Goal: Contribute content: Contribute content

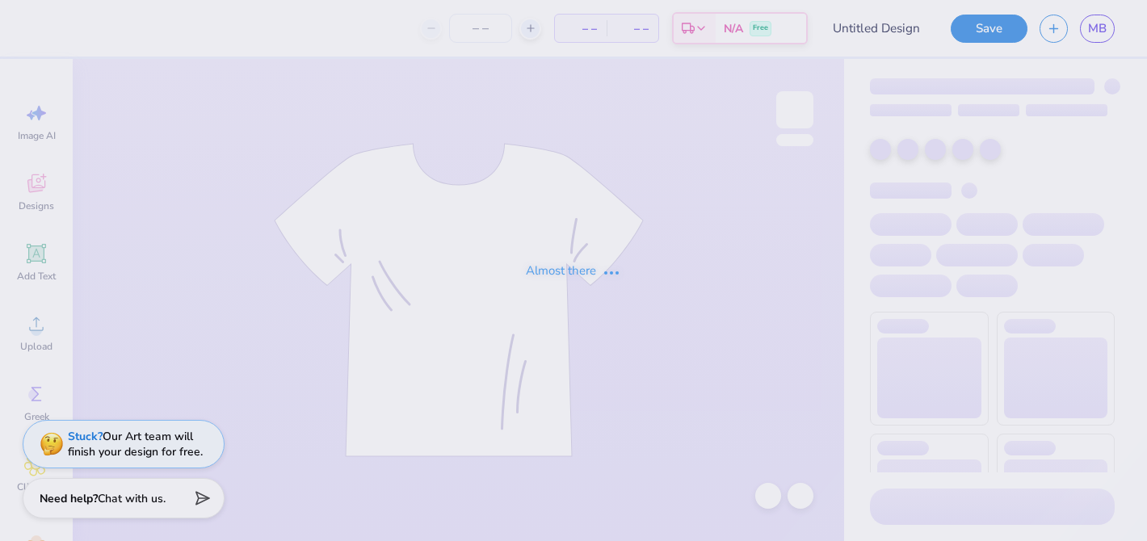
type input "all-gen design 5"
type input "50"
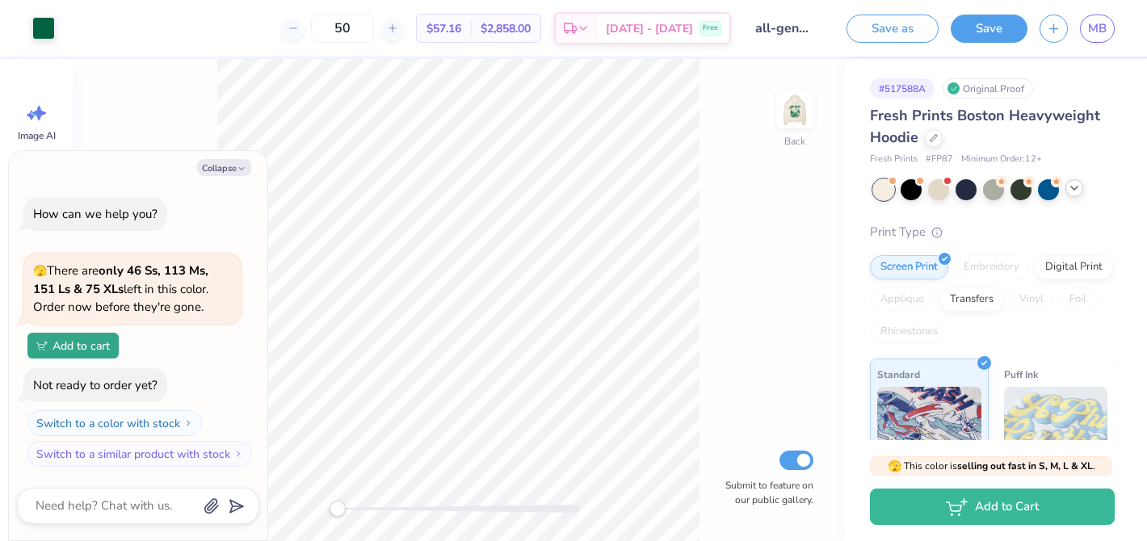
click at [1070, 195] on div at bounding box center [1075, 188] width 18 height 18
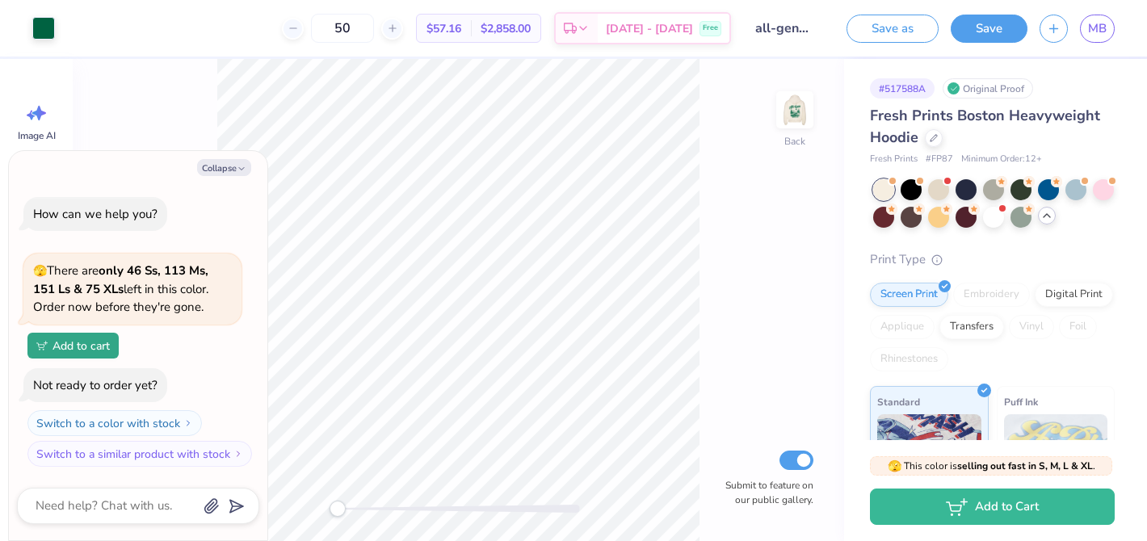
click at [1006, 212] on div at bounding box center [994, 203] width 242 height 48
click at [986, 215] on div at bounding box center [993, 215] width 21 height 21
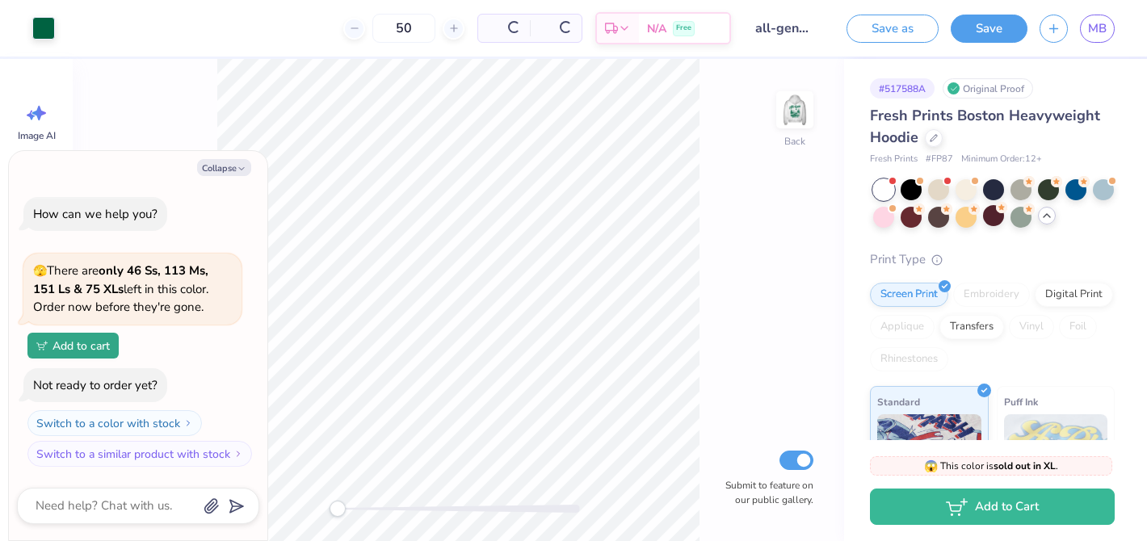
scroll to position [177, 0]
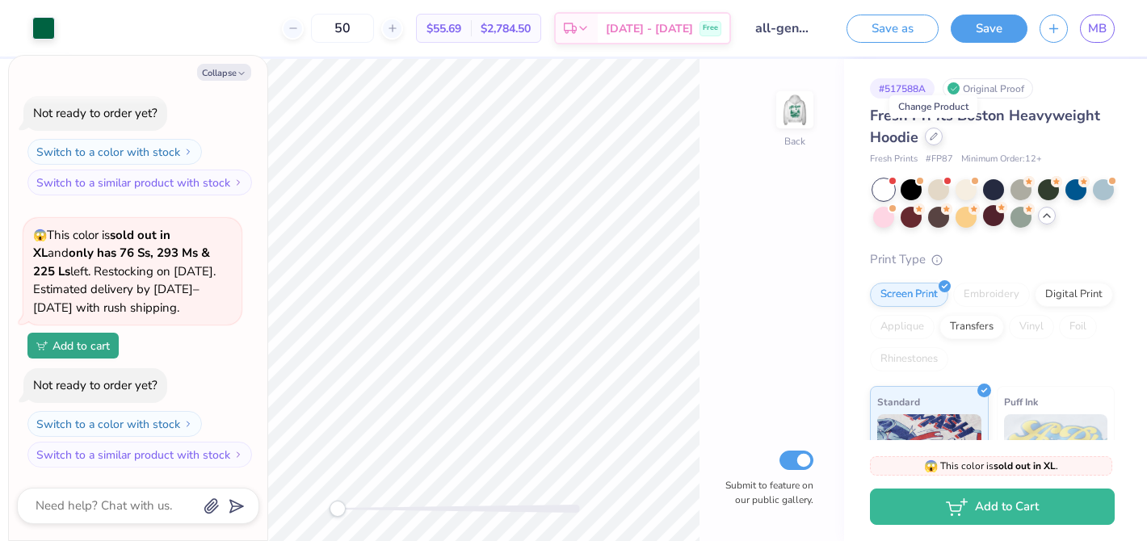
click at [935, 134] on icon at bounding box center [934, 137] width 8 height 8
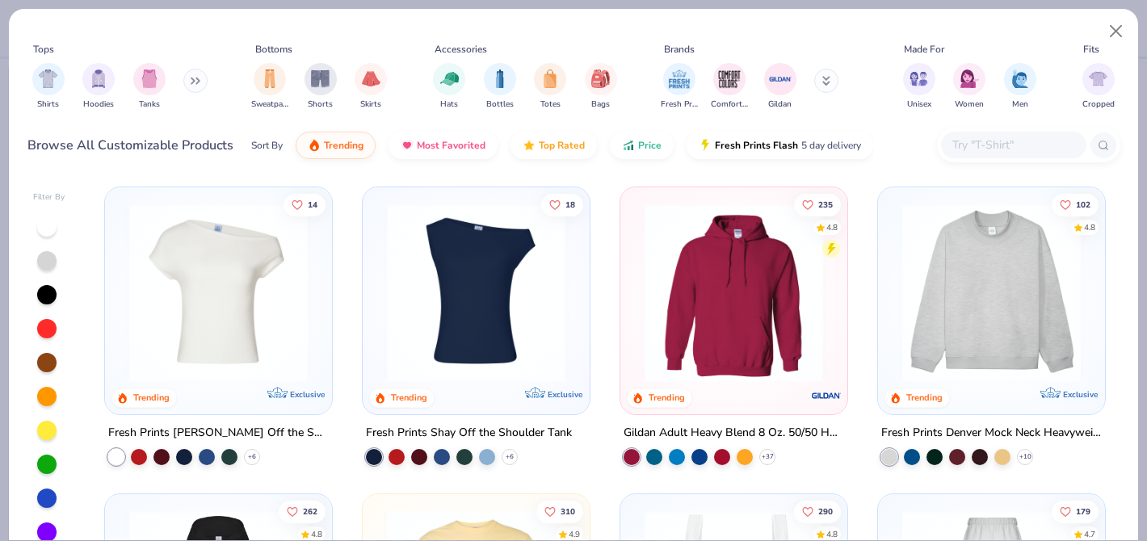
click at [713, 319] on img at bounding box center [734, 293] width 195 height 179
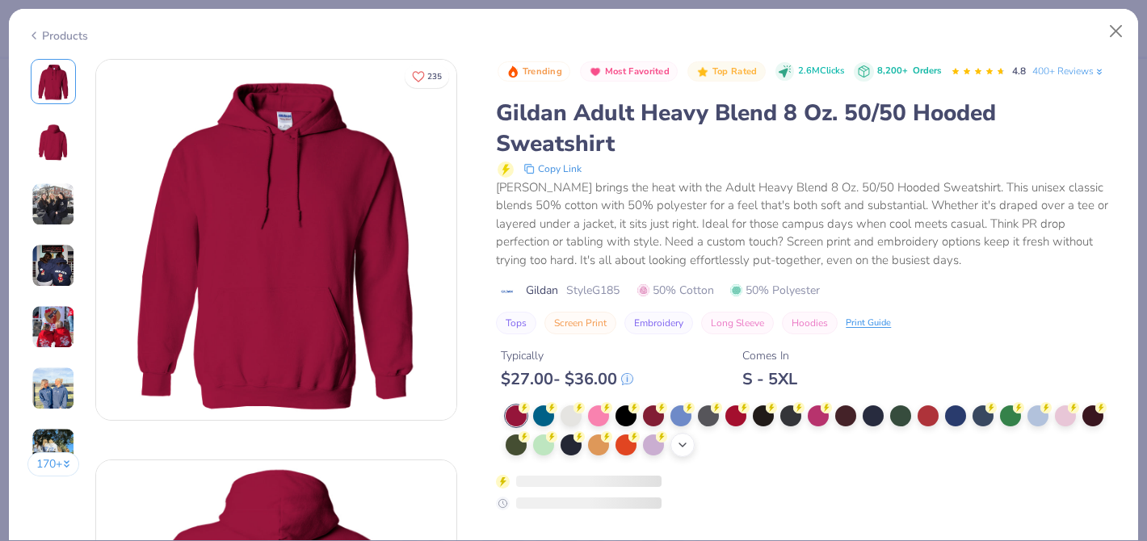
click at [673, 433] on div "+ 15" at bounding box center [683, 445] width 24 height 24
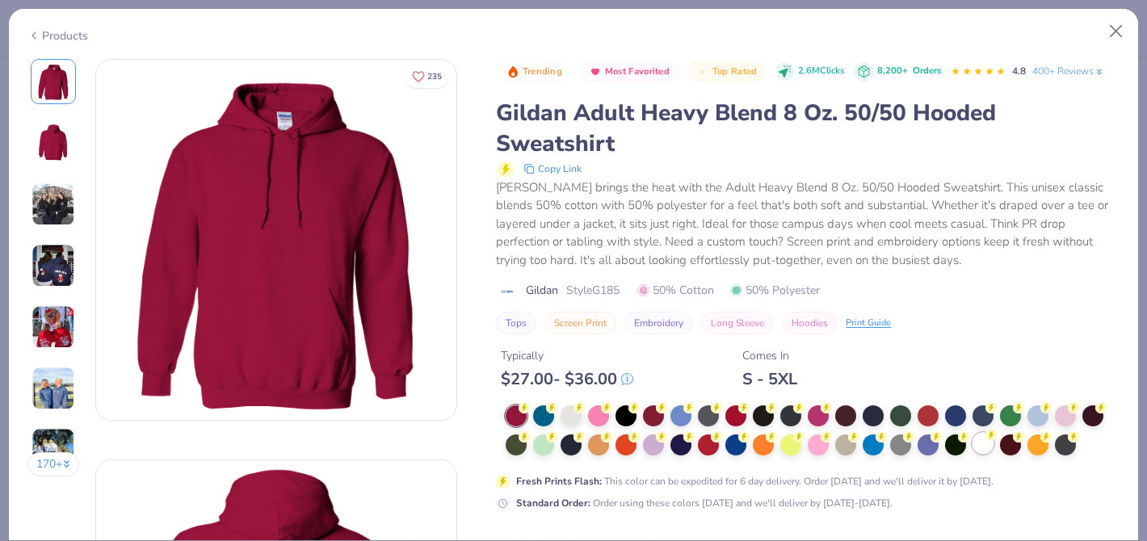
click at [986, 433] on div at bounding box center [983, 443] width 21 height 21
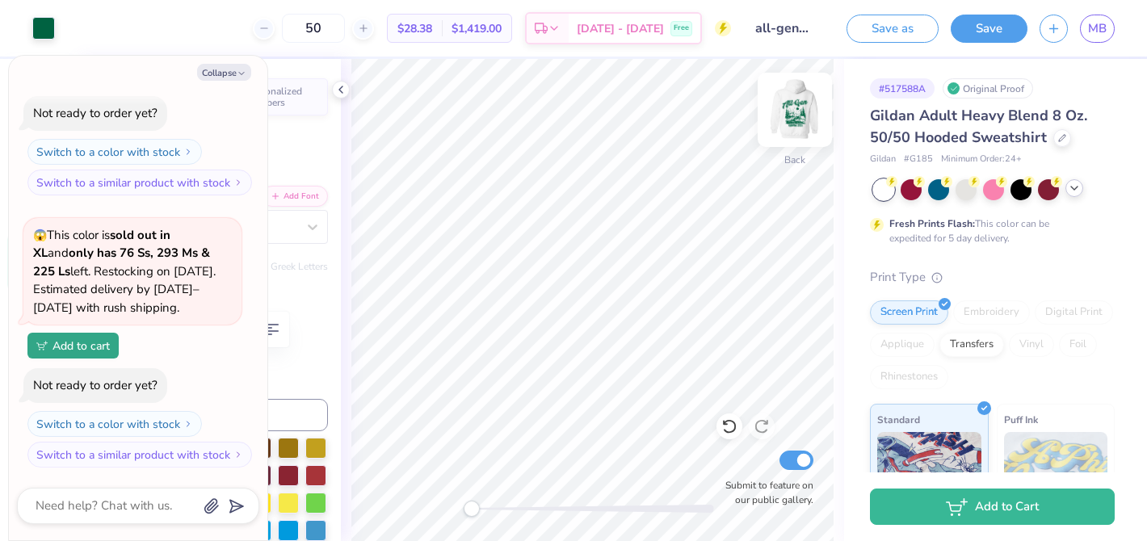
click at [799, 114] on img at bounding box center [795, 110] width 65 height 65
click at [799, 112] on img at bounding box center [795, 110] width 65 height 65
click at [233, 72] on button "Collapse" at bounding box center [224, 72] width 54 height 17
type textarea "x"
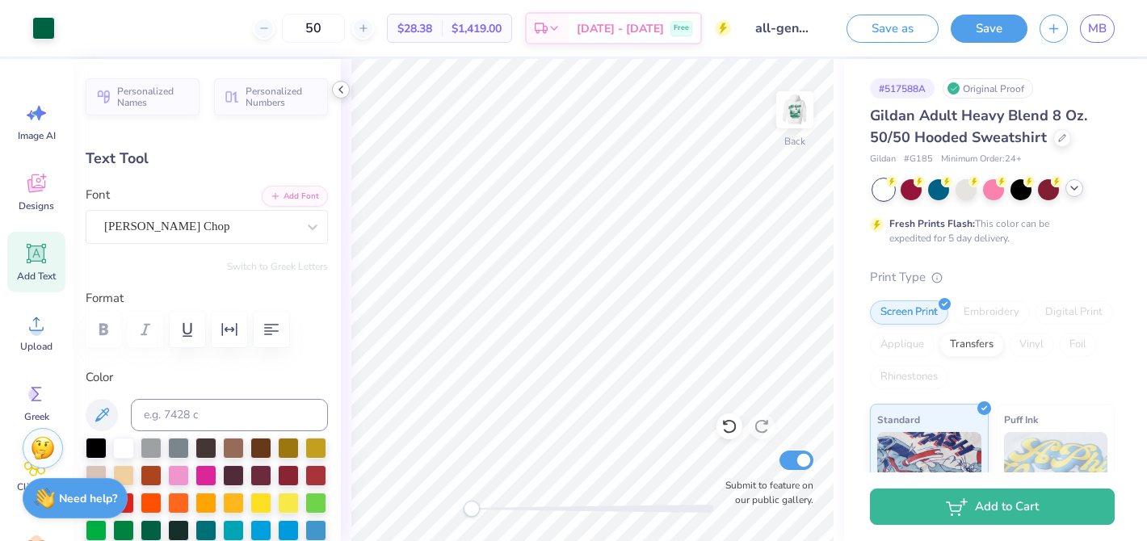
click at [337, 89] on icon at bounding box center [340, 89] width 13 height 13
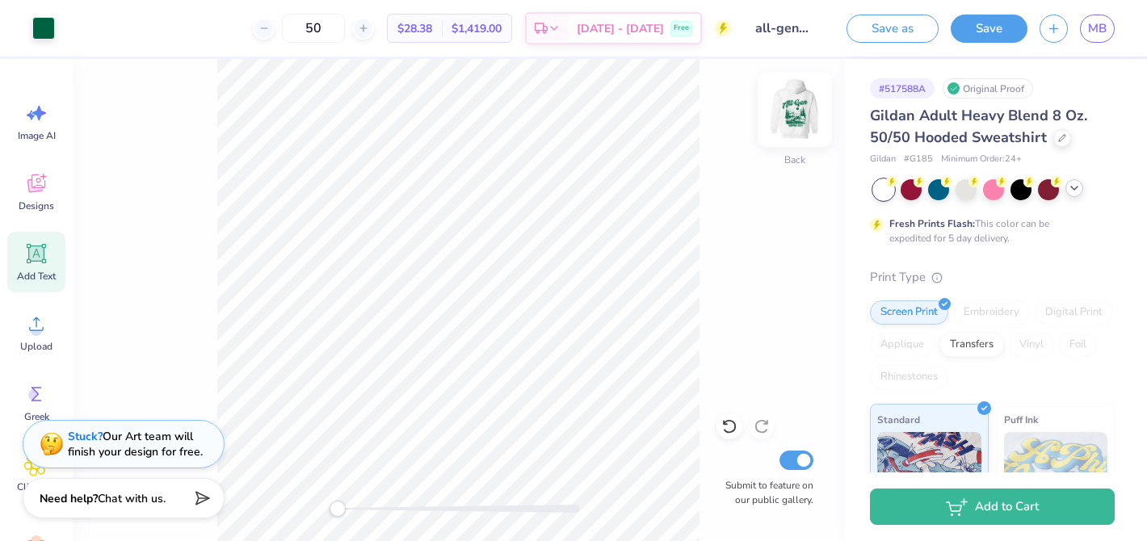
click at [799, 114] on img at bounding box center [795, 110] width 65 height 65
click at [1003, 33] on button "Save" at bounding box center [989, 26] width 77 height 28
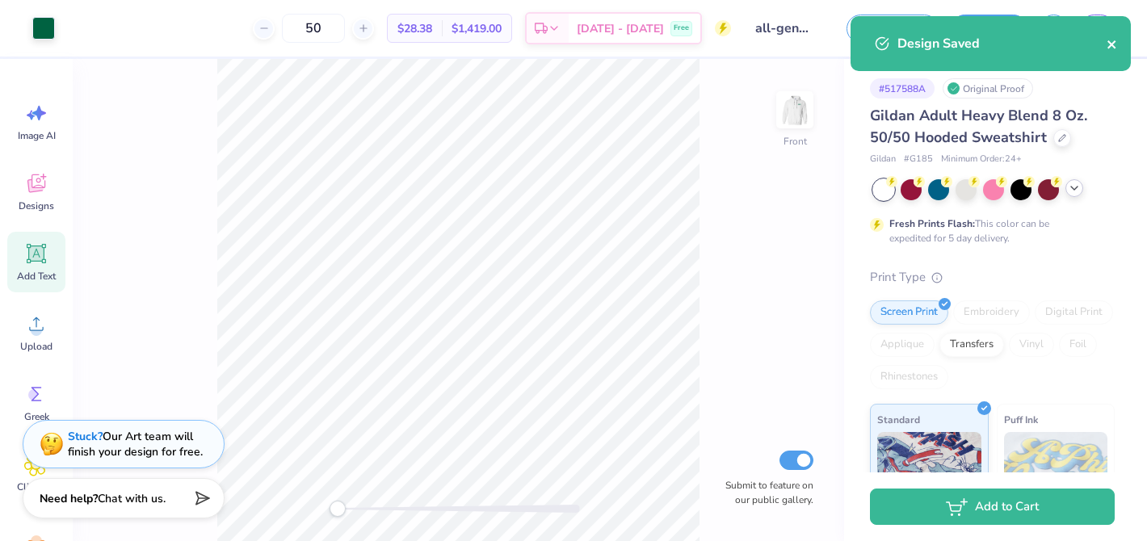
click at [1117, 42] on icon "close" at bounding box center [1112, 44] width 11 height 13
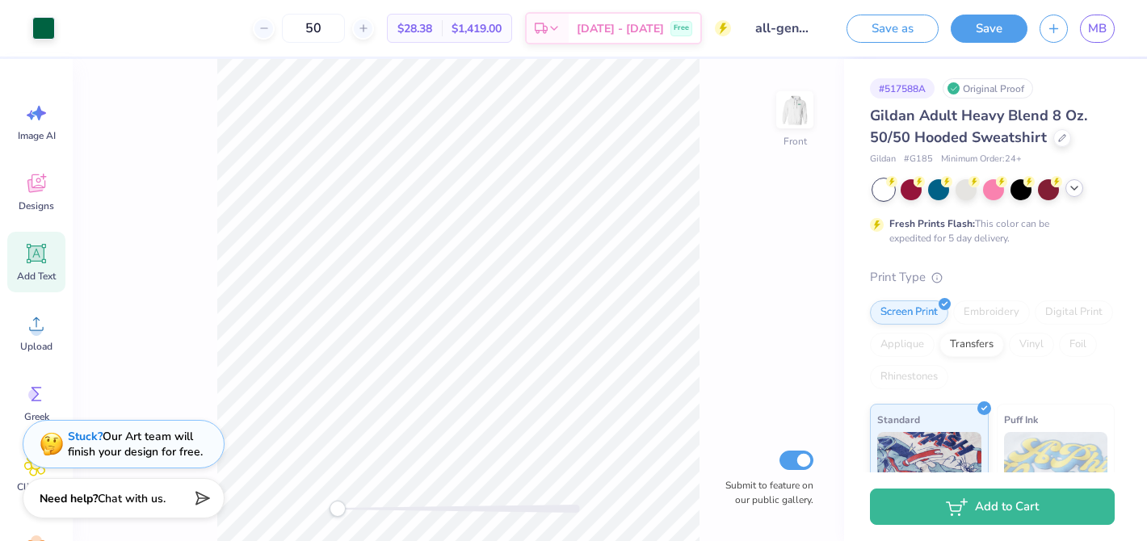
click at [1107, 38] on div "Design Saved" at bounding box center [991, 50] width 287 height 74
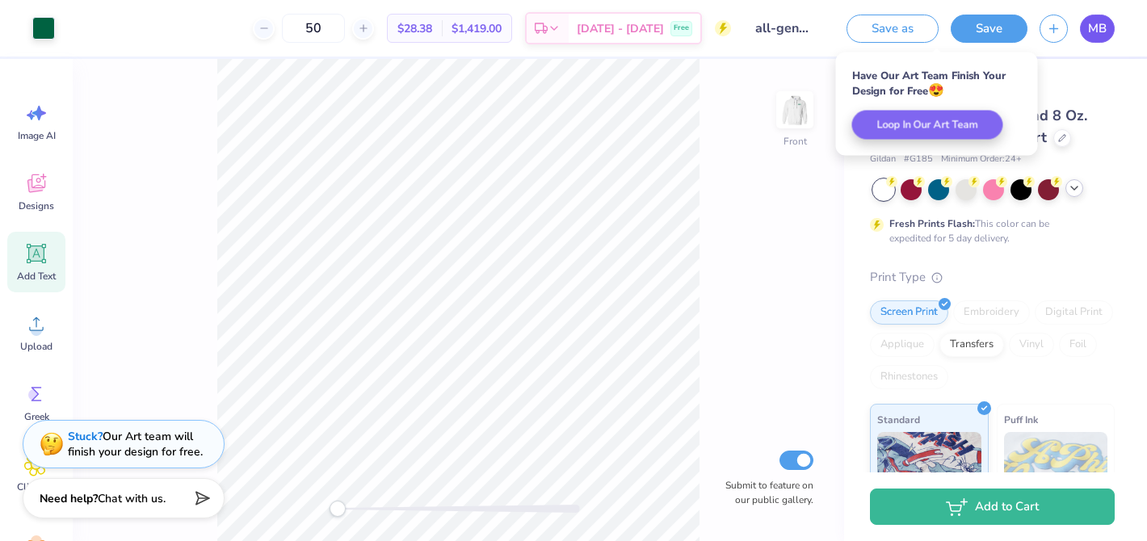
click at [1100, 23] on span "MB" at bounding box center [1097, 28] width 19 height 19
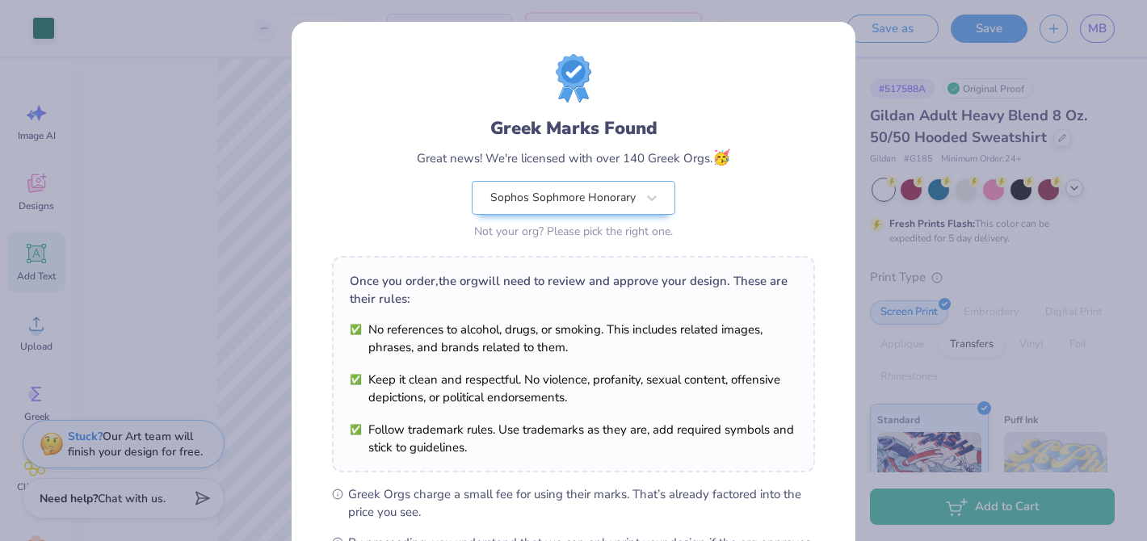
scroll to position [215, 0]
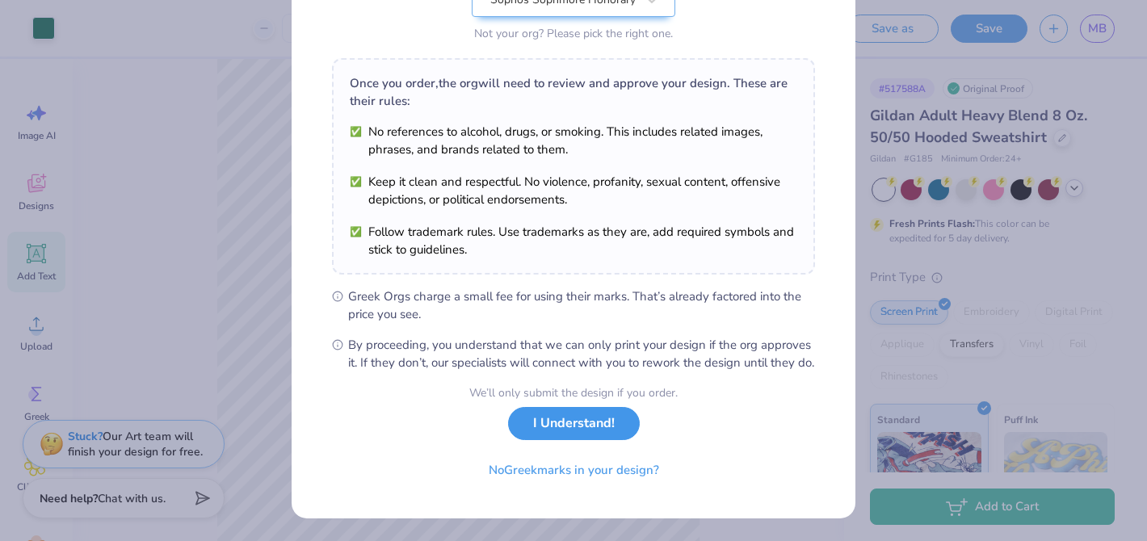
click at [578, 427] on button "I Understand!" at bounding box center [574, 423] width 132 height 33
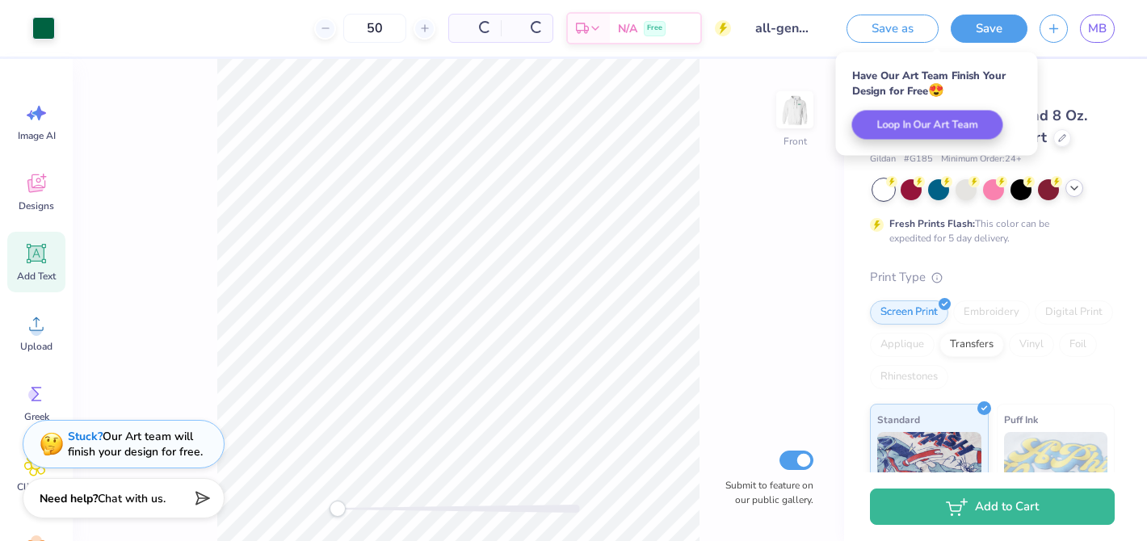
scroll to position [0, 0]
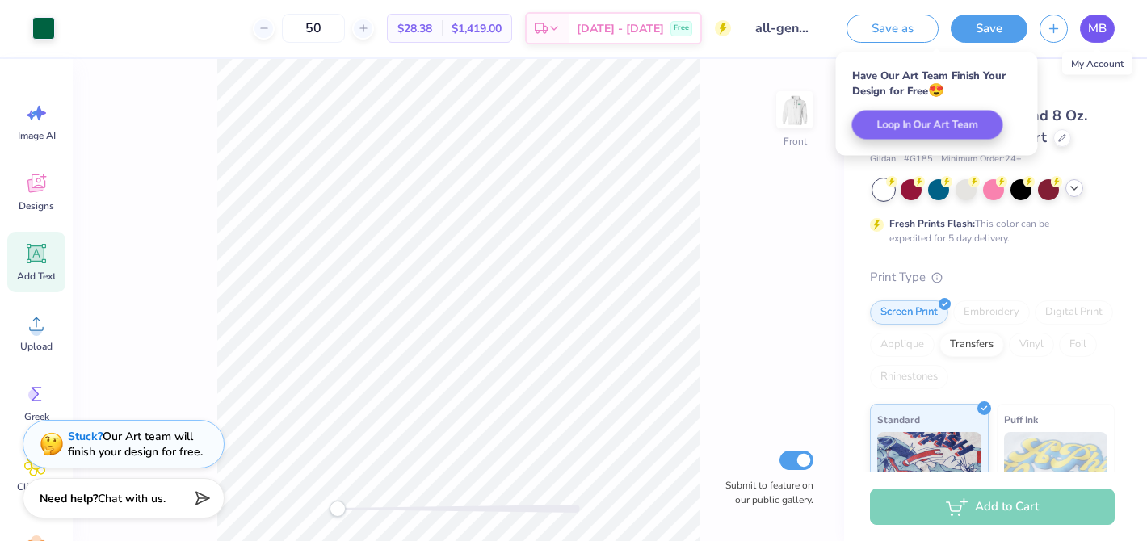
click at [1096, 27] on span "MB" at bounding box center [1097, 28] width 19 height 19
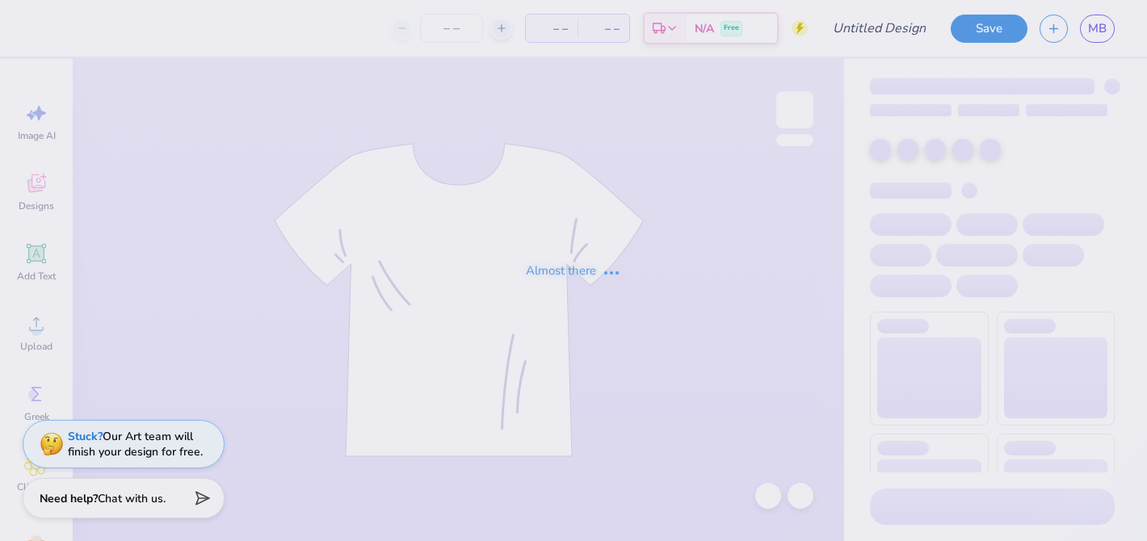
type input "Mariah B : Sophos Sophmore Honorary"
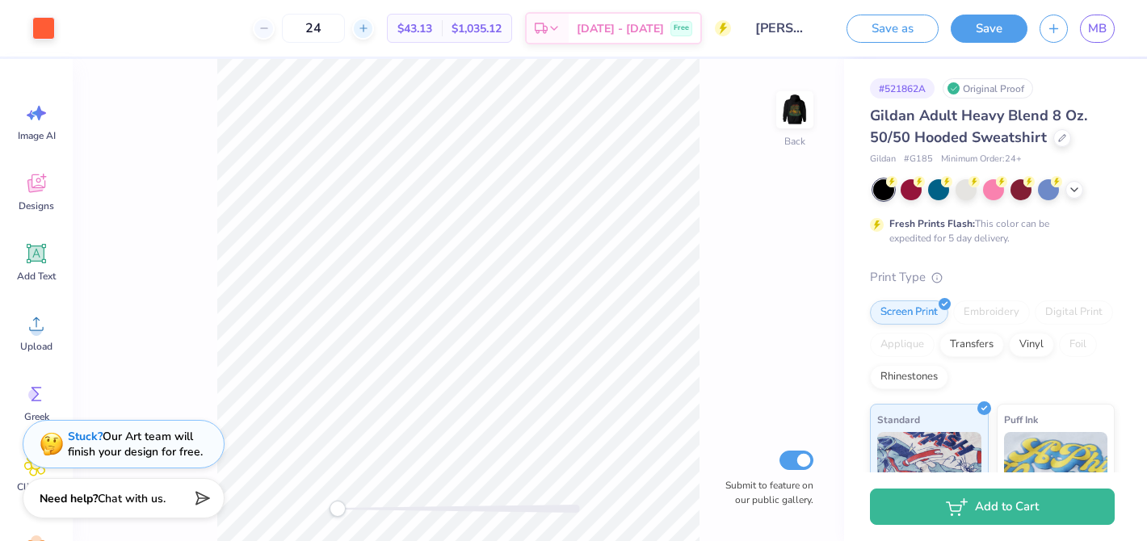
click at [369, 29] on icon at bounding box center [363, 28] width 11 height 11
click at [374, 24] on div at bounding box center [363, 29] width 22 height 22
type input "28"
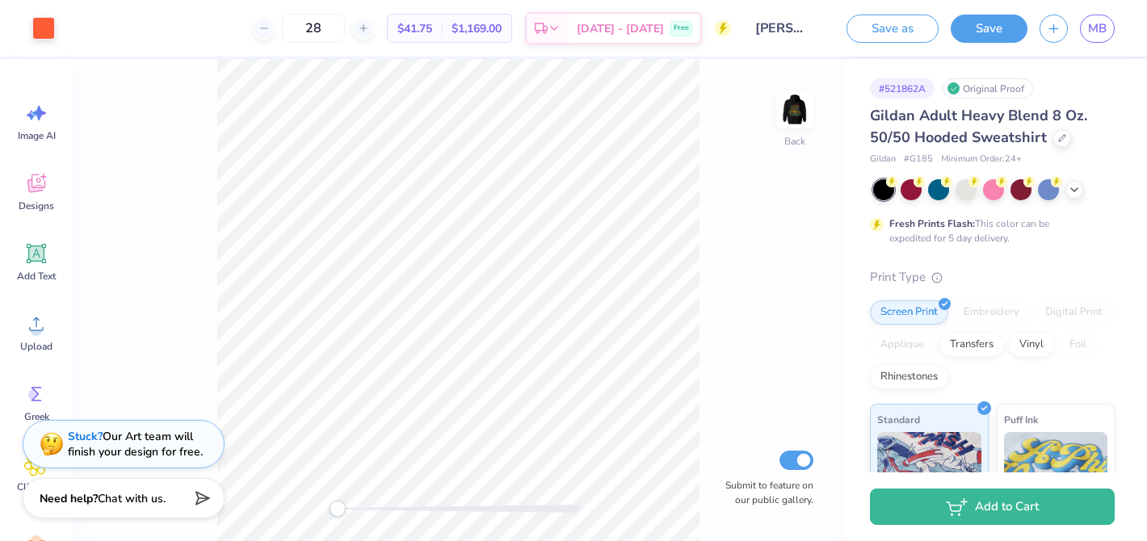
click at [225, 20] on div "28 $41.75 Per Item $1,169.00 Total Est. Delivery Oct 8 - 11 Free" at bounding box center [399, 28] width 664 height 57
click at [786, 100] on img at bounding box center [795, 110] width 65 height 65
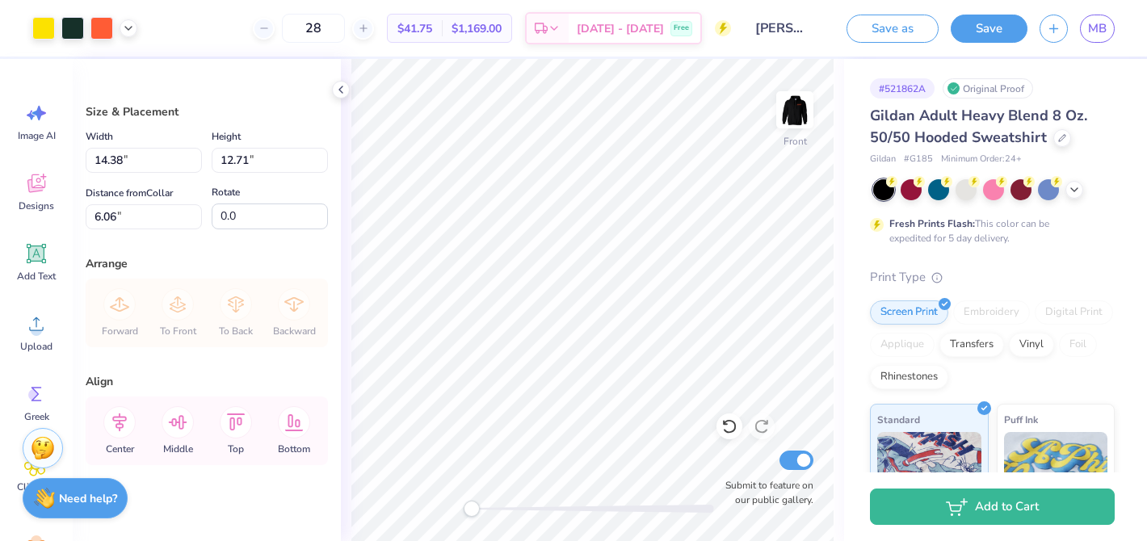
type input "13.23"
type input "11.70"
type input "6.00"
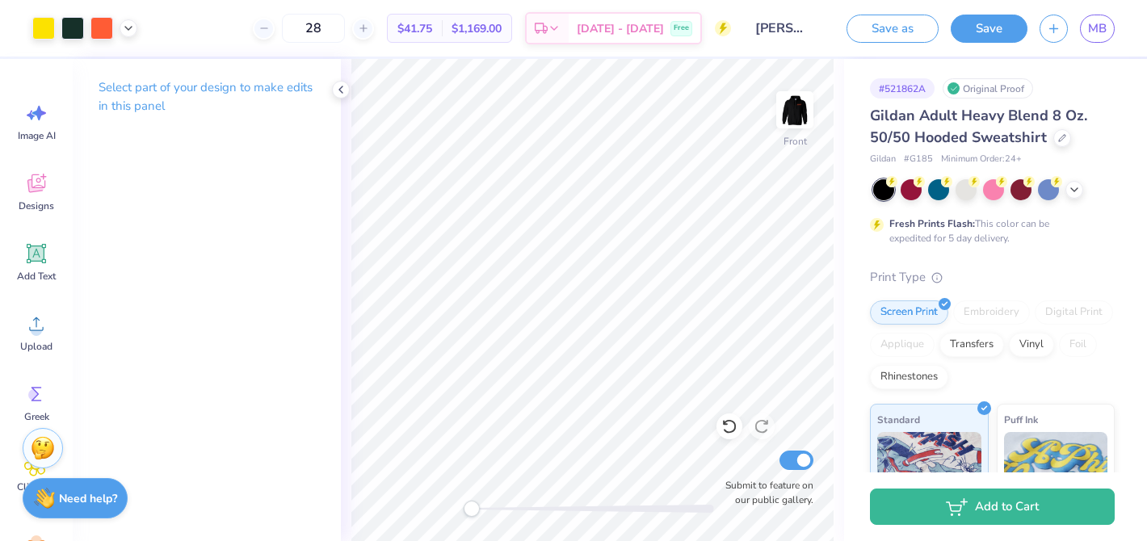
click at [339, 78] on div "Select part of your design to make edits in this panel" at bounding box center [207, 103] width 268 height 88
click at [339, 88] on icon at bounding box center [340, 89] width 13 height 13
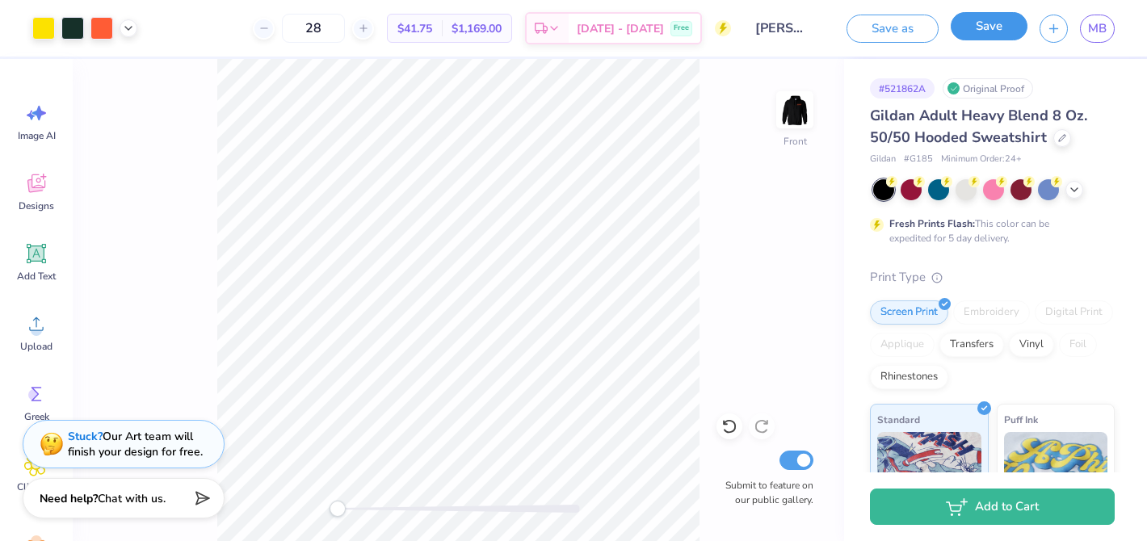
click at [1009, 22] on button "Save" at bounding box center [989, 26] width 77 height 28
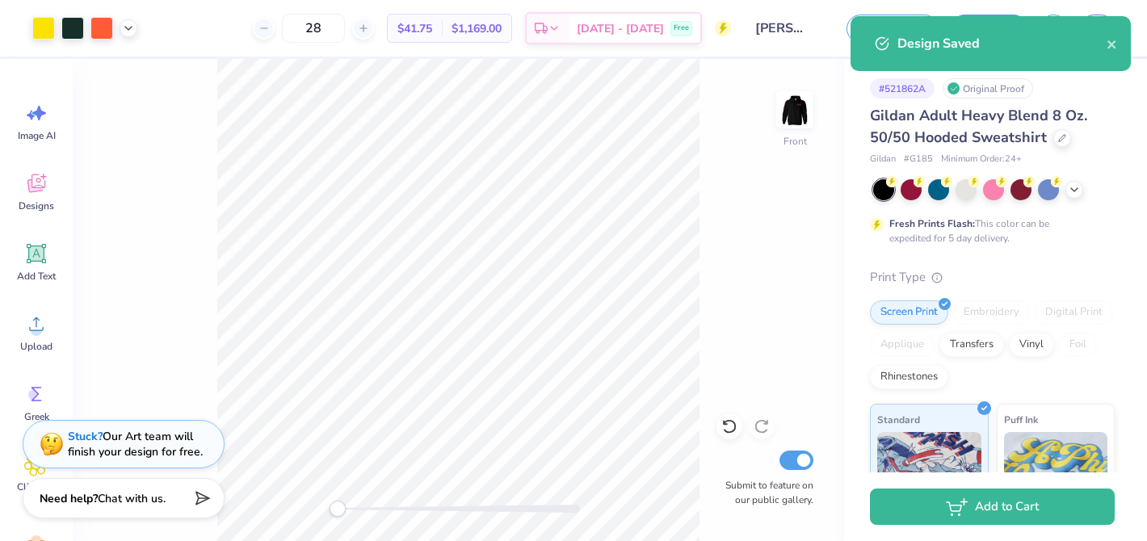
click at [1119, 41] on div "Design Saved" at bounding box center [991, 43] width 280 height 55
click at [1112, 45] on icon "close" at bounding box center [1112, 44] width 8 height 8
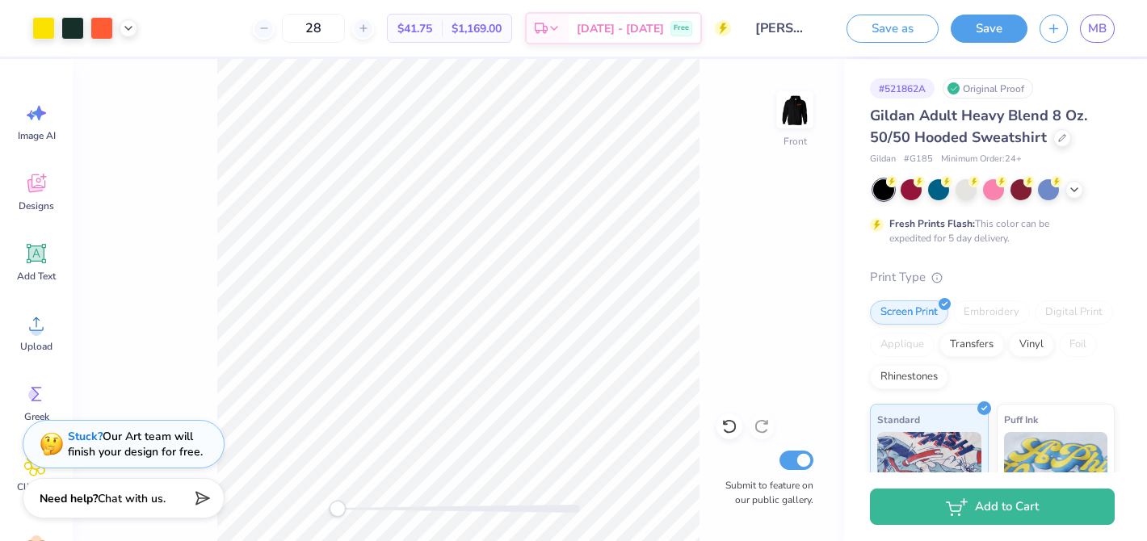
click at [1104, 19] on div "Design Saved" at bounding box center [991, 16] width 287 height 6
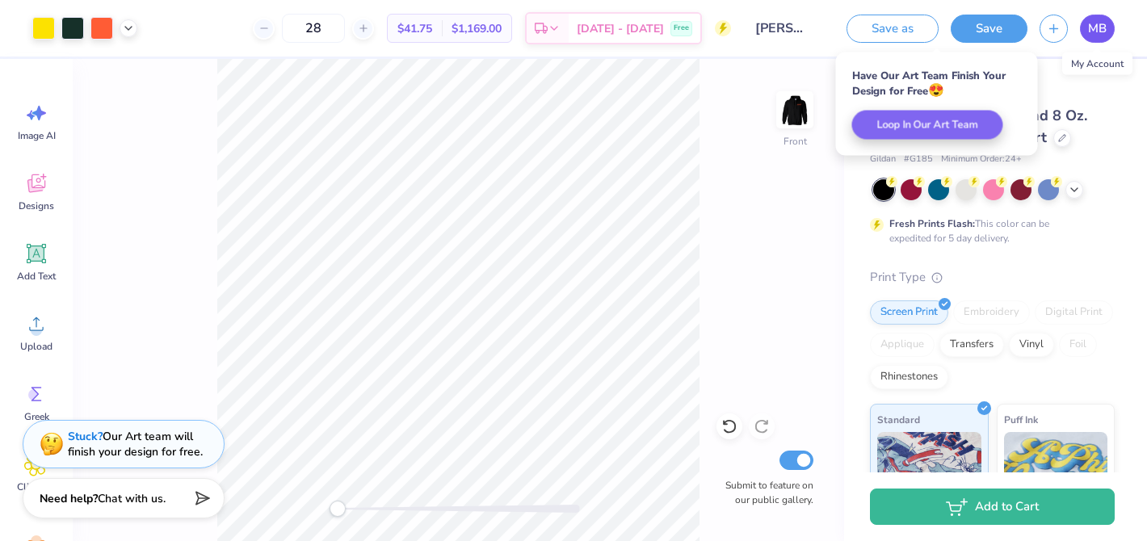
click at [1101, 34] on span "MB" at bounding box center [1097, 28] width 19 height 19
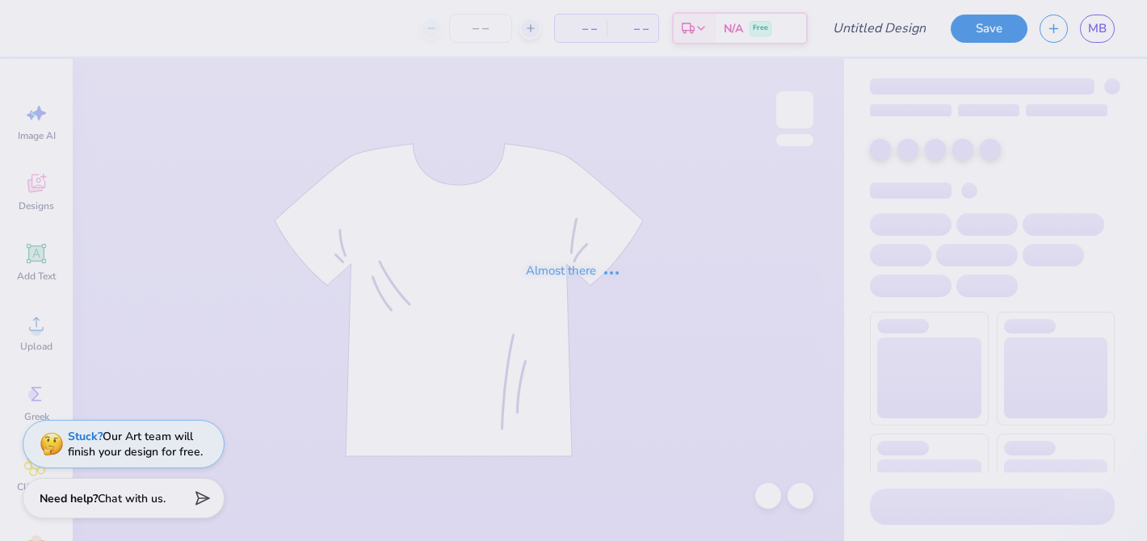
type input "all-gen design 2"
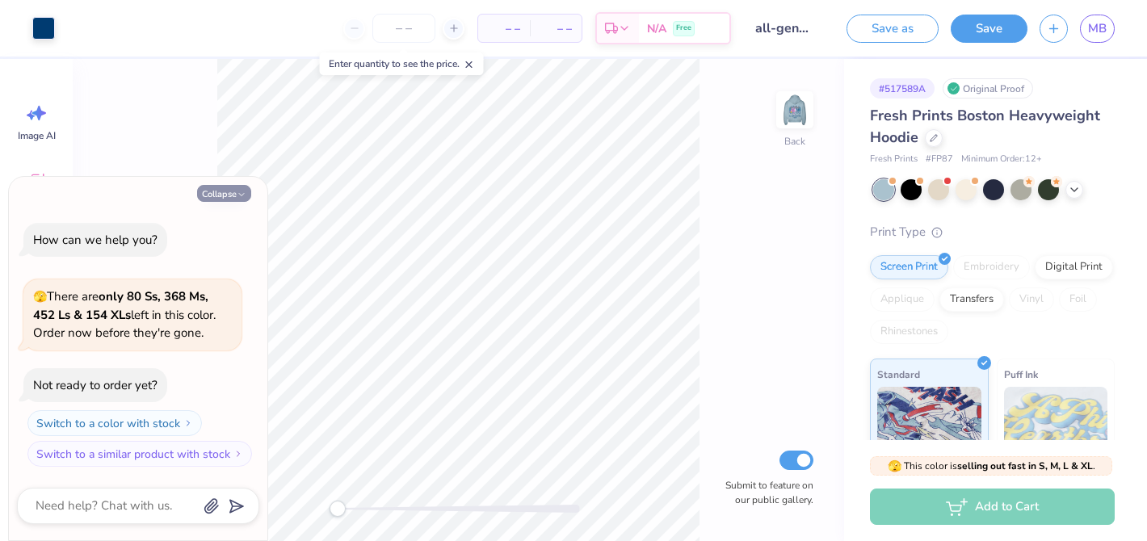
click at [227, 190] on button "Collapse" at bounding box center [224, 193] width 54 height 17
type textarea "x"
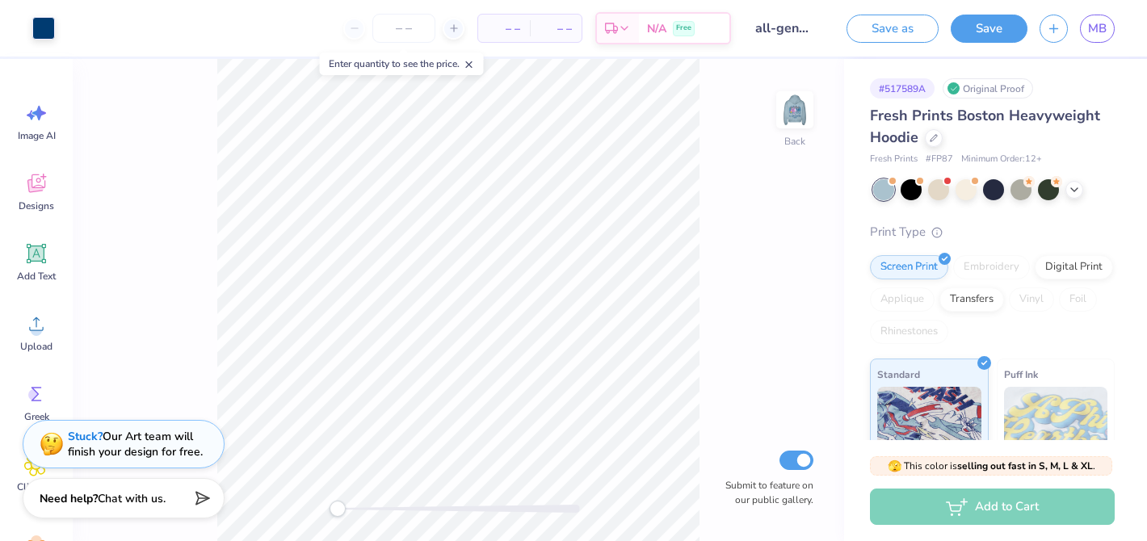
click at [474, 60] on icon at bounding box center [469, 64] width 11 height 11
click at [425, 32] on input "number" at bounding box center [403, 28] width 63 height 29
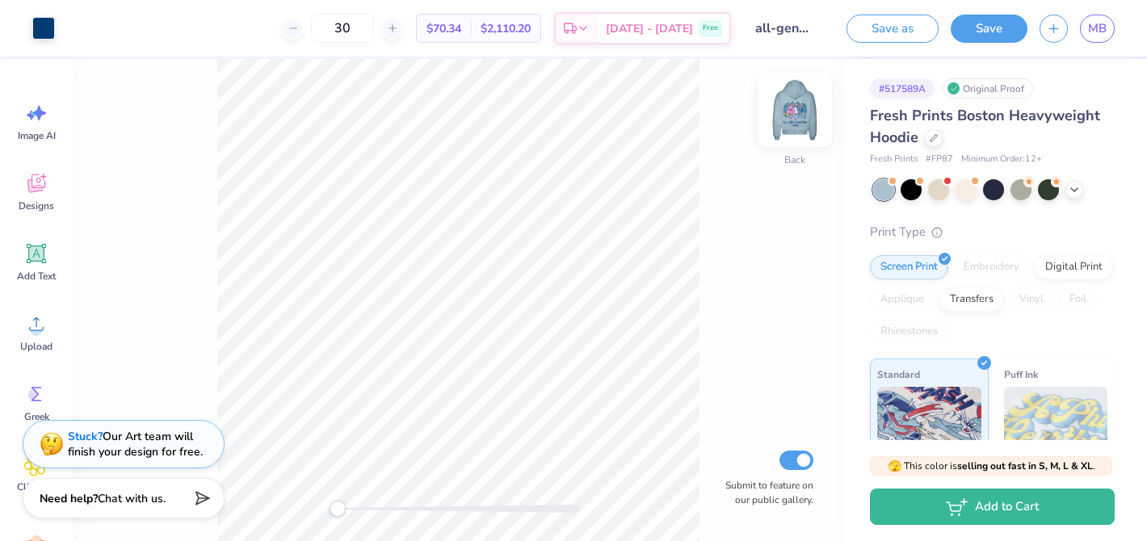
type input "30"
click at [791, 98] on img at bounding box center [795, 110] width 65 height 65
click at [1091, 31] on span "MB" at bounding box center [1097, 28] width 19 height 19
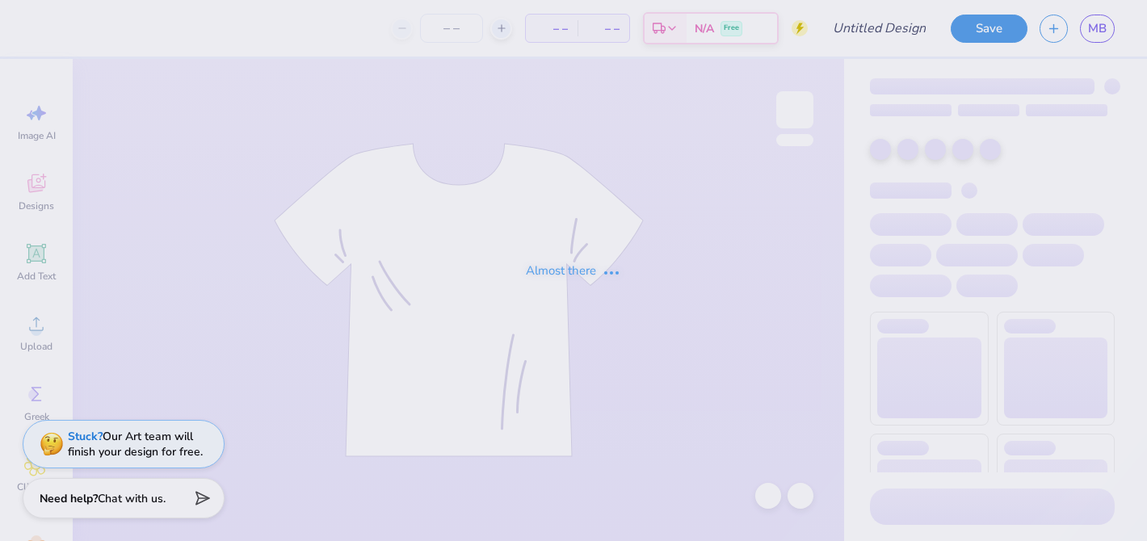
type input "all gen camping design 3"
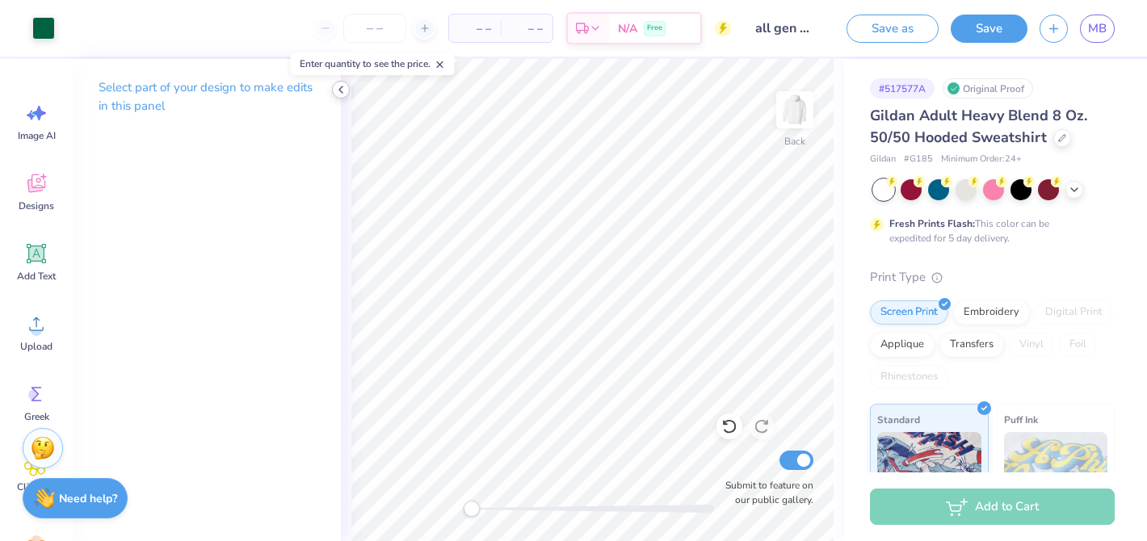
click at [336, 86] on icon at bounding box center [340, 89] width 13 height 13
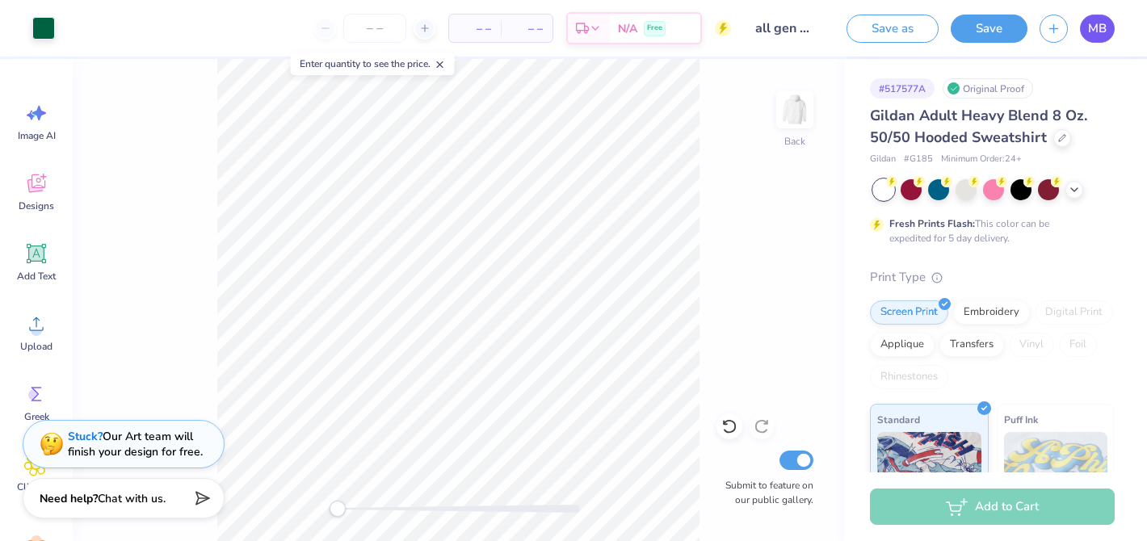
click at [1090, 32] on span "MB" at bounding box center [1097, 28] width 19 height 19
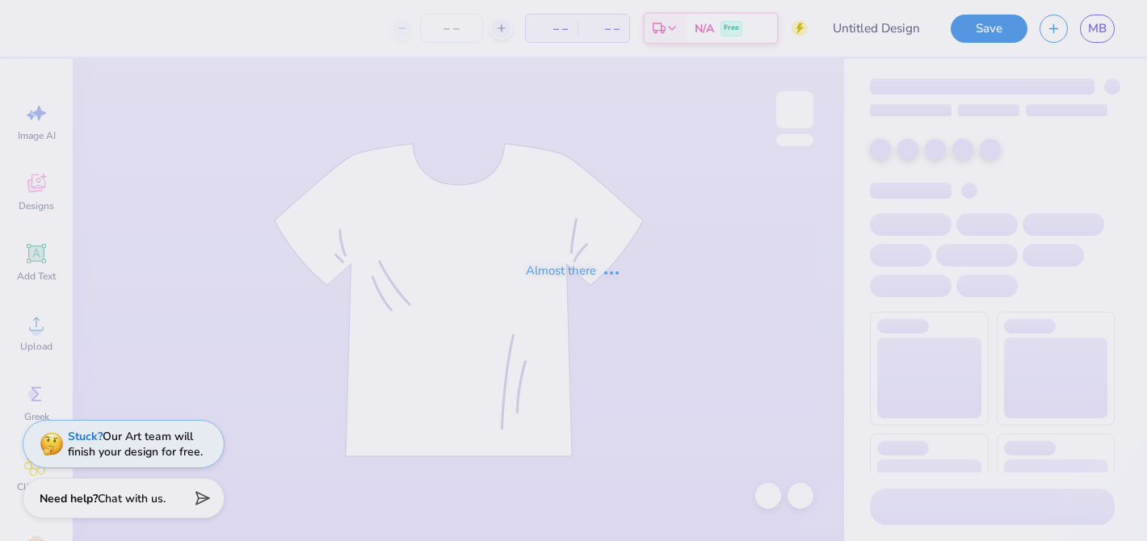
type input "all gen camping design"
type input "50"
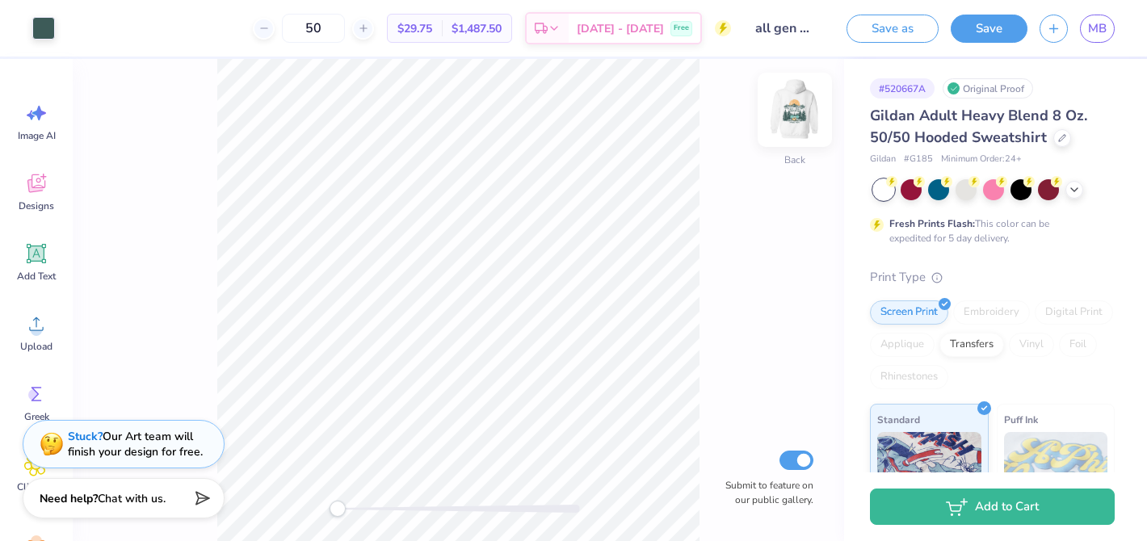
click at [797, 107] on img at bounding box center [795, 110] width 65 height 65
click at [1096, 32] on span "MB" at bounding box center [1097, 28] width 19 height 19
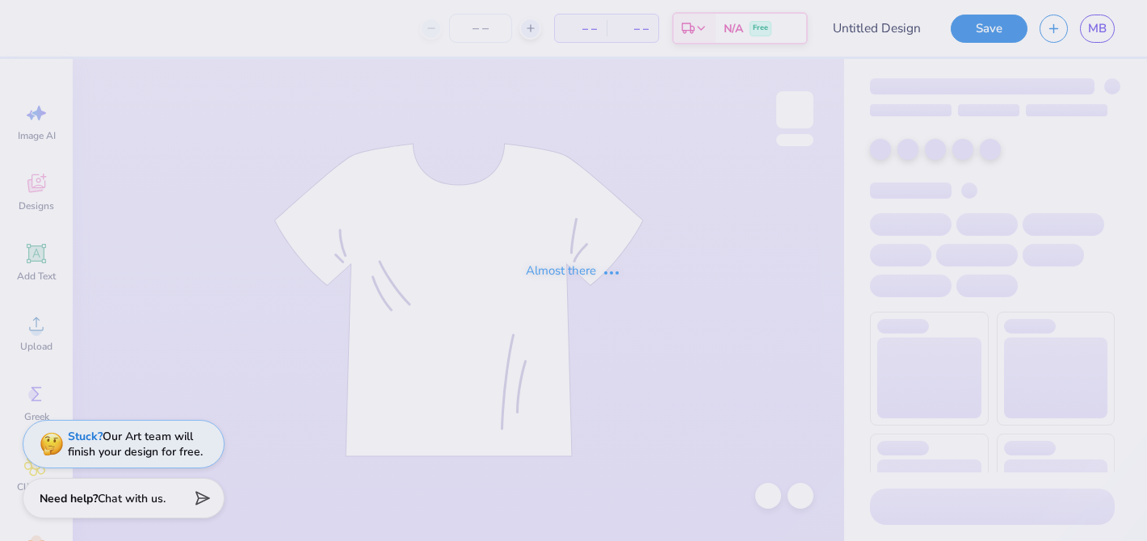
type input "all gen camping design"
type input "50"
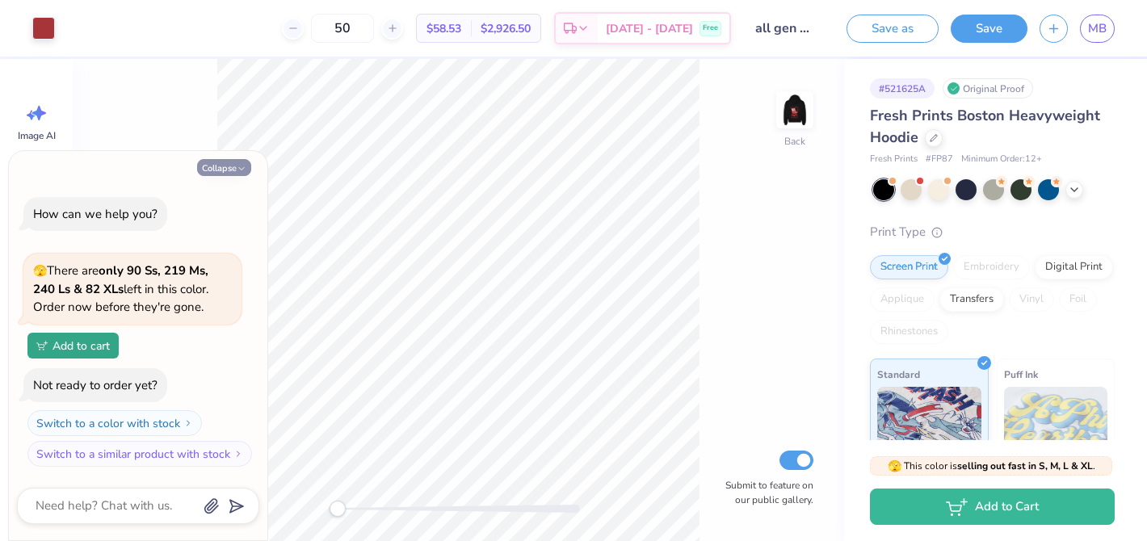
click at [235, 166] on button "Collapse" at bounding box center [224, 167] width 54 height 17
type textarea "x"
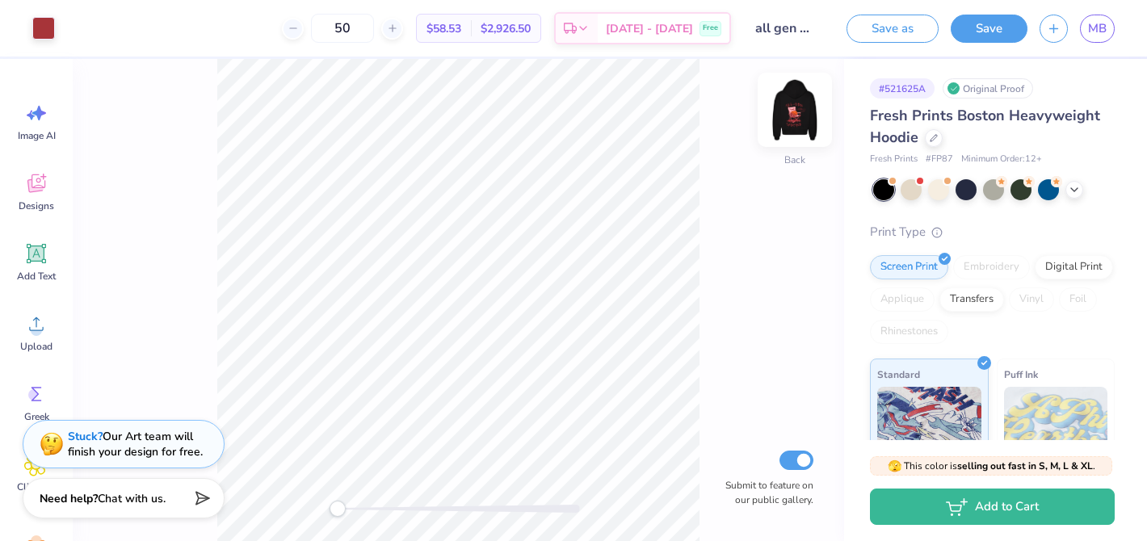
click at [801, 120] on img at bounding box center [795, 110] width 65 height 65
click at [1088, 32] on span "MB" at bounding box center [1097, 28] width 19 height 19
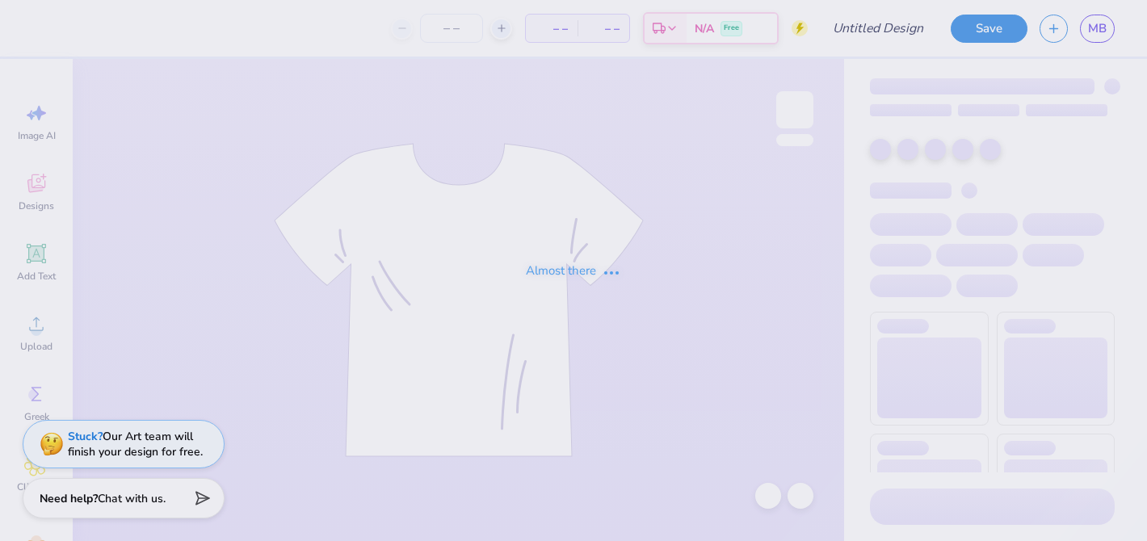
type input "All Gen Camping"
type input "50"
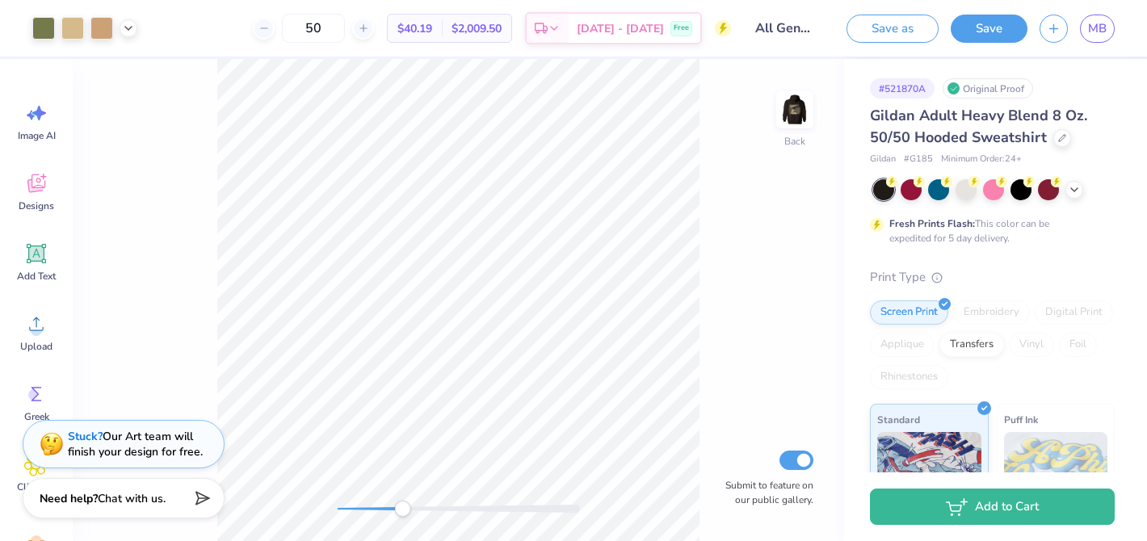
click at [402, 505] on div at bounding box center [459, 509] width 242 height 8
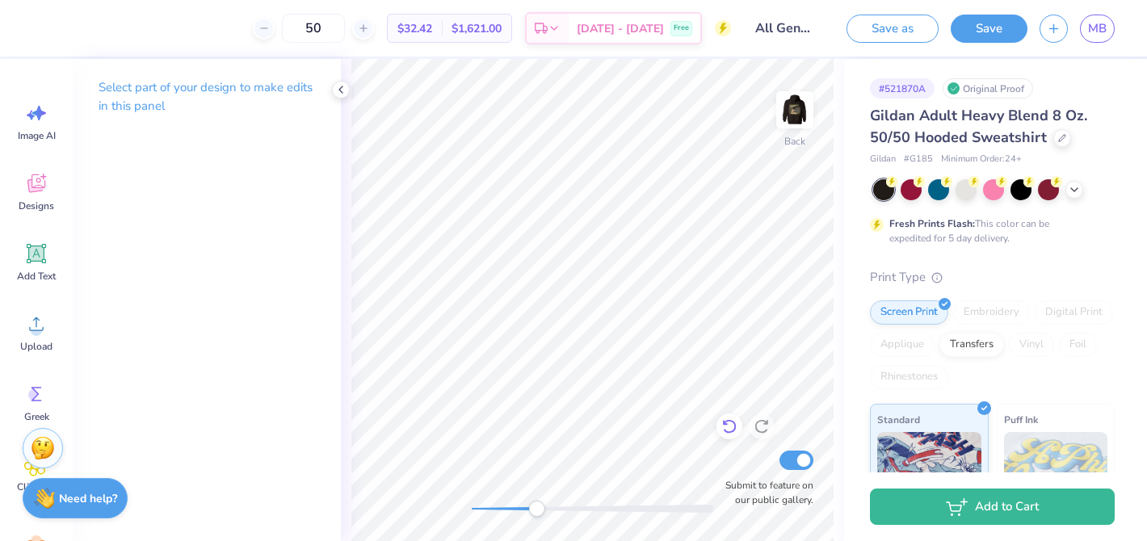
click at [728, 424] on icon at bounding box center [729, 427] width 16 height 16
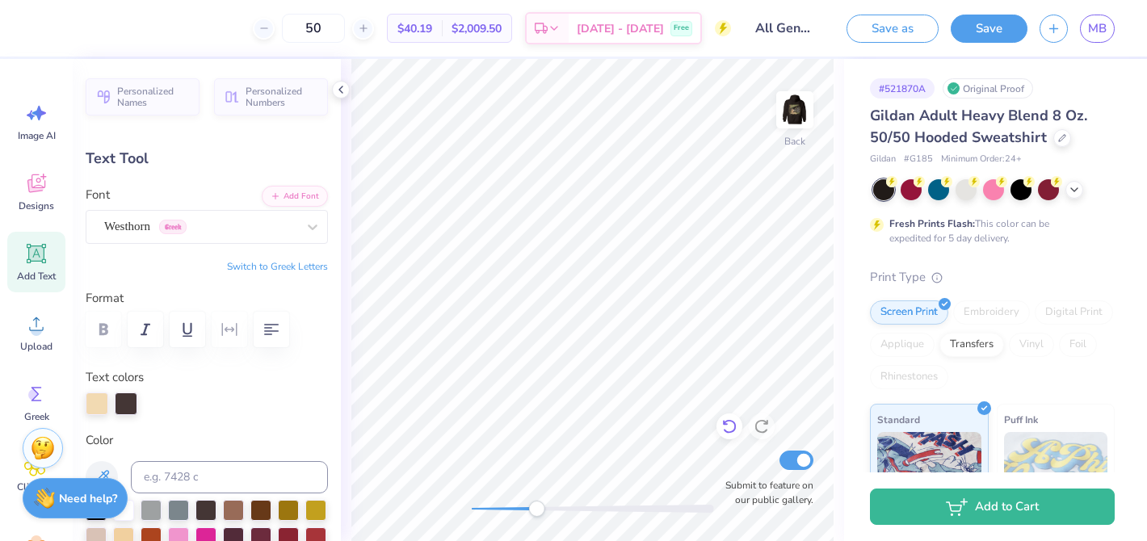
scroll to position [0, 2]
type input "-9.4"
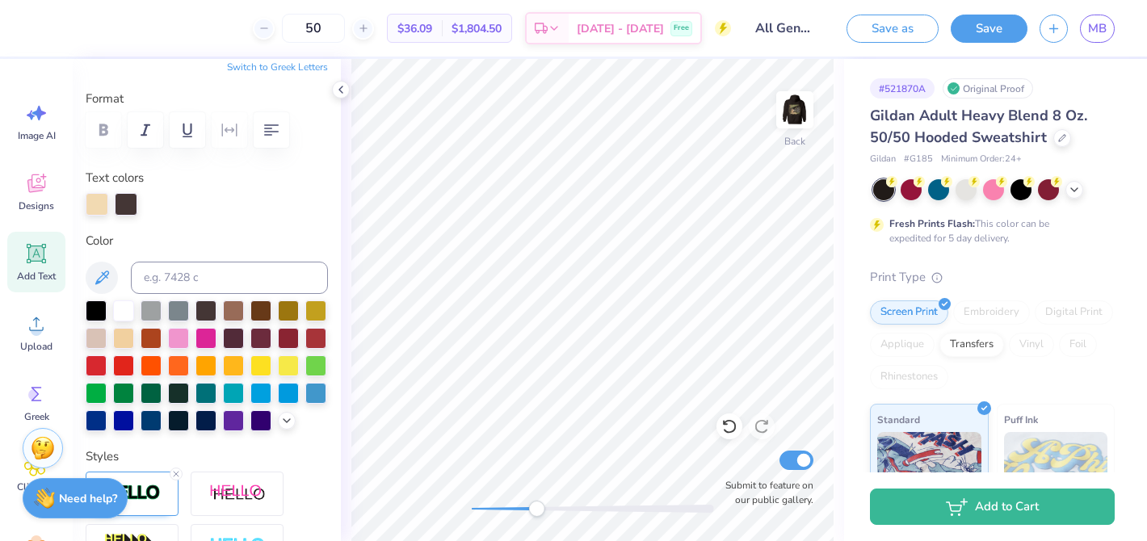
scroll to position [393, 0]
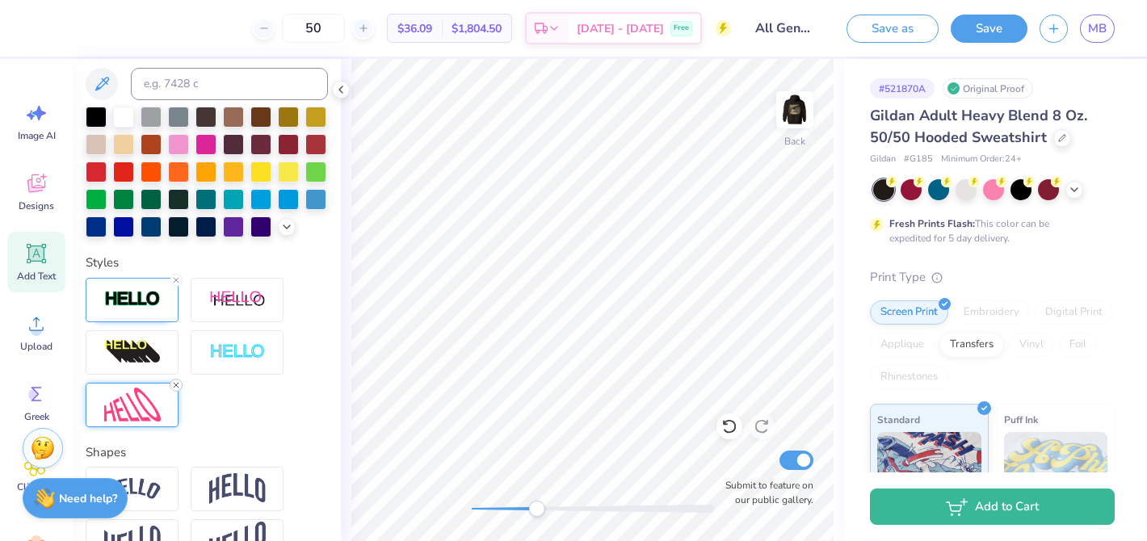
click at [174, 381] on icon at bounding box center [176, 386] width 10 height 10
type input "0.0"
type input "3.11"
type input "1.12"
type input "2.92"
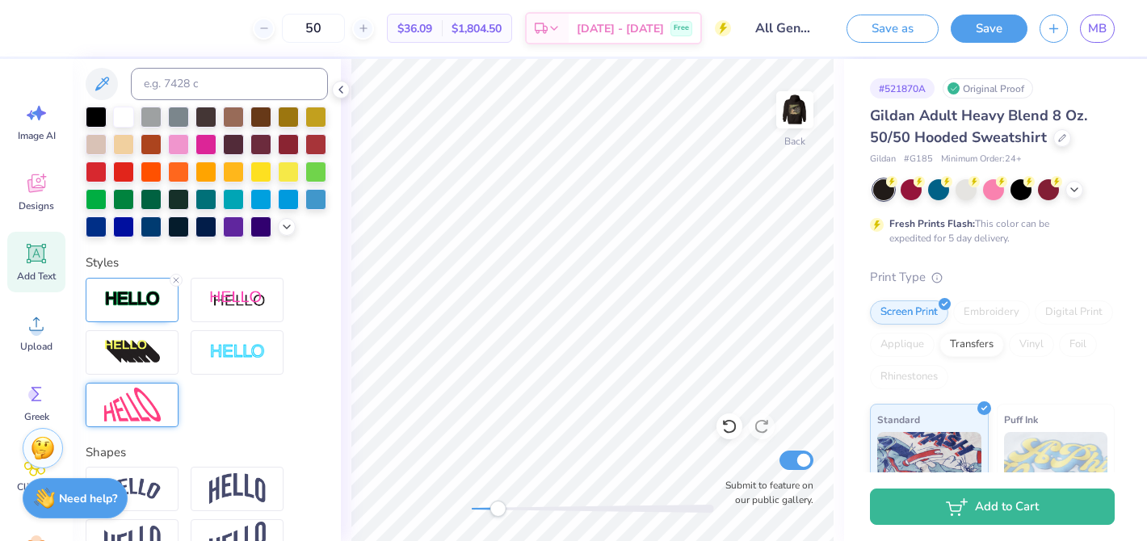
drag, startPoint x: 536, startPoint y: 510, endPoint x: 492, endPoint y: 503, distance: 44.9
click at [492, 503] on div "Accessibility label" at bounding box center [498, 509] width 16 height 16
type input "0.0"
click at [441, 505] on div "Back Submit to feature on our public gallery." at bounding box center [592, 300] width 503 height 482
click at [340, 88] on polyline at bounding box center [340, 89] width 3 height 6
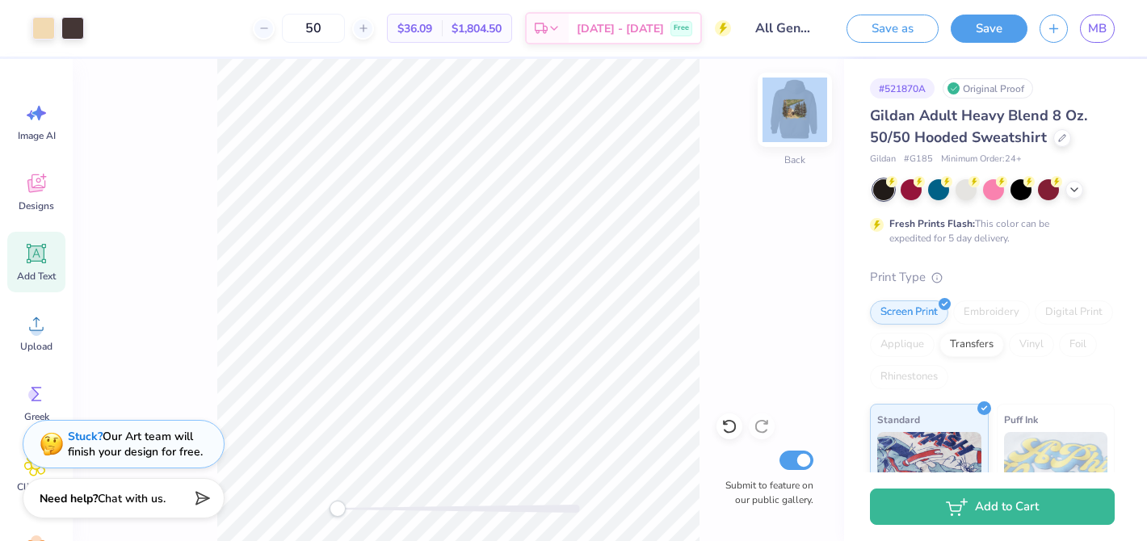
click at [800, 123] on img at bounding box center [795, 110] width 65 height 65
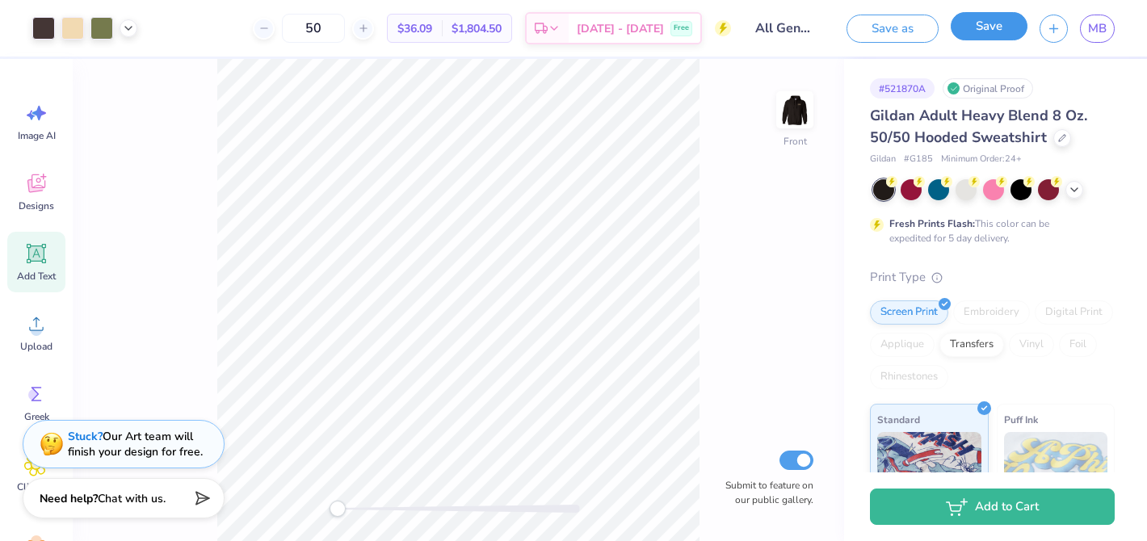
click at [991, 36] on button "Save" at bounding box center [989, 26] width 77 height 28
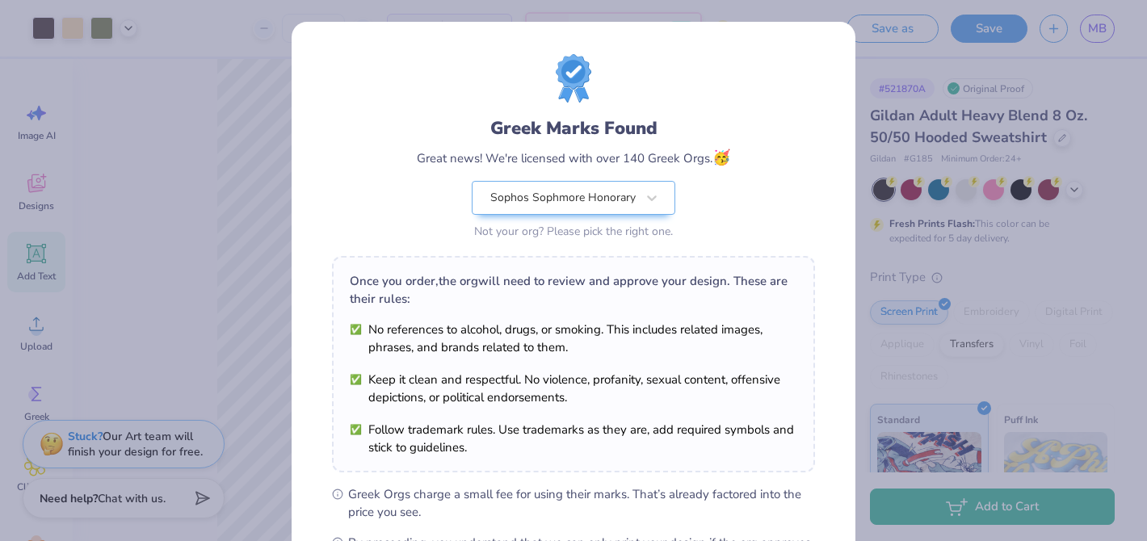
scroll to position [215, 0]
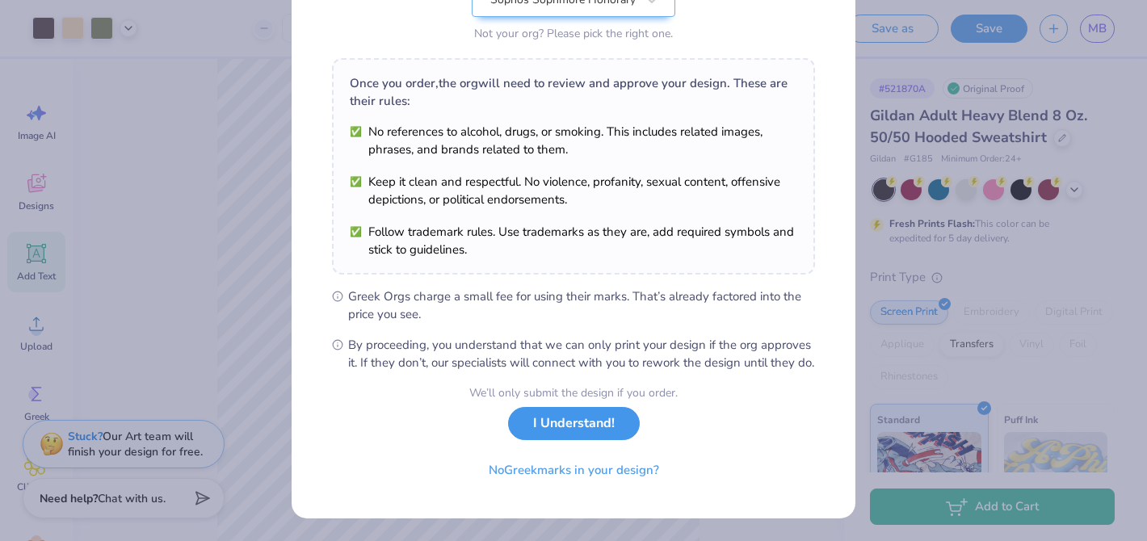
click at [583, 422] on button "I Understand!" at bounding box center [574, 423] width 132 height 33
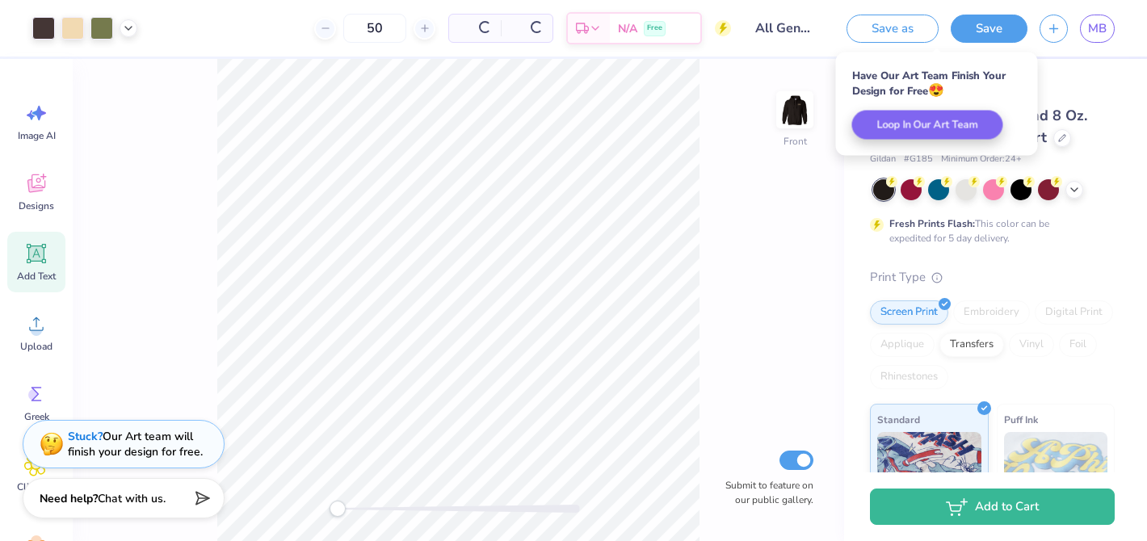
scroll to position [0, 0]
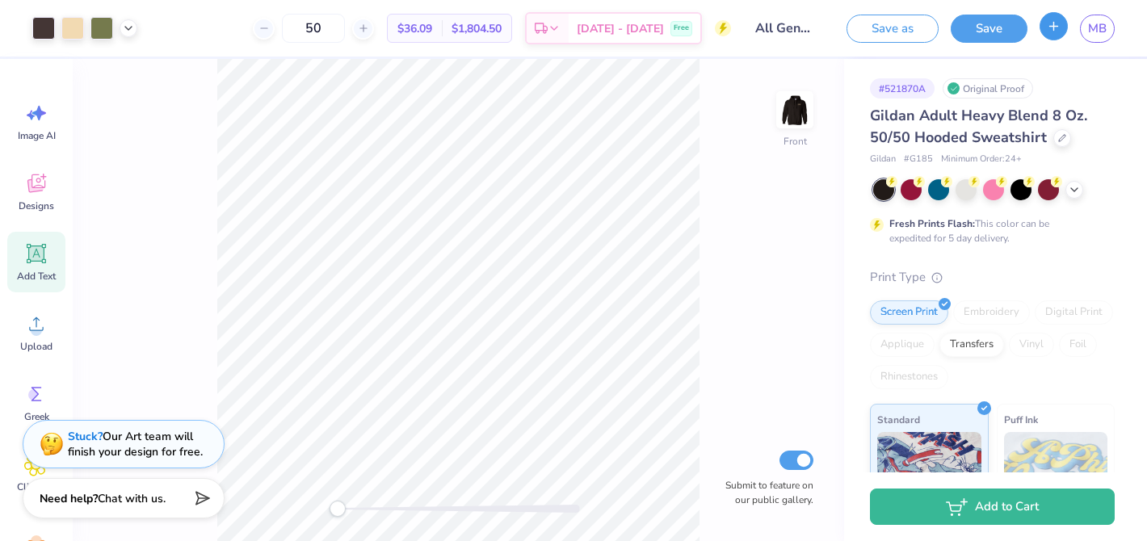
click at [1065, 33] on button "button" at bounding box center [1054, 26] width 28 height 28
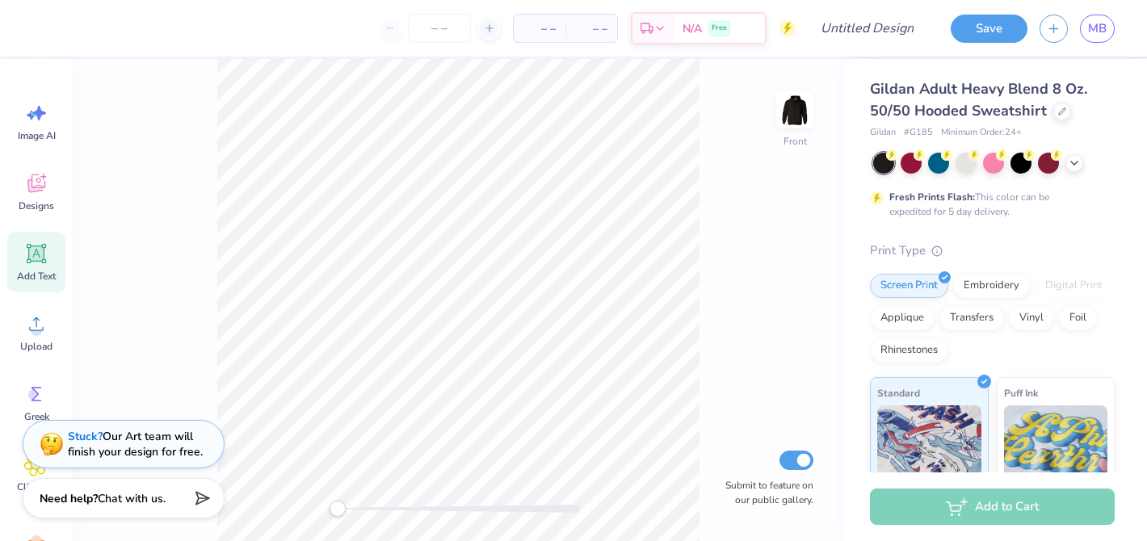
click at [994, 66] on div "Gildan Adult Heavy Blend 8 Oz. 50/50 Hooded Sweatshirt Gildan # G185 Minimum Or…" at bounding box center [995, 401] width 303 height 684
click at [868, 36] on input "Design Title" at bounding box center [887, 28] width 79 height 32
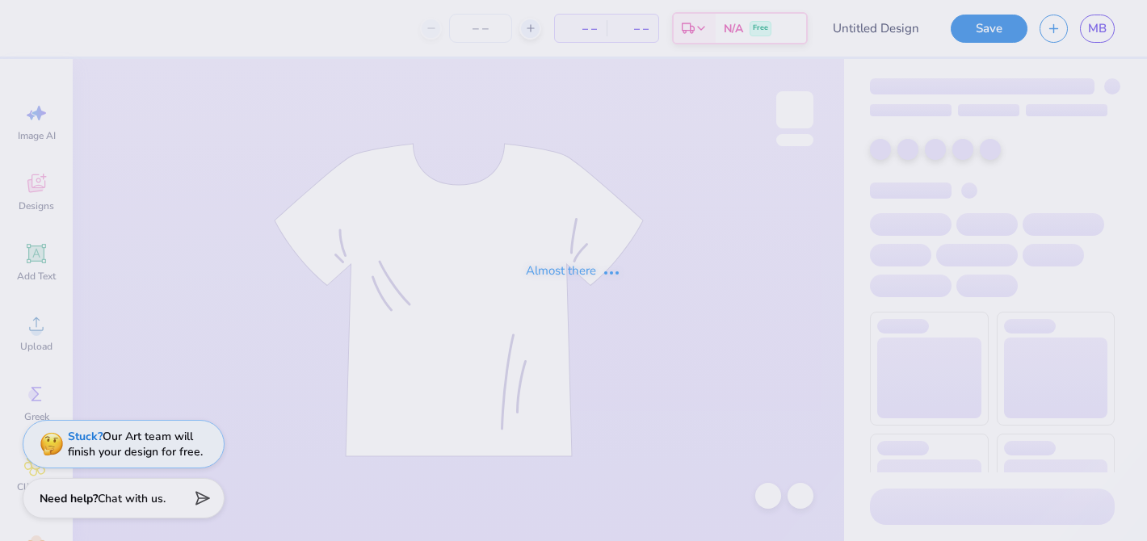
type input "all gen caming design"
type input "50"
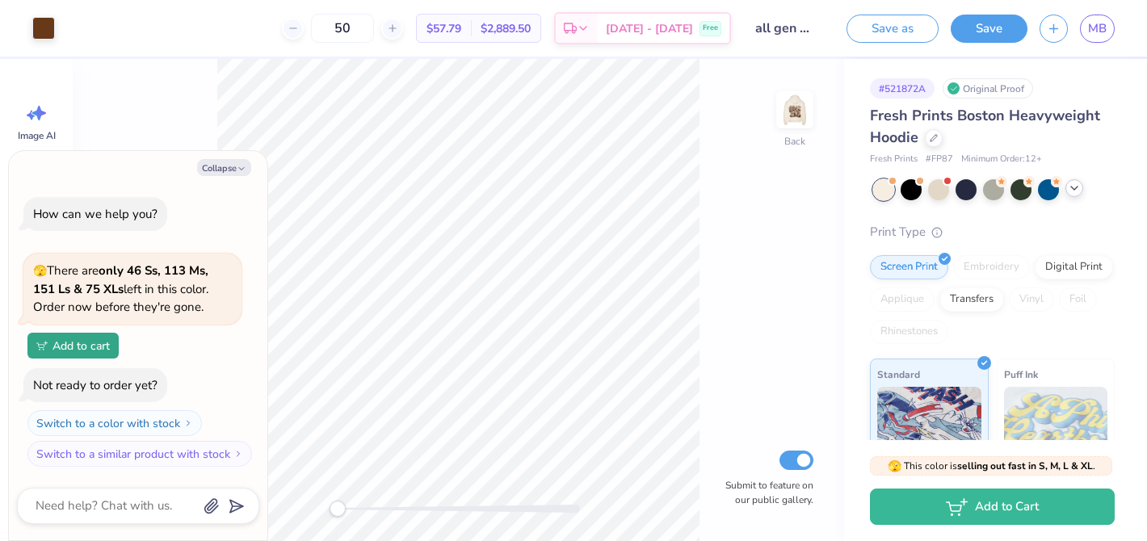
click at [1073, 188] on polyline at bounding box center [1074, 188] width 6 height 3
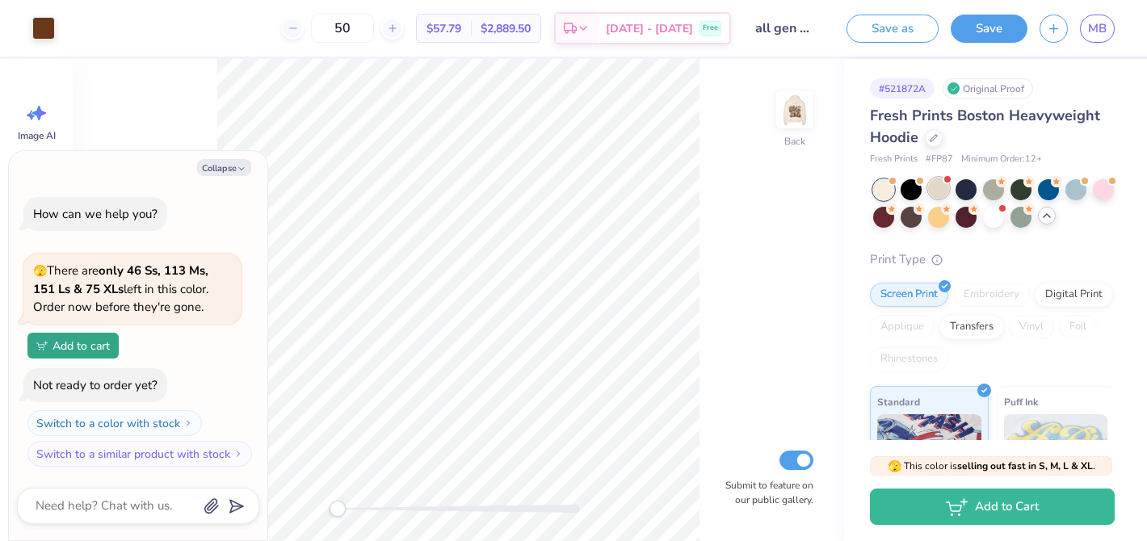
click at [940, 191] on div at bounding box center [938, 188] width 21 height 21
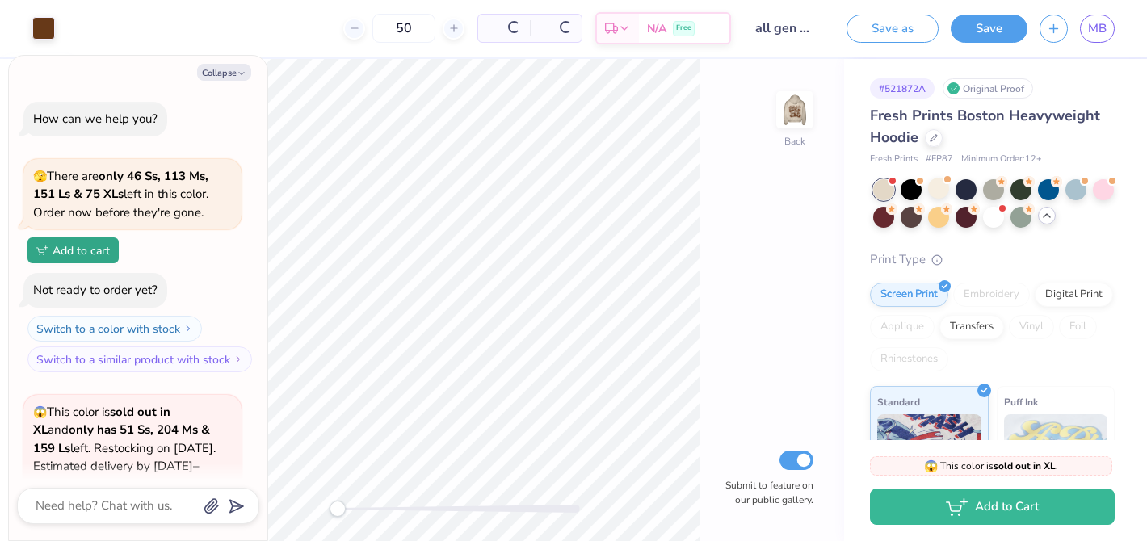
scroll to position [177, 0]
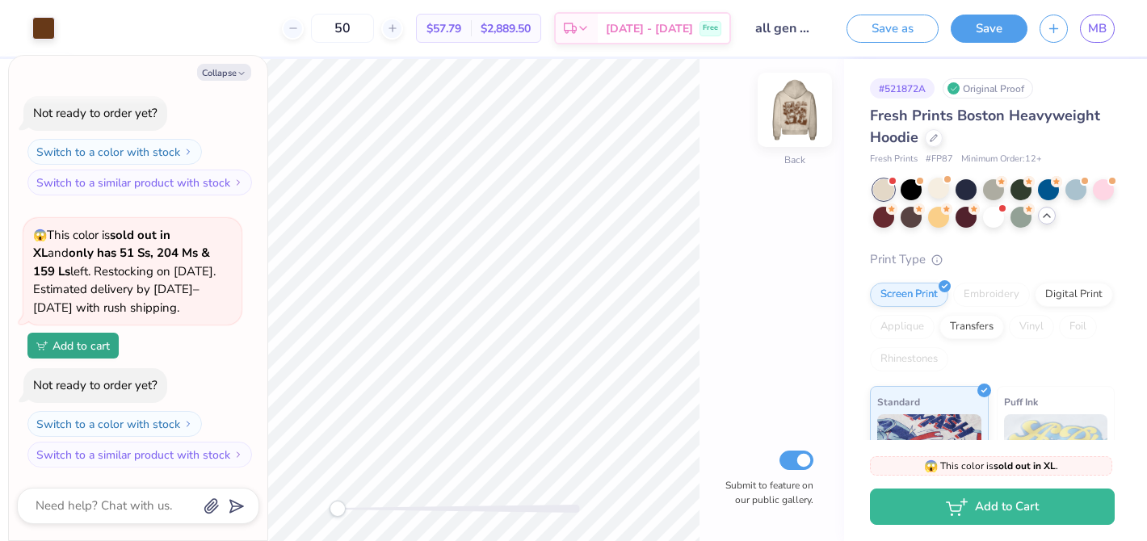
click at [789, 107] on img at bounding box center [795, 110] width 65 height 65
click at [231, 69] on button "Collapse" at bounding box center [224, 72] width 54 height 17
type textarea "x"
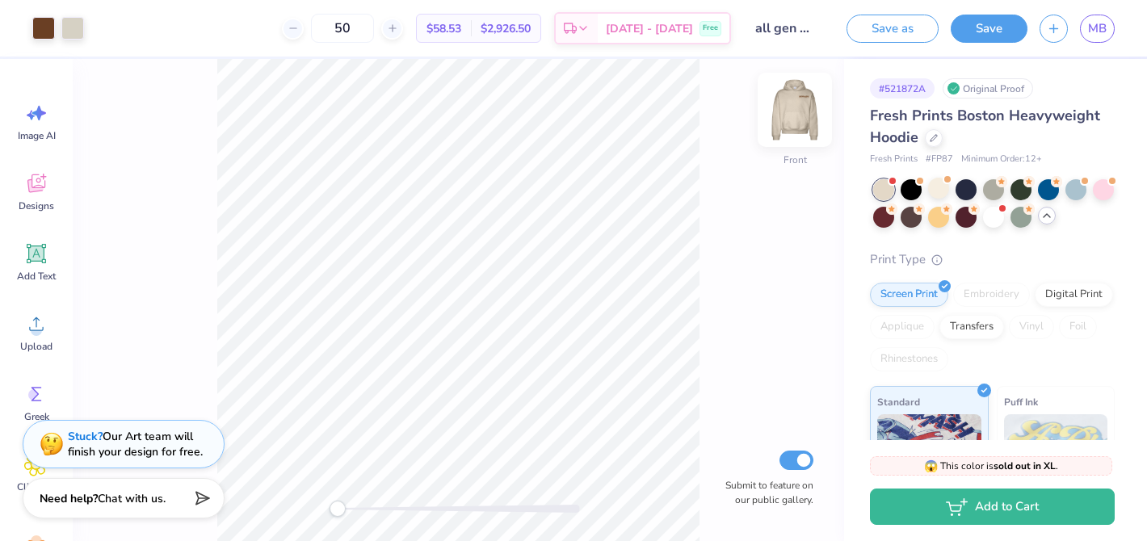
click at [802, 114] on img at bounding box center [795, 110] width 65 height 65
click at [792, 107] on img at bounding box center [795, 110] width 65 height 65
click at [1013, 34] on button "Save" at bounding box center [989, 26] width 77 height 28
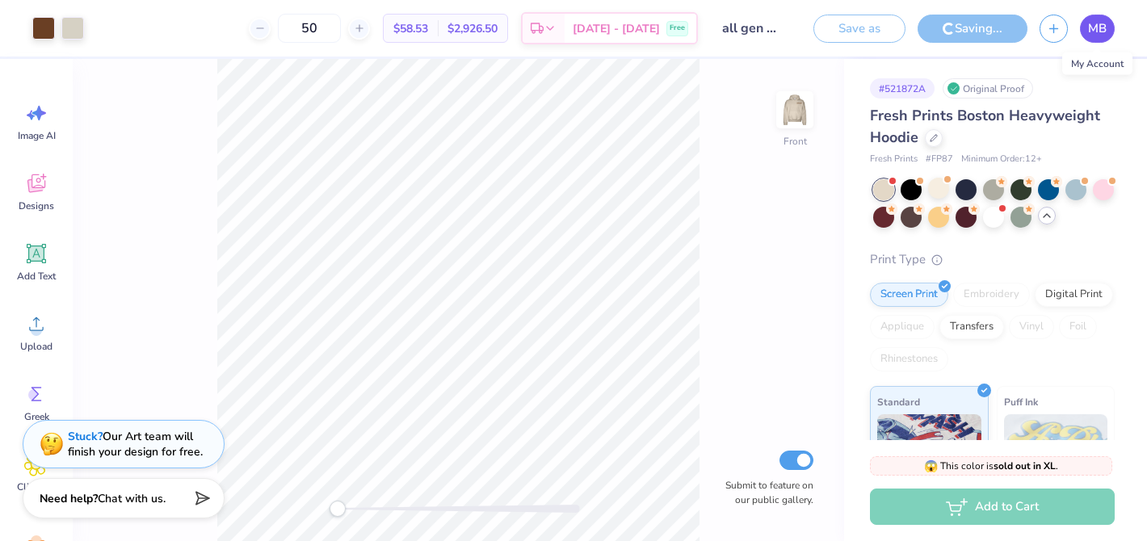
click at [1092, 32] on span "MB" at bounding box center [1097, 28] width 19 height 19
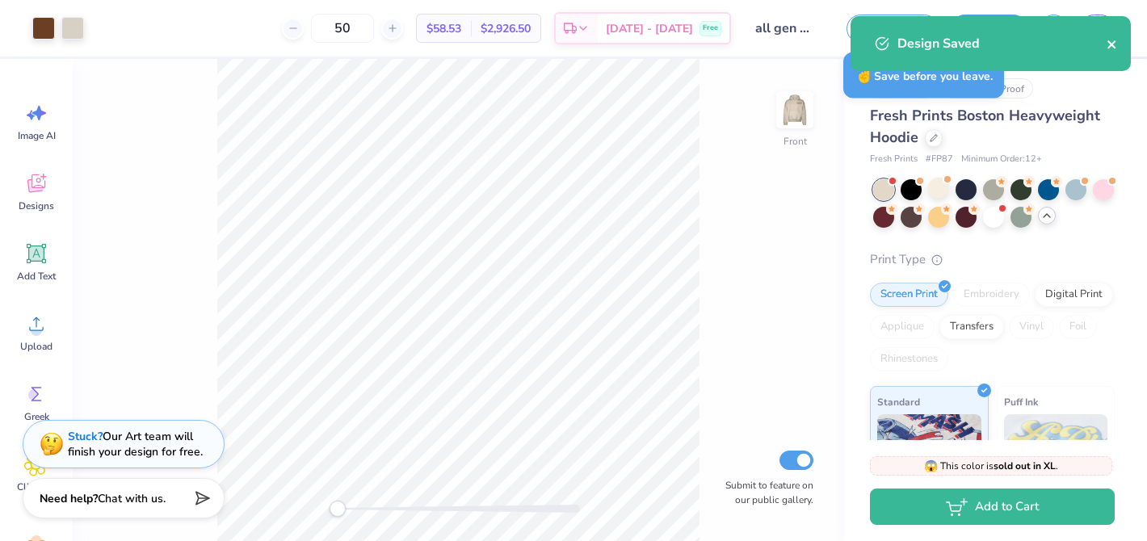
click at [1111, 49] on icon "close" at bounding box center [1112, 44] width 11 height 13
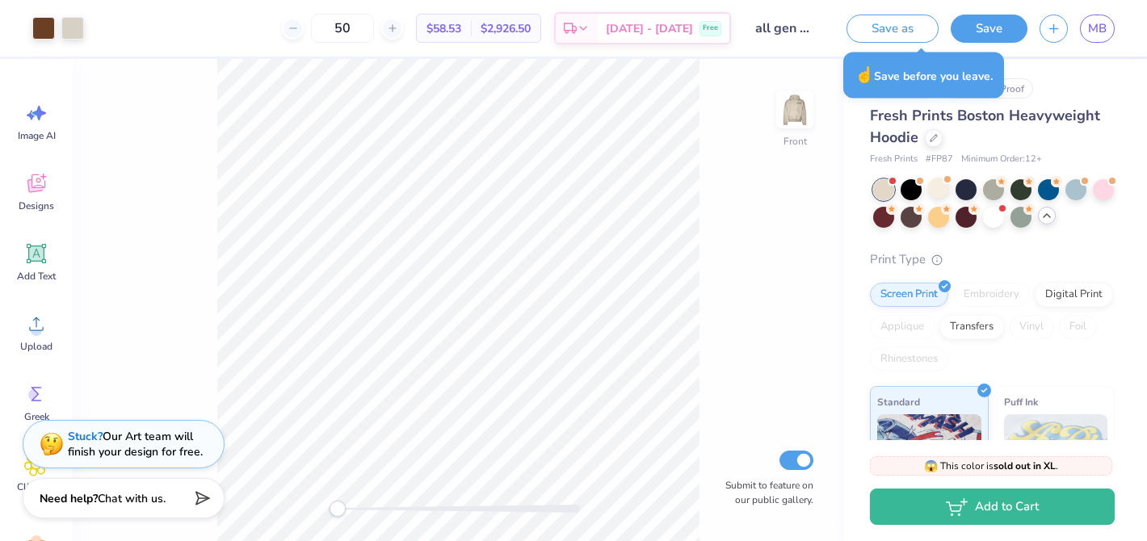
click at [1104, 31] on div "Design Saved" at bounding box center [991, 50] width 287 height 74
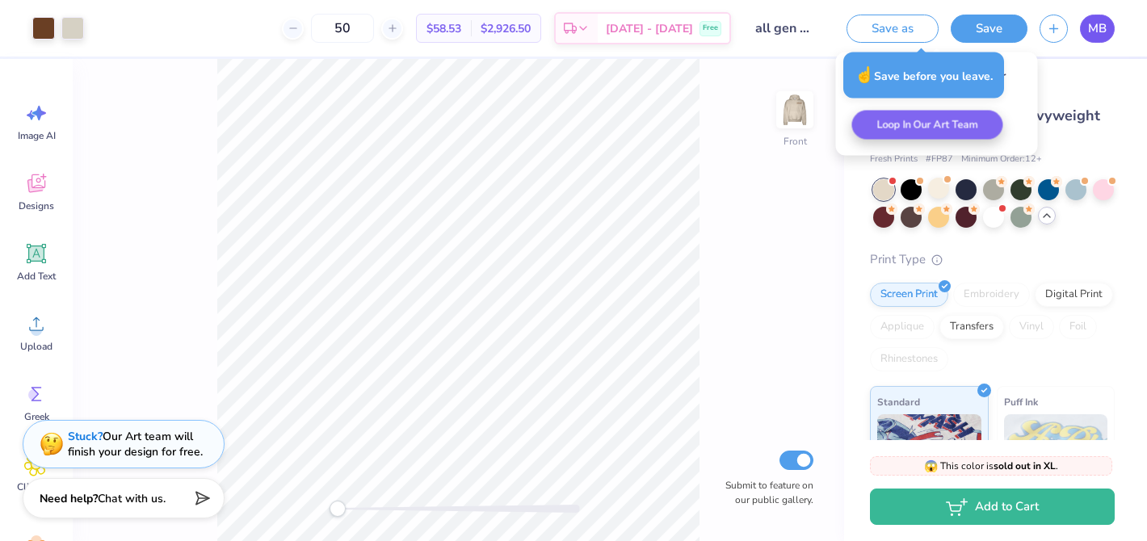
click at [1097, 27] on span "MB" at bounding box center [1097, 28] width 19 height 19
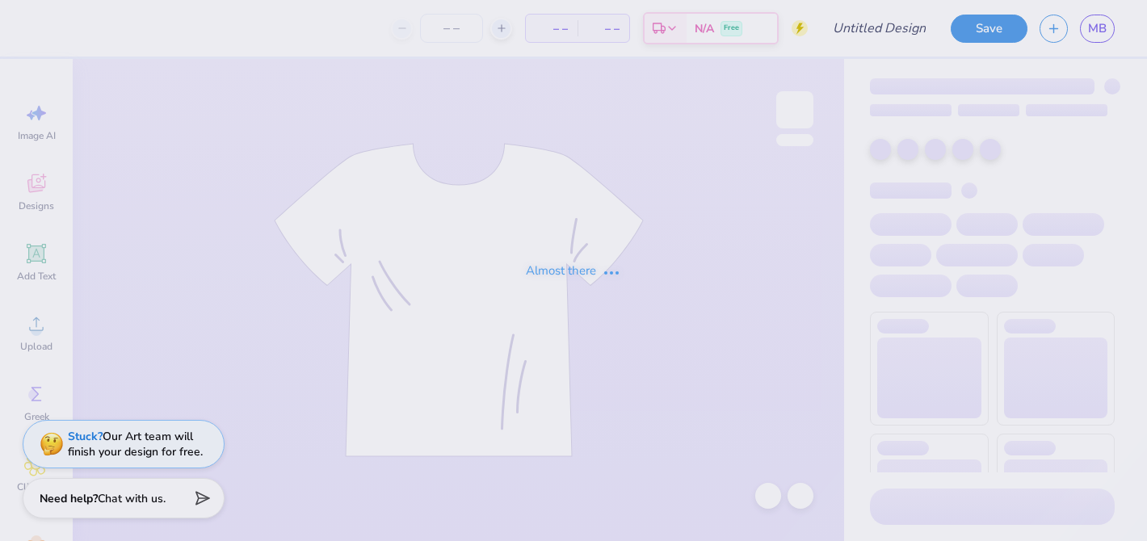
type input "all gen camping design"
type input "40"
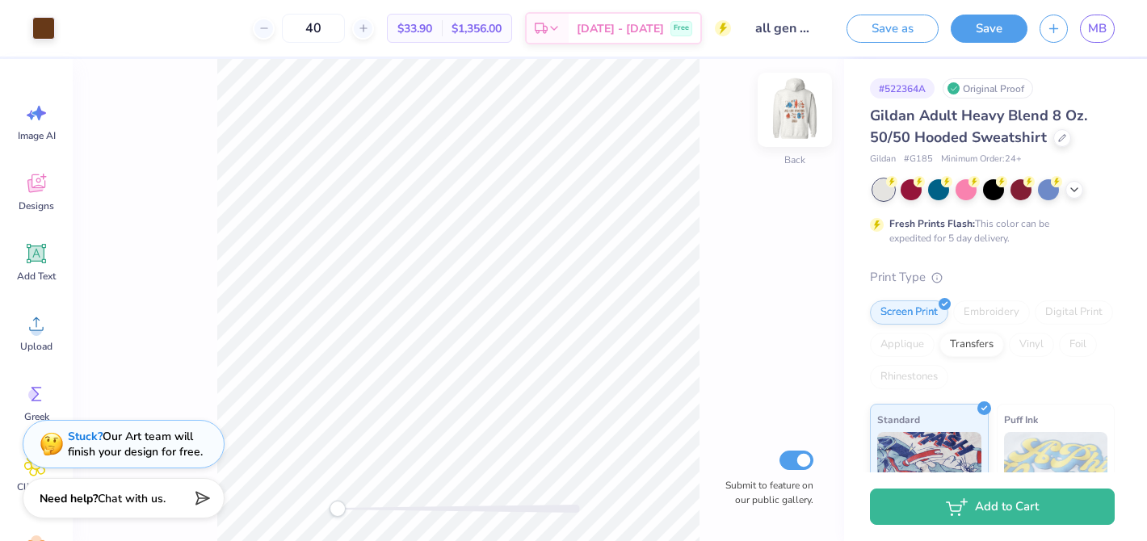
click at [792, 96] on img at bounding box center [795, 110] width 65 height 65
click at [1104, 32] on span "MB" at bounding box center [1097, 28] width 19 height 19
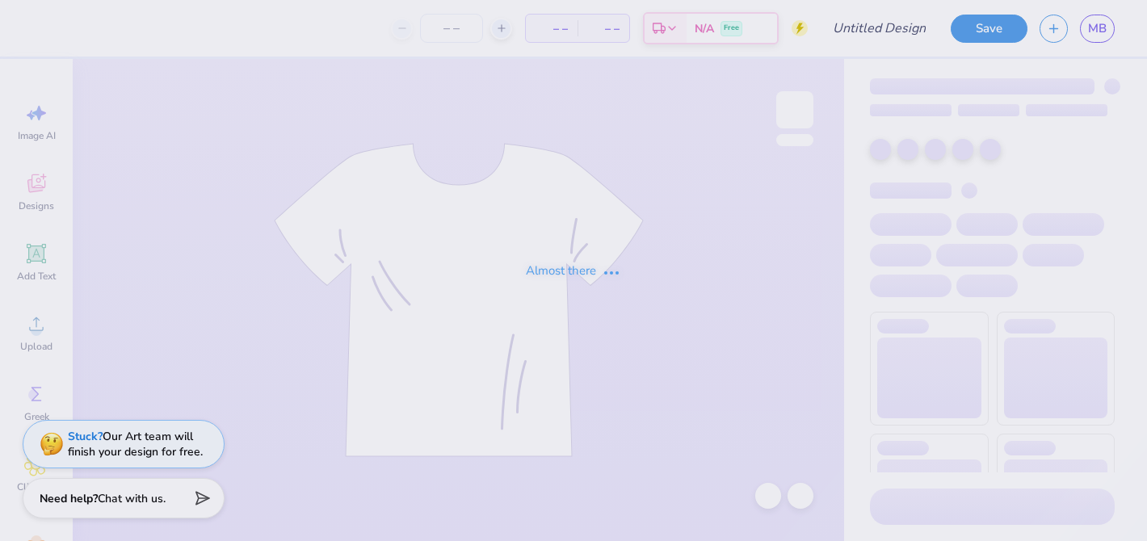
type input "all gen camping design"
type input "40"
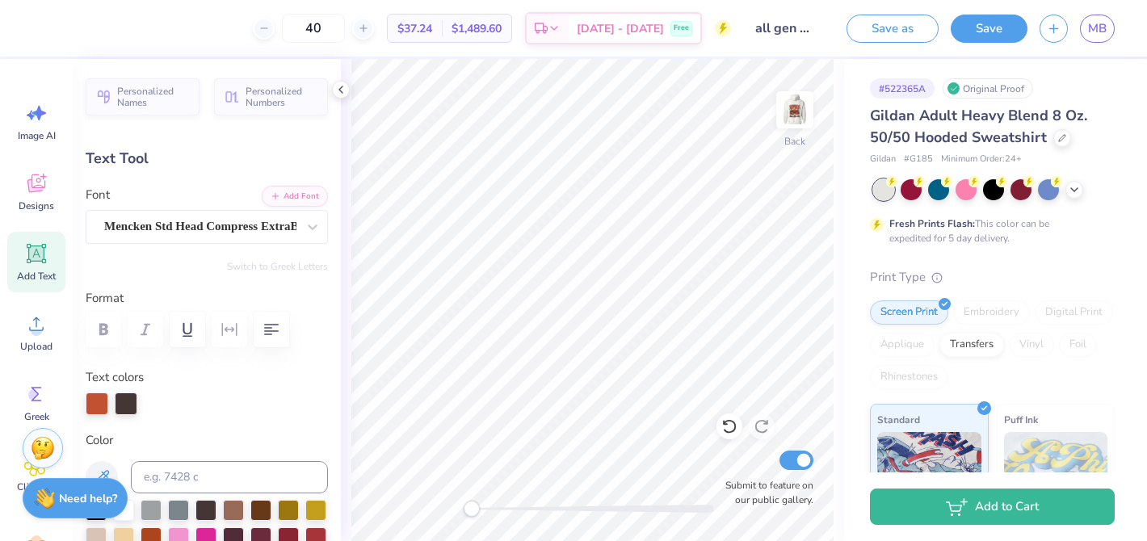
type input "3.47"
type input "1.66"
click at [334, 84] on icon at bounding box center [340, 89] width 13 height 13
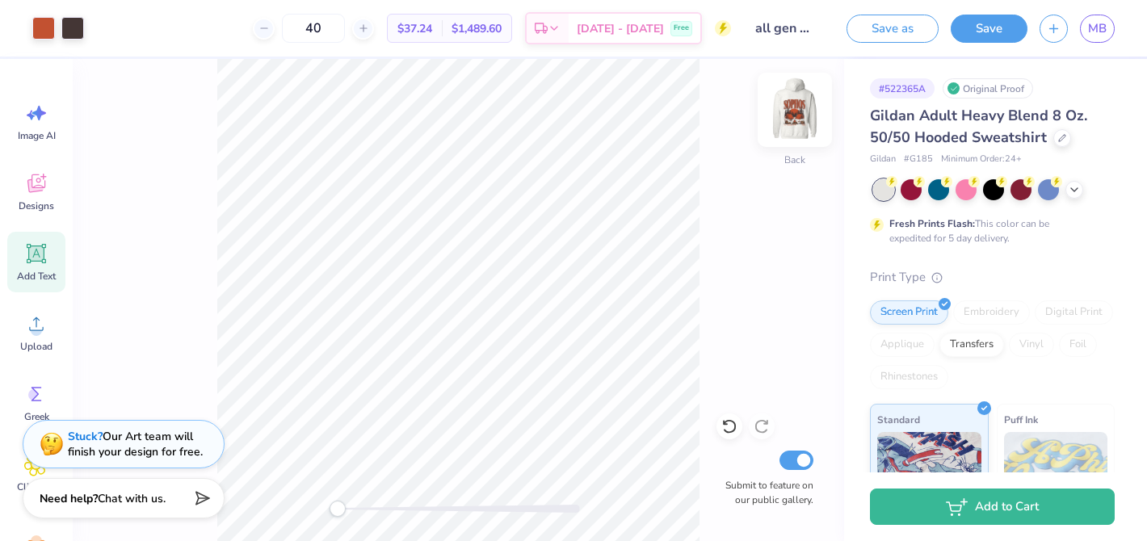
click at [794, 97] on img at bounding box center [795, 110] width 65 height 65
click at [1092, 31] on span "MB" at bounding box center [1097, 28] width 19 height 19
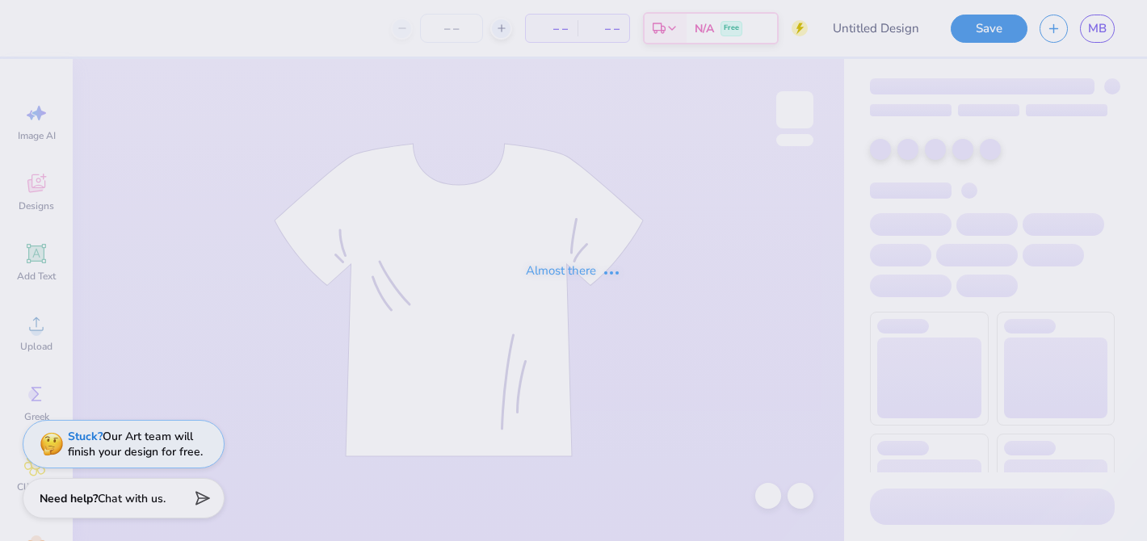
type input "all-gen design 4"
type input "28"
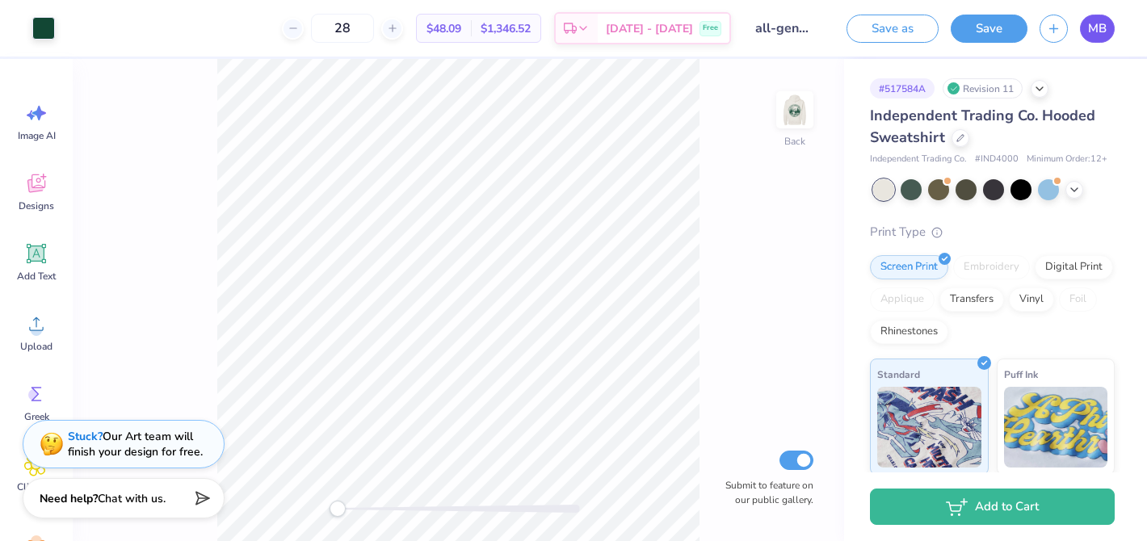
click at [1107, 26] on link "MB" at bounding box center [1097, 29] width 35 height 28
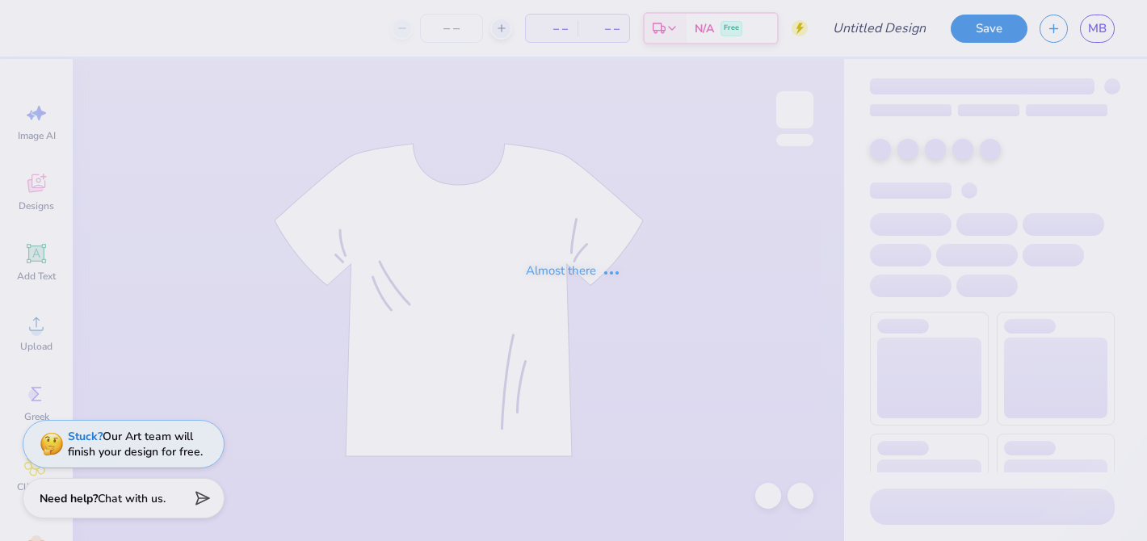
type input "all-gen design 4"
type input "28"
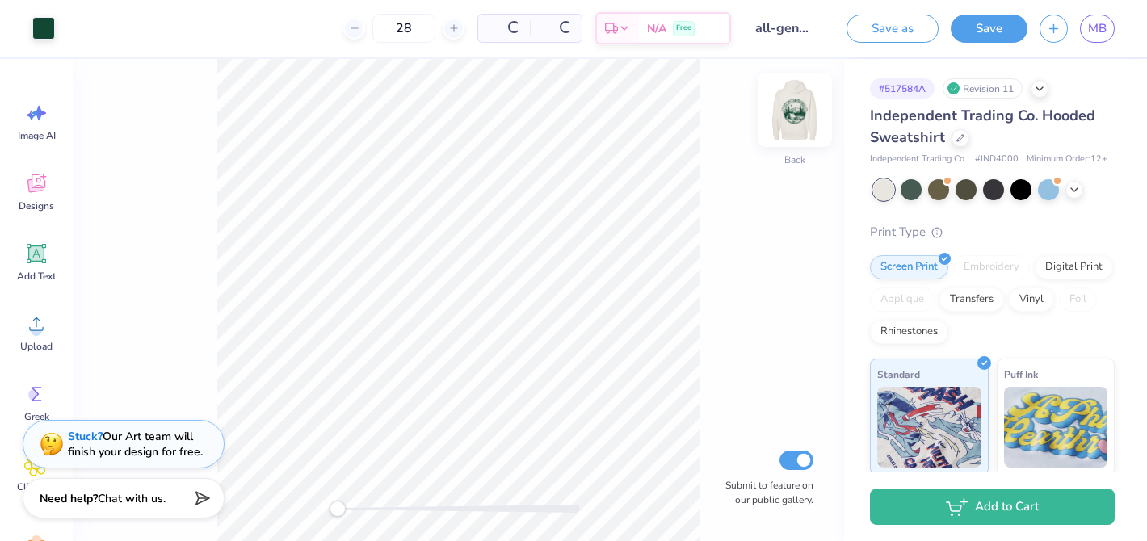
click at [802, 107] on img at bounding box center [795, 110] width 65 height 65
click at [1079, 184] on icon at bounding box center [1074, 188] width 13 height 13
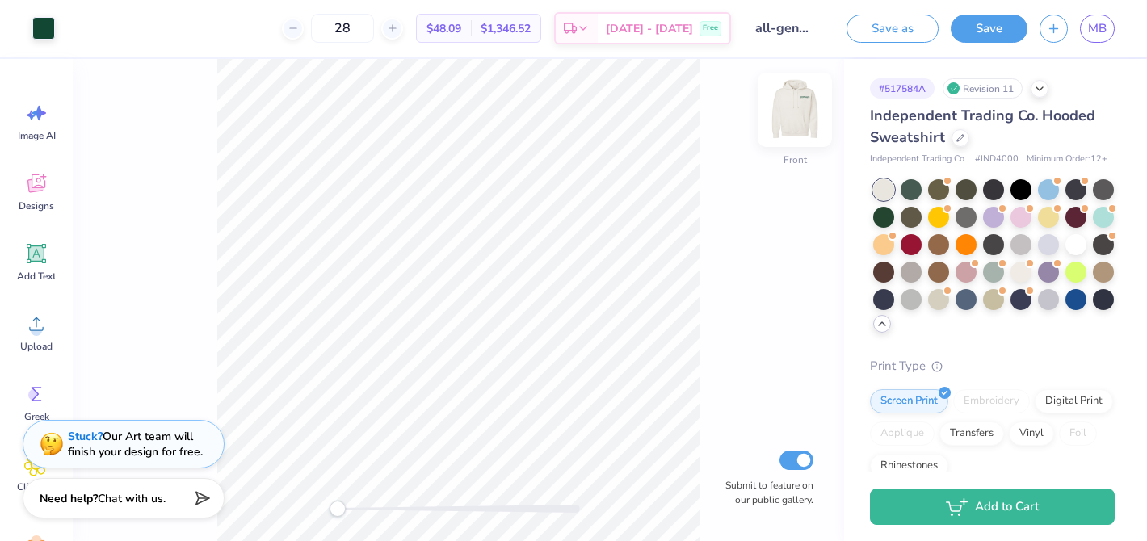
click at [804, 115] on img at bounding box center [795, 110] width 65 height 65
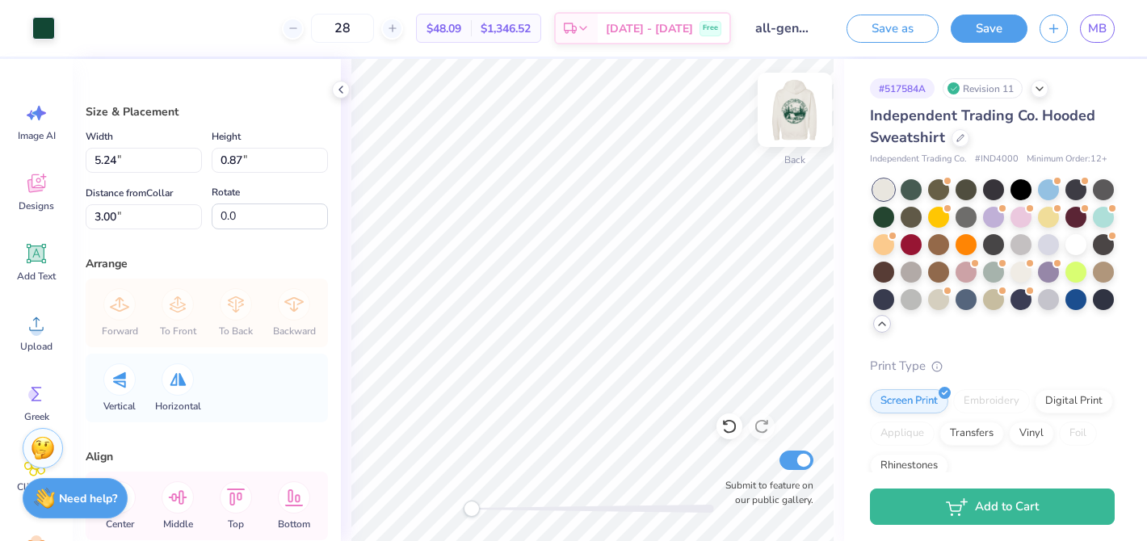
click at [797, 116] on img at bounding box center [795, 110] width 65 height 65
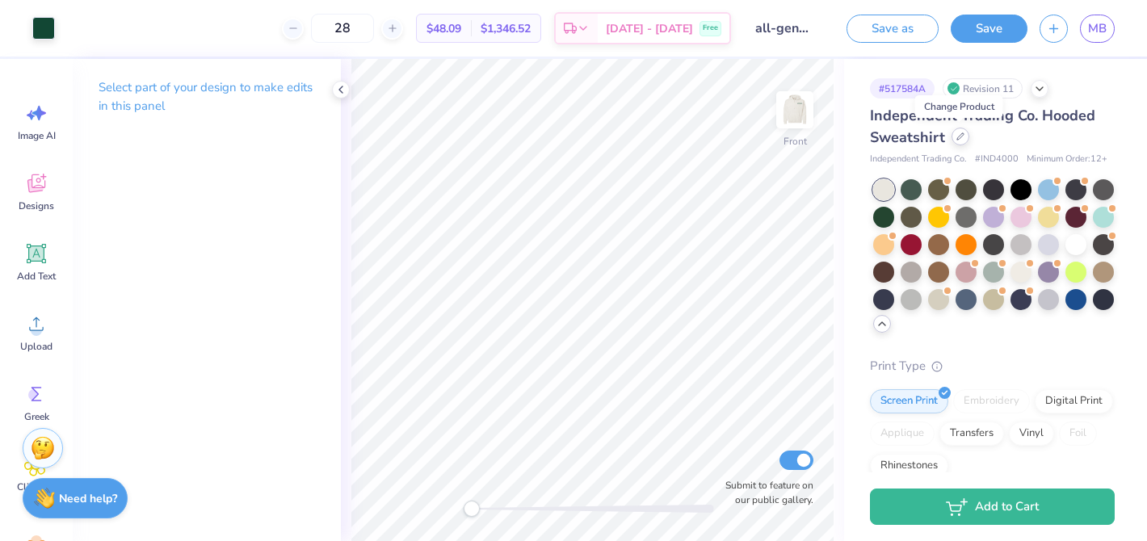
click at [957, 140] on icon at bounding box center [960, 136] width 6 height 6
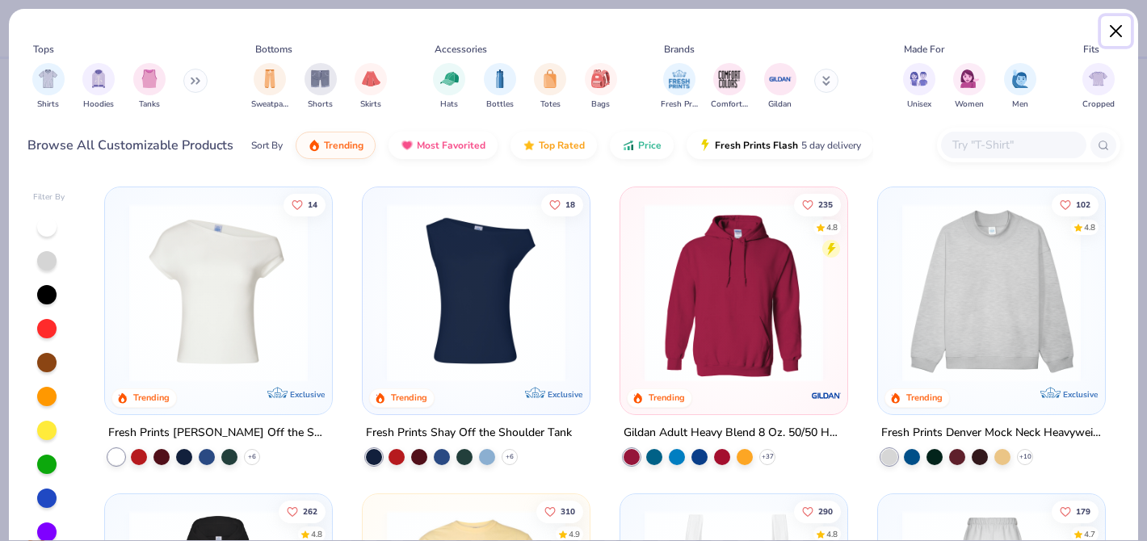
click at [1125, 35] on button "Close" at bounding box center [1116, 31] width 31 height 31
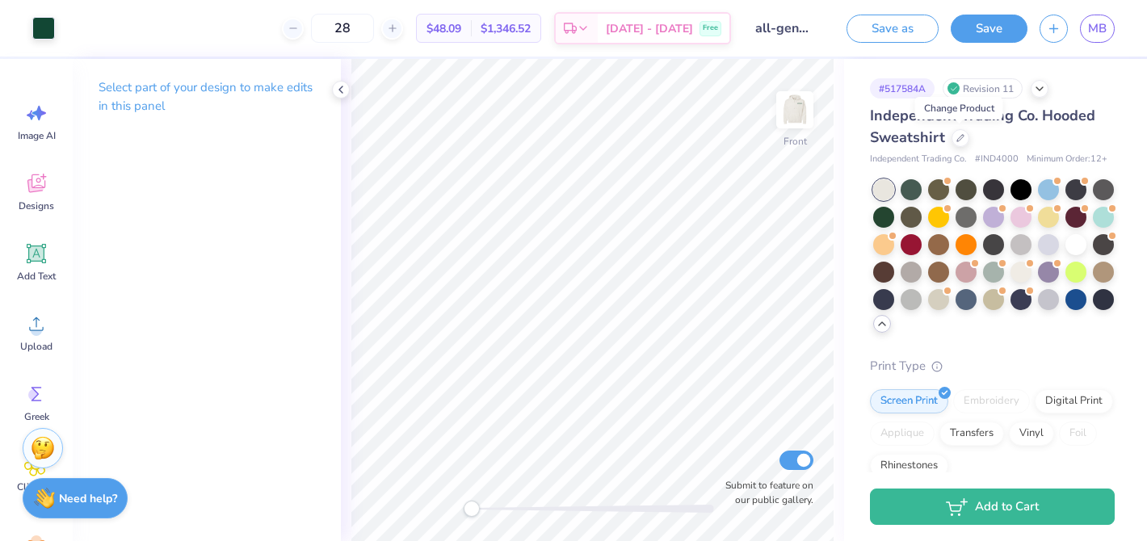
drag, startPoint x: 780, startPoint y: 141, endPoint x: 844, endPoint y: 120, distance: 68.0
click at [780, 140] on div "Front" at bounding box center [794, 119] width 37 height 57
click at [958, 138] on icon at bounding box center [960, 136] width 6 height 6
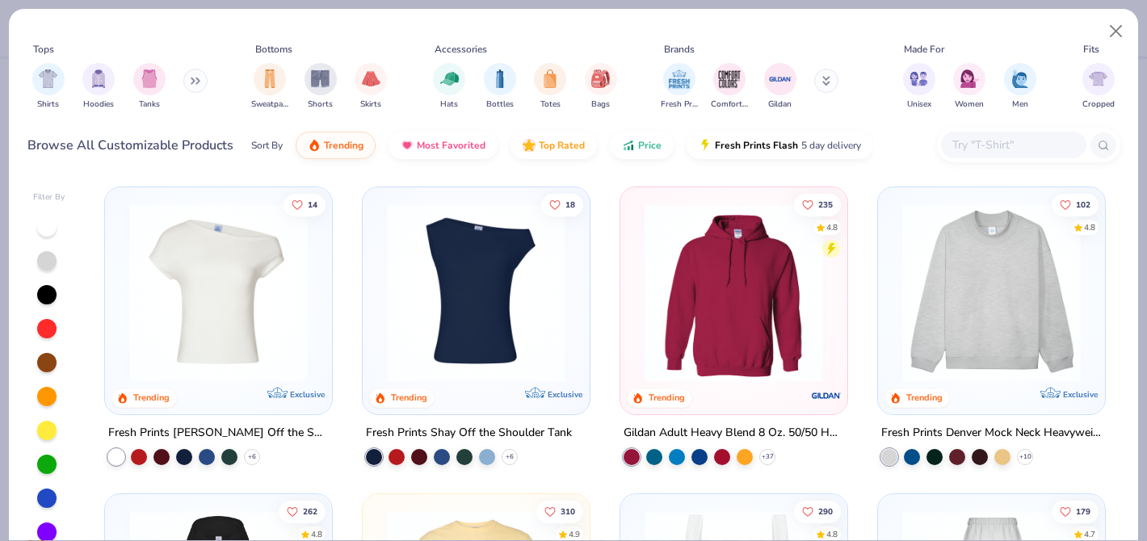
click at [709, 289] on img at bounding box center [734, 293] width 195 height 179
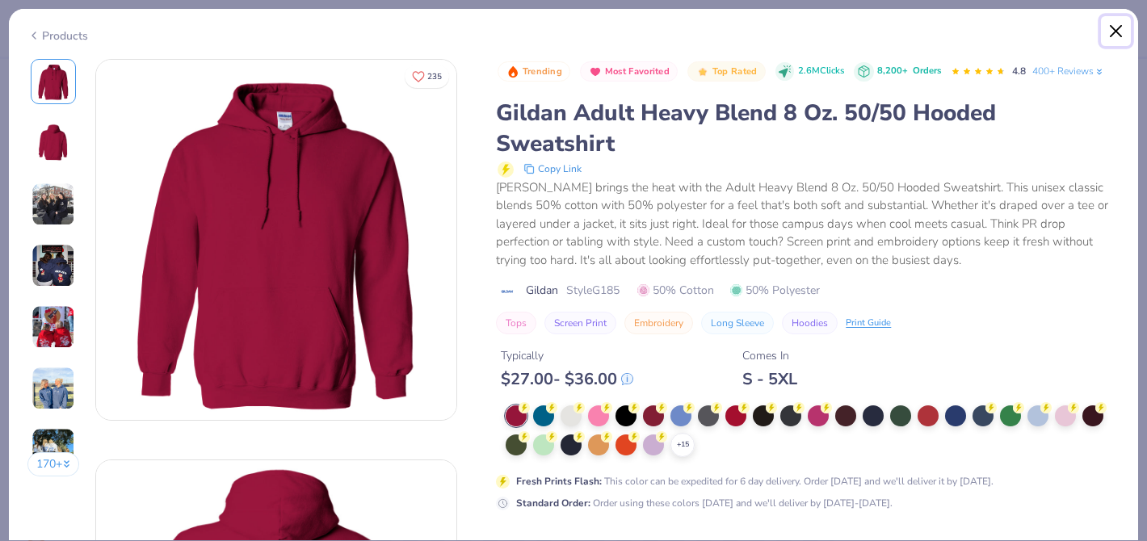
click at [1110, 32] on button "Close" at bounding box center [1116, 31] width 31 height 31
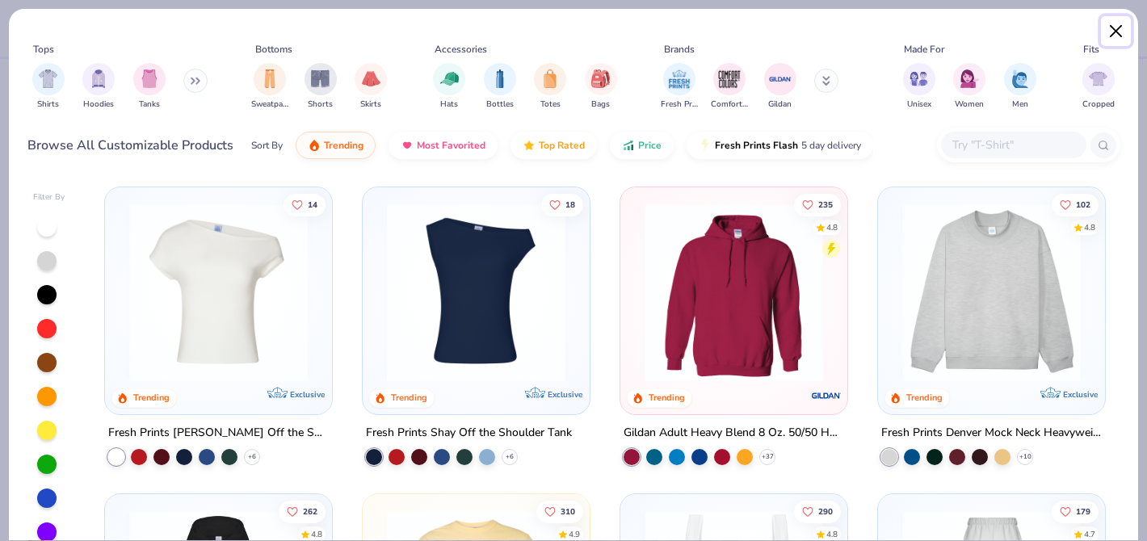
click at [1107, 32] on button "Close" at bounding box center [1116, 31] width 31 height 31
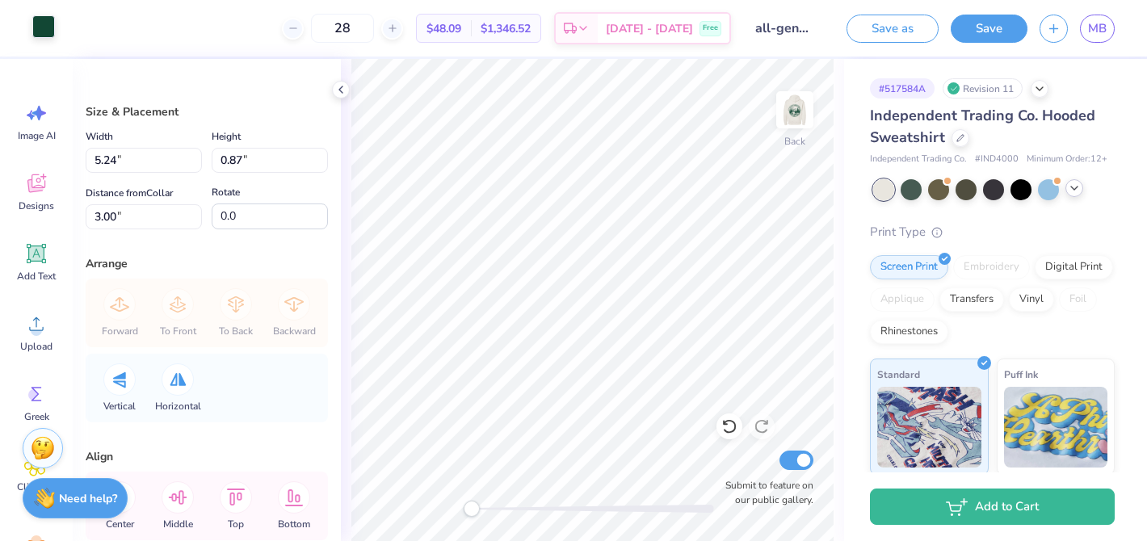
click at [48, 30] on div at bounding box center [43, 26] width 23 height 23
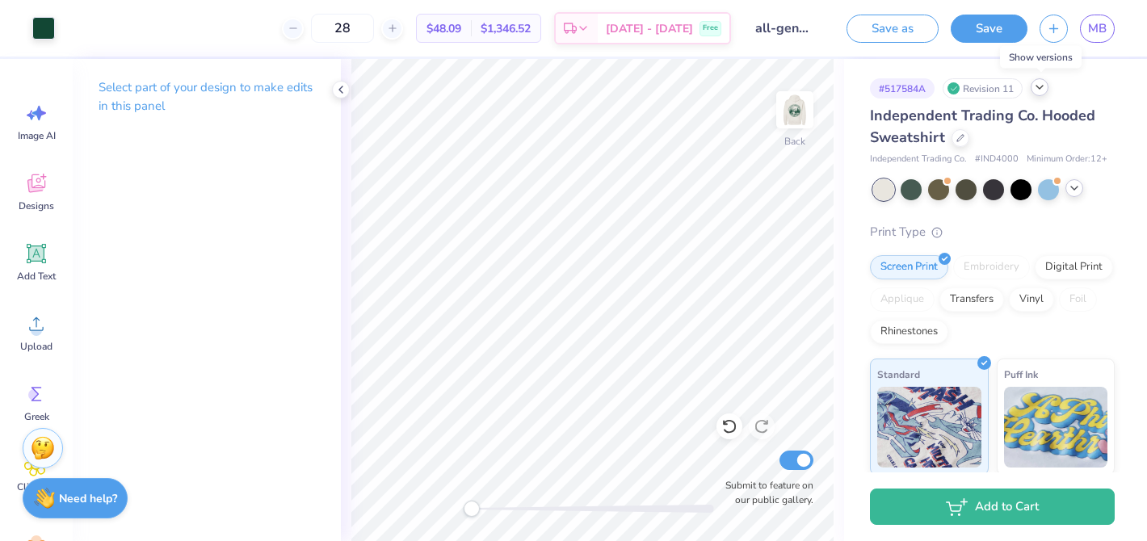
click at [1041, 92] on icon at bounding box center [1039, 87] width 13 height 13
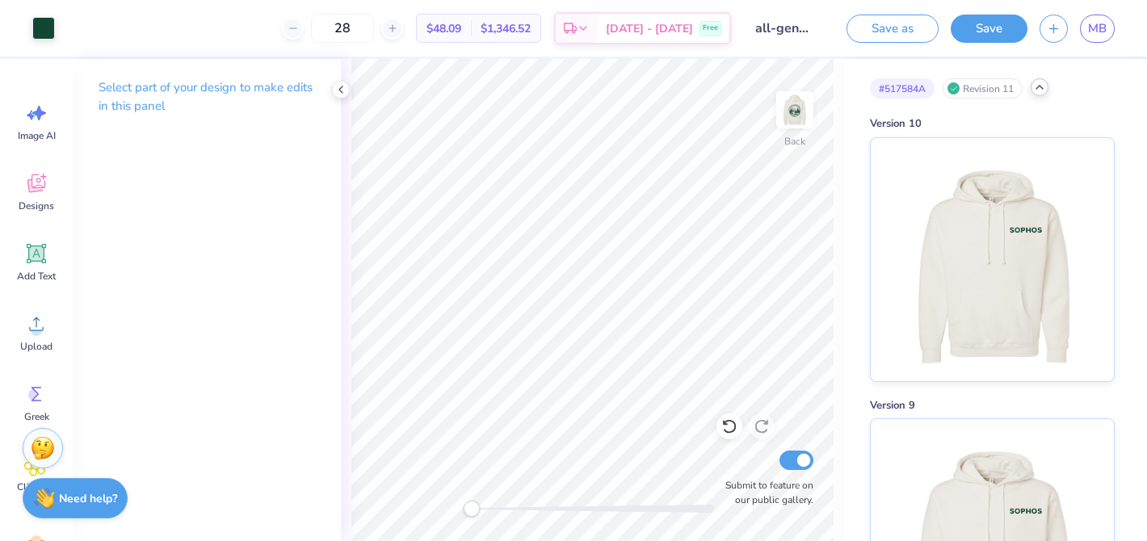
click at [1037, 94] on div at bounding box center [1040, 87] width 18 height 18
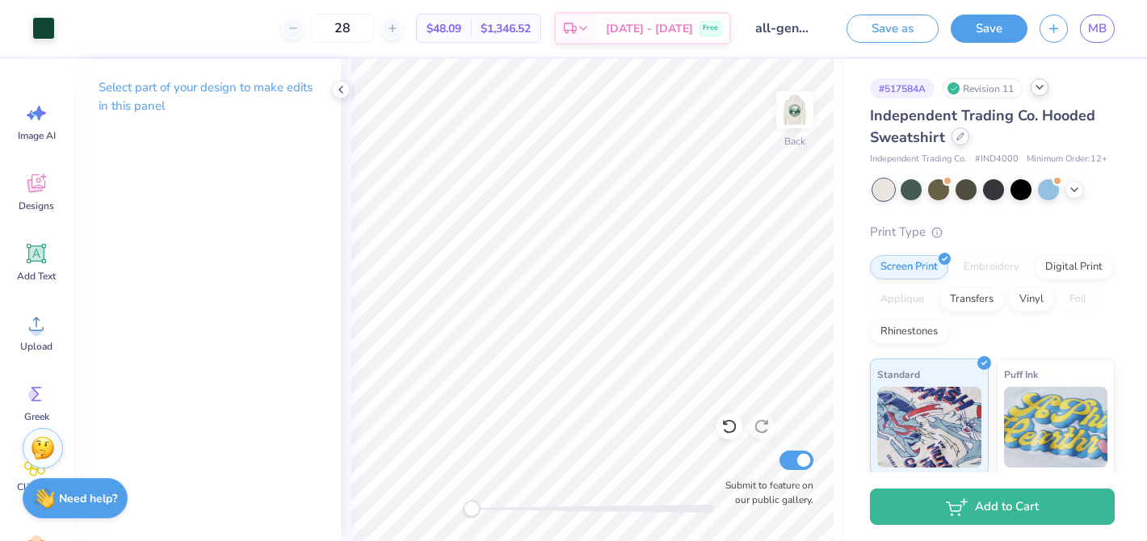
click at [958, 133] on icon at bounding box center [961, 137] width 8 height 8
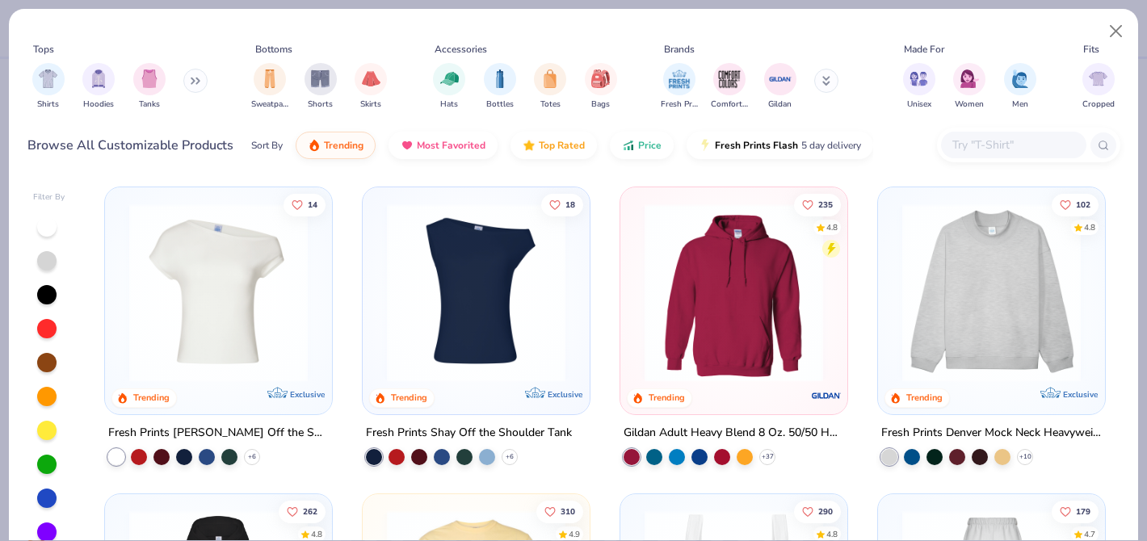
click at [793, 276] on img at bounding box center [734, 293] width 195 height 179
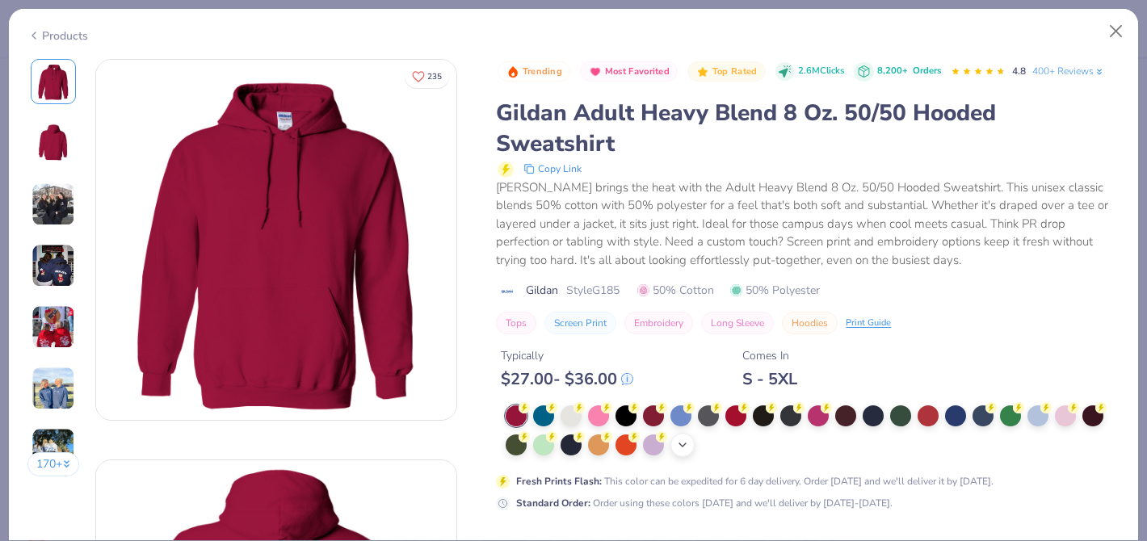
click at [683, 439] on icon at bounding box center [682, 445] width 13 height 13
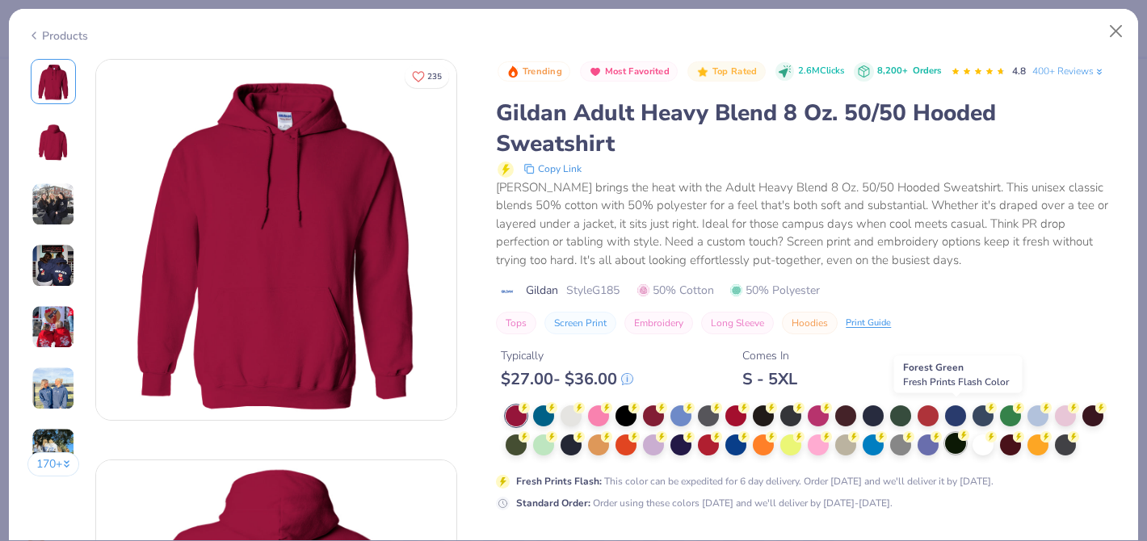
click at [955, 433] on div at bounding box center [955, 443] width 21 height 21
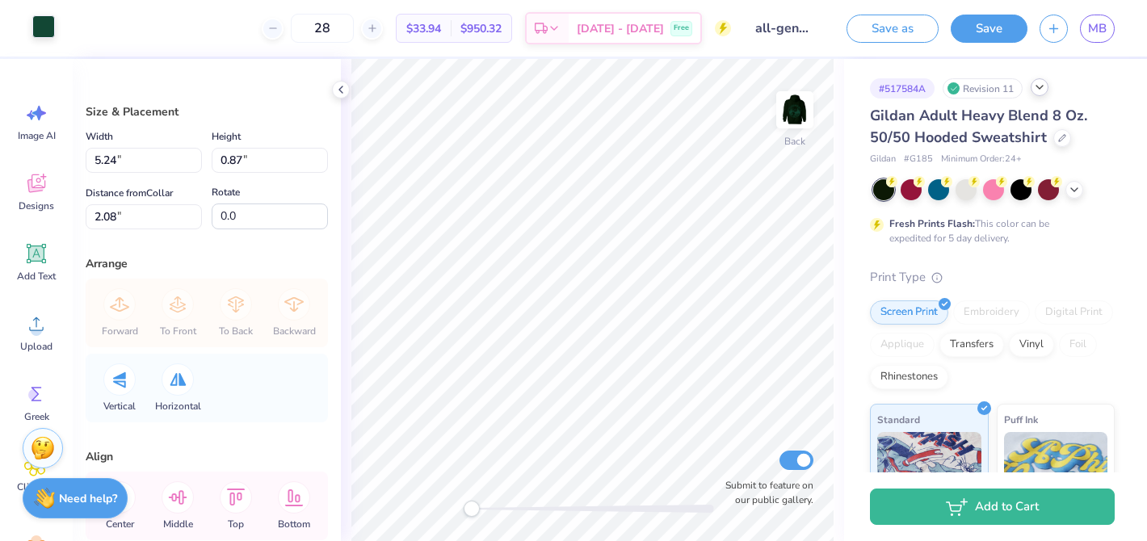
click at [45, 22] on div at bounding box center [43, 26] width 23 height 23
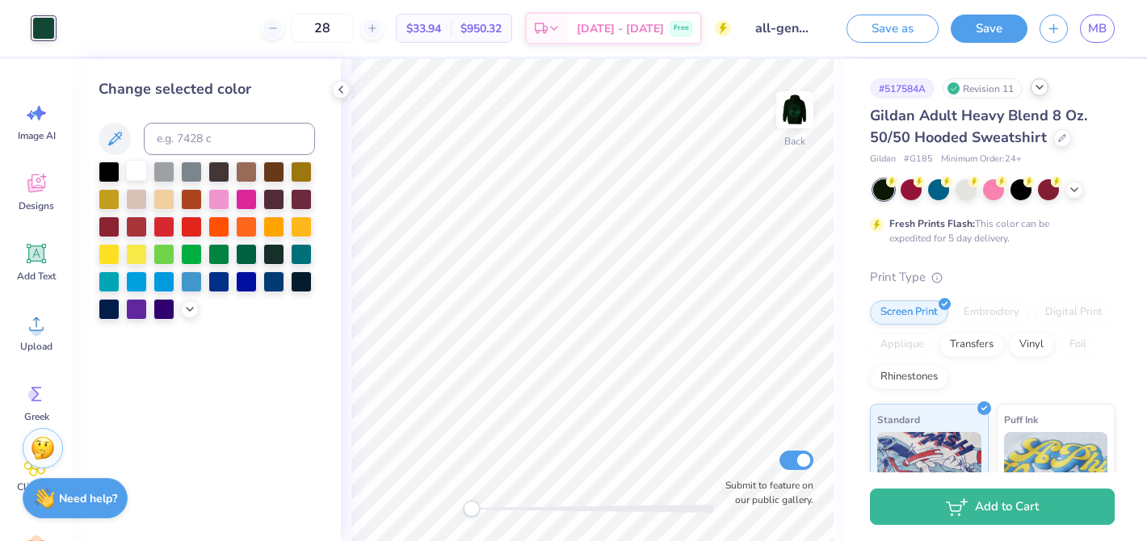
click at [143, 175] on div at bounding box center [136, 170] width 21 height 21
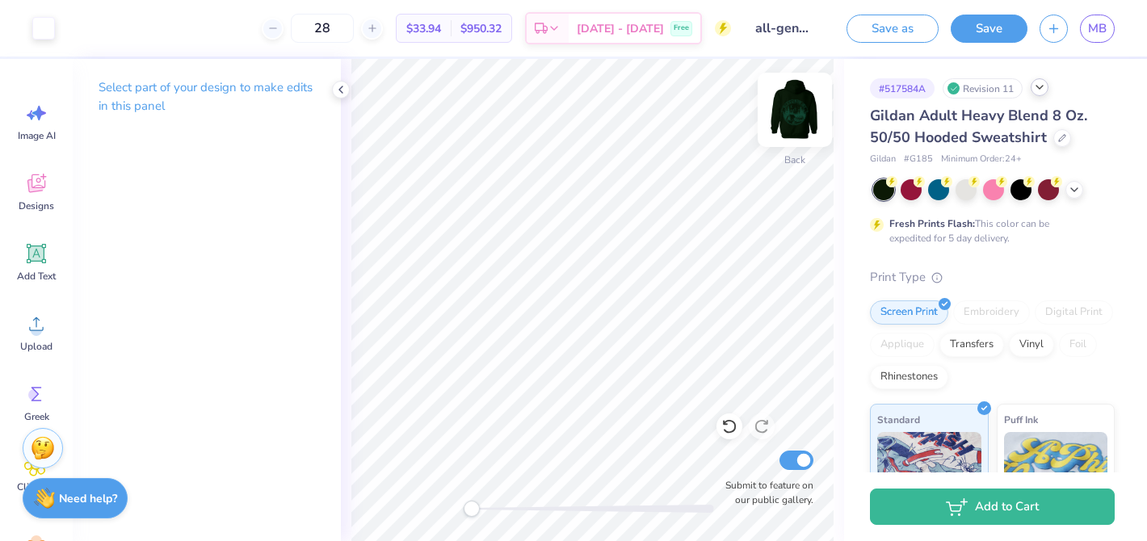
click at [793, 105] on img at bounding box center [795, 110] width 65 height 65
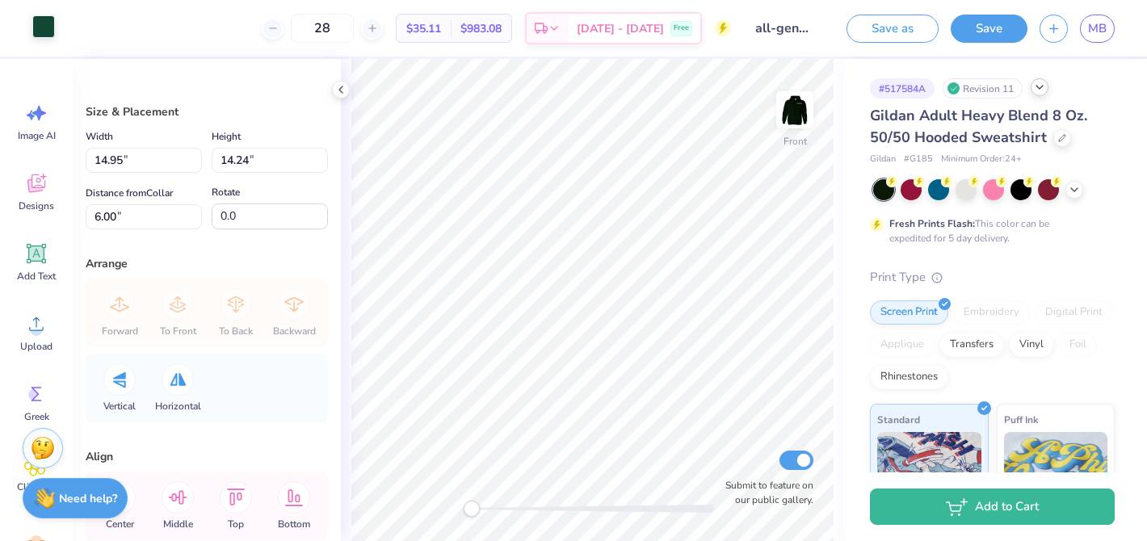
click at [42, 23] on div at bounding box center [43, 26] width 23 height 23
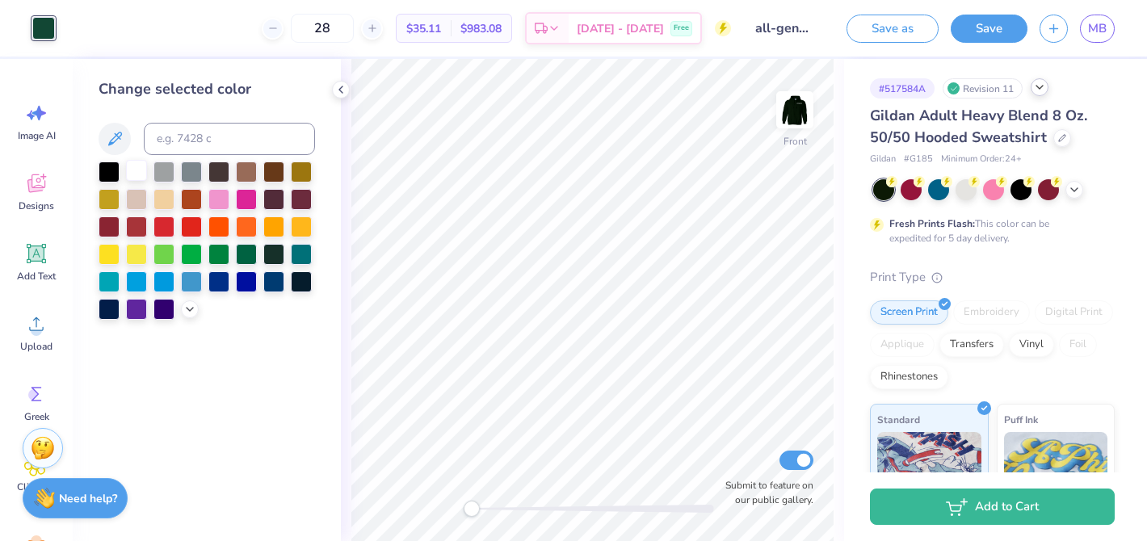
click at [140, 175] on div at bounding box center [136, 170] width 21 height 21
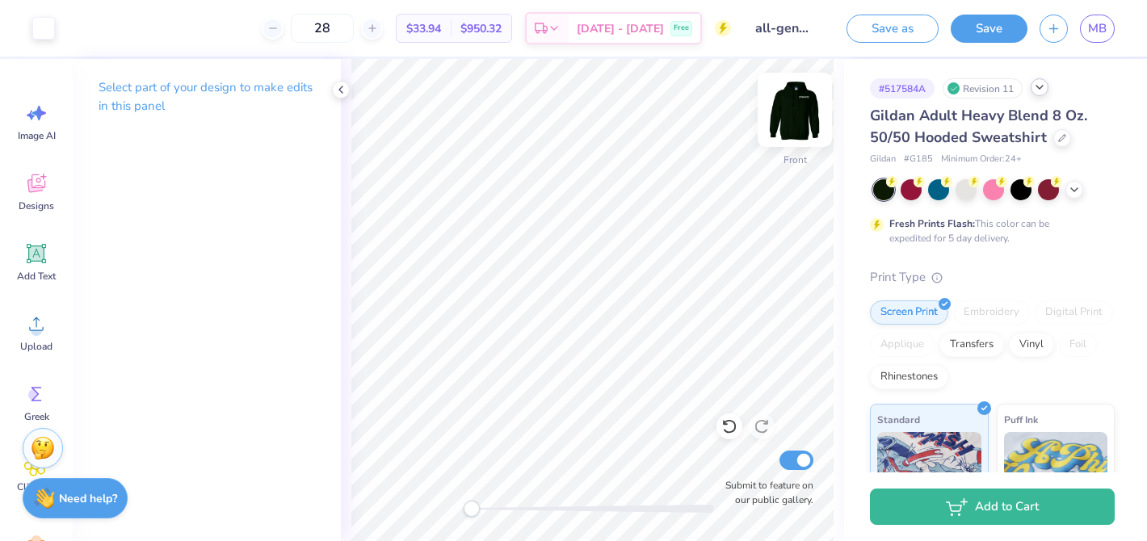
click at [797, 100] on img at bounding box center [795, 110] width 65 height 65
click at [335, 99] on div "Select part of your design to make edits in this panel" at bounding box center [207, 103] width 268 height 88
click at [339, 83] on icon at bounding box center [340, 89] width 13 height 13
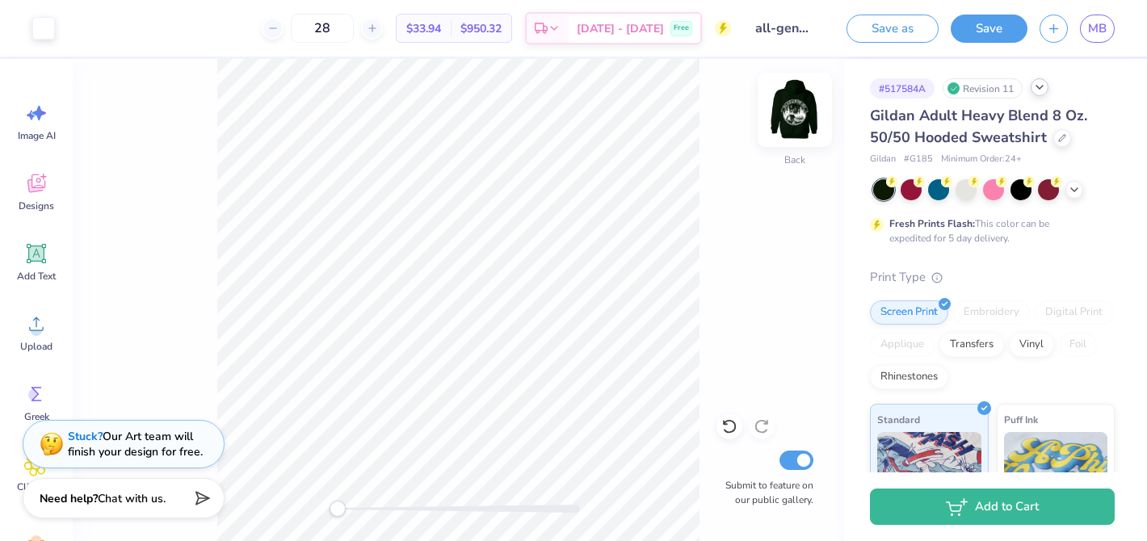
click at [789, 107] on img at bounding box center [795, 110] width 65 height 65
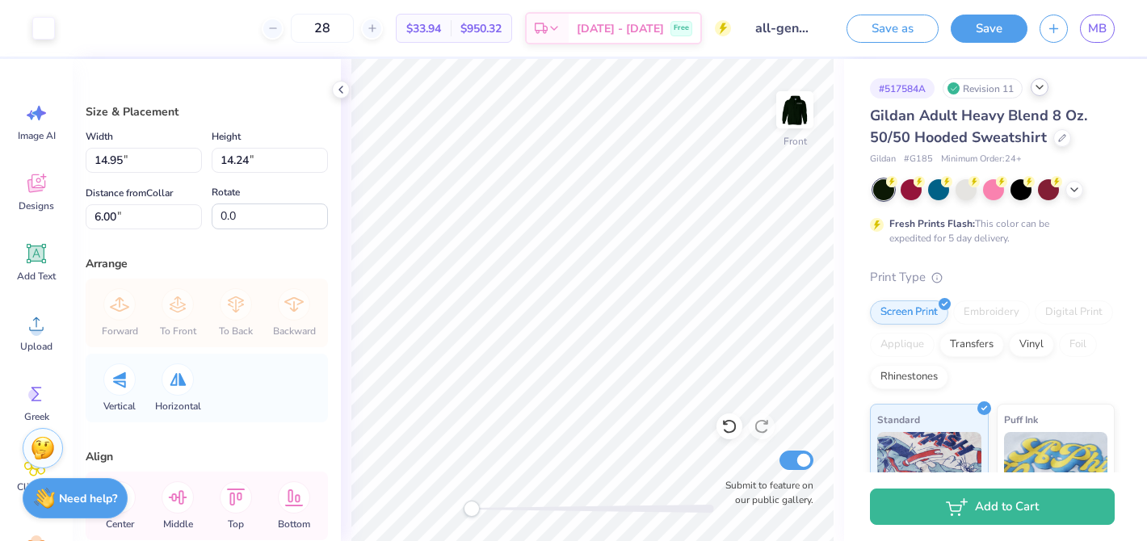
type input "13.57"
type input "12.92"
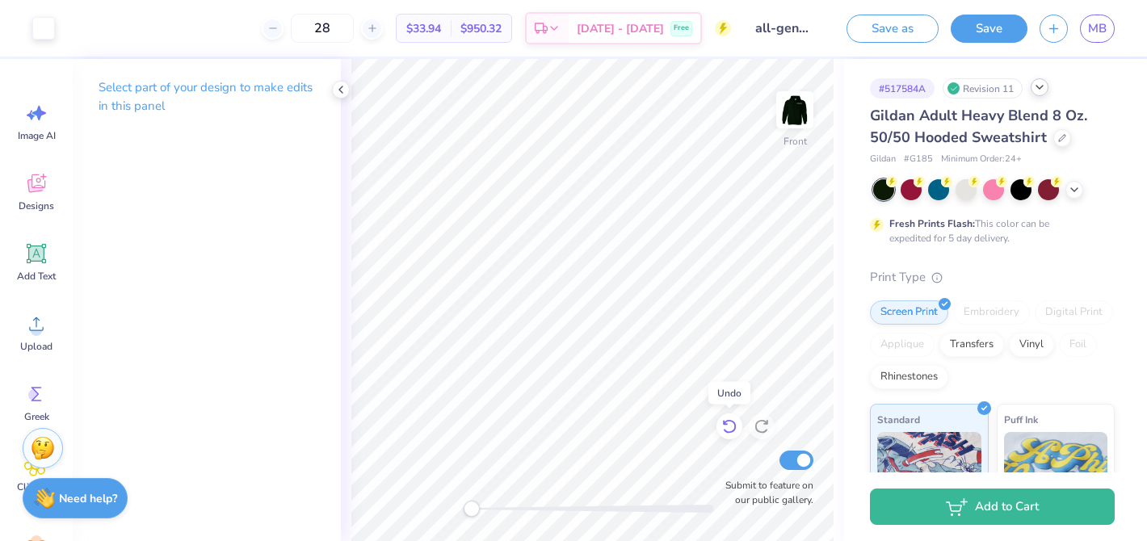
click at [724, 423] on icon at bounding box center [725, 423] width 3 height 3
click at [1087, 36] on link "MB" at bounding box center [1097, 29] width 35 height 28
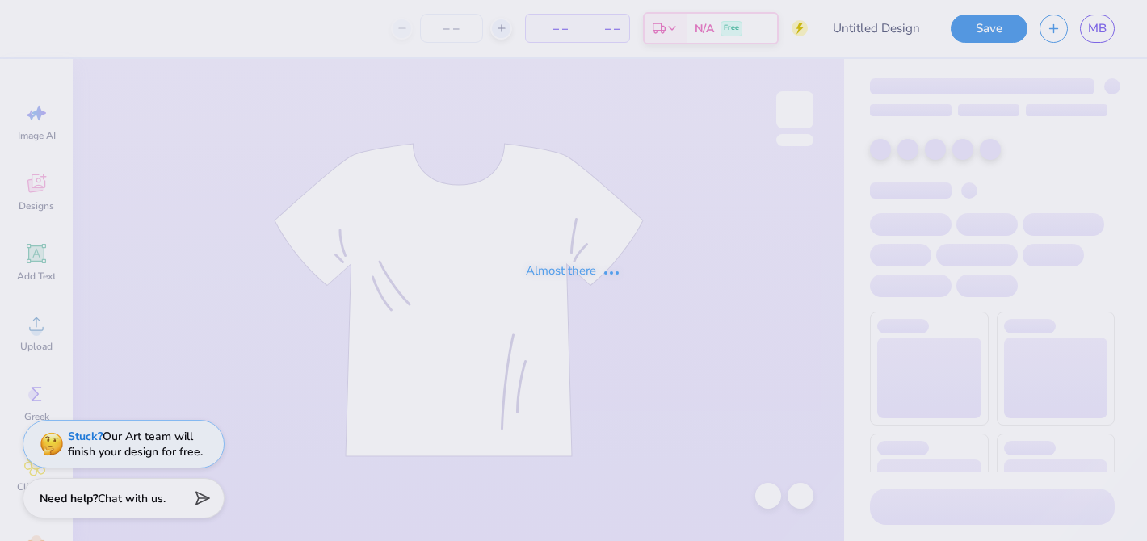
type input "all gen camping design"
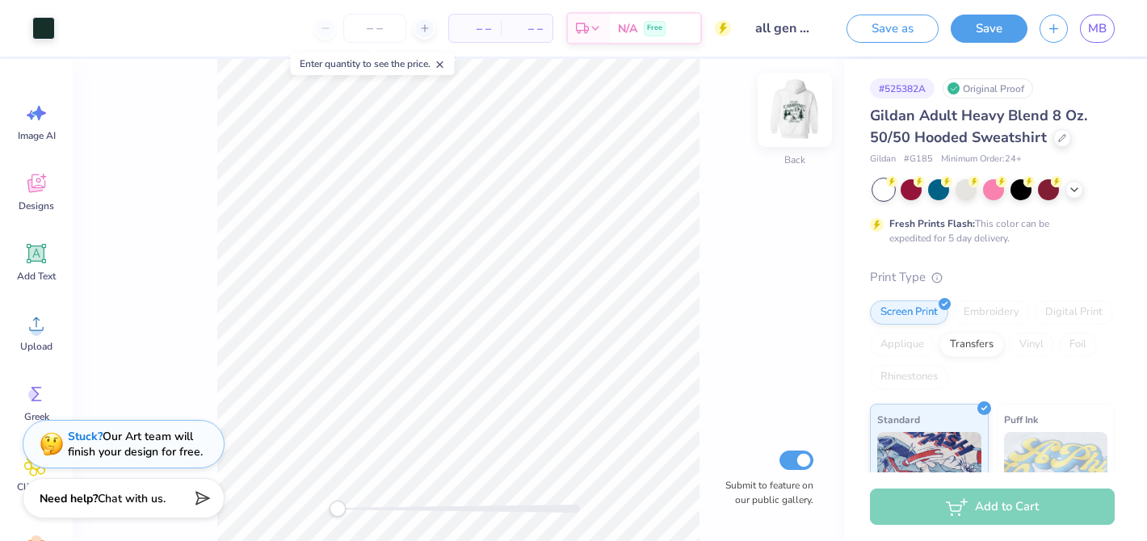
click at [804, 108] on img at bounding box center [795, 110] width 65 height 65
click at [1102, 25] on span "MB" at bounding box center [1097, 28] width 19 height 19
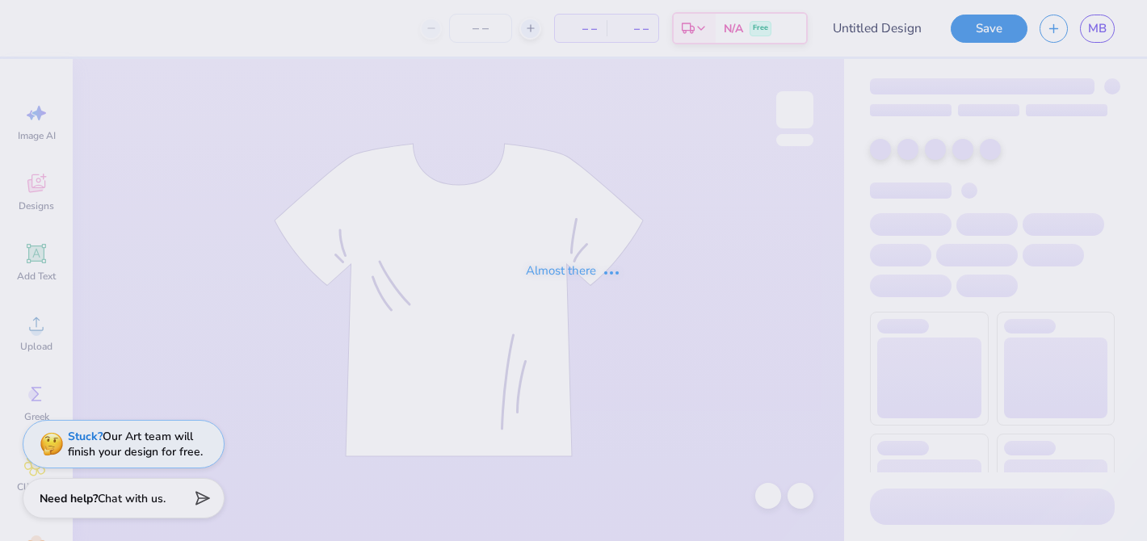
type input "all gen camping design"
type input "50"
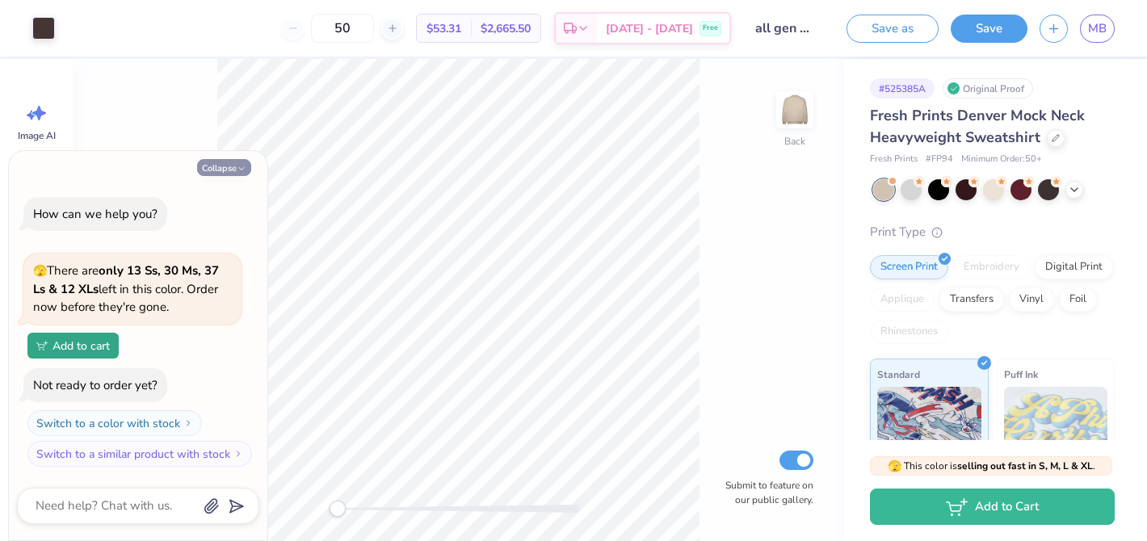
click at [236, 164] on button "Collapse" at bounding box center [224, 167] width 54 height 17
type textarea "x"
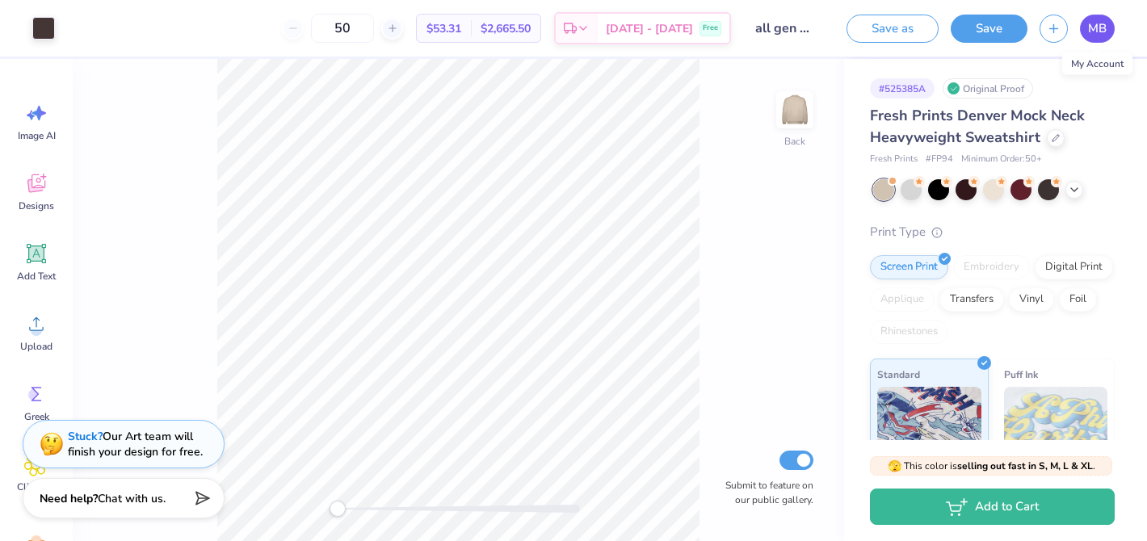
click at [1096, 30] on span "MB" at bounding box center [1097, 28] width 19 height 19
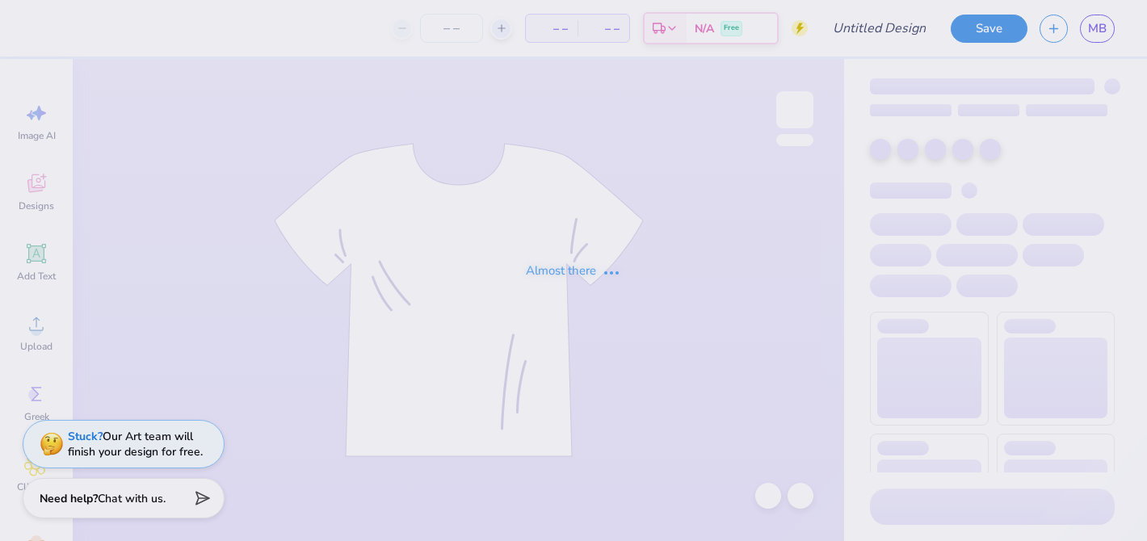
type input "all gen camping design"
type input "28"
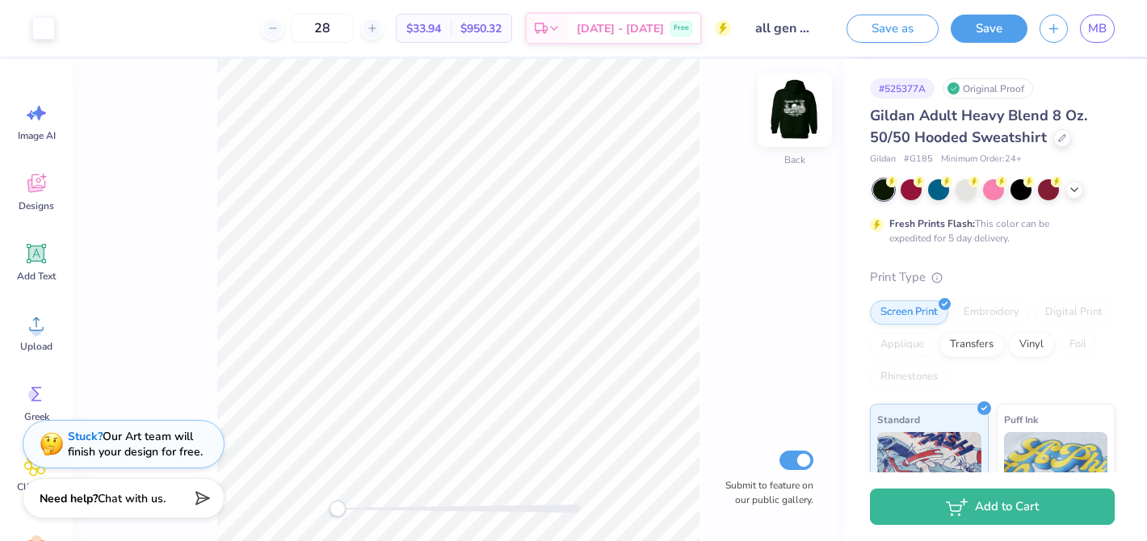
click at [785, 108] on img at bounding box center [795, 110] width 65 height 65
click at [1075, 184] on icon at bounding box center [1074, 188] width 13 height 13
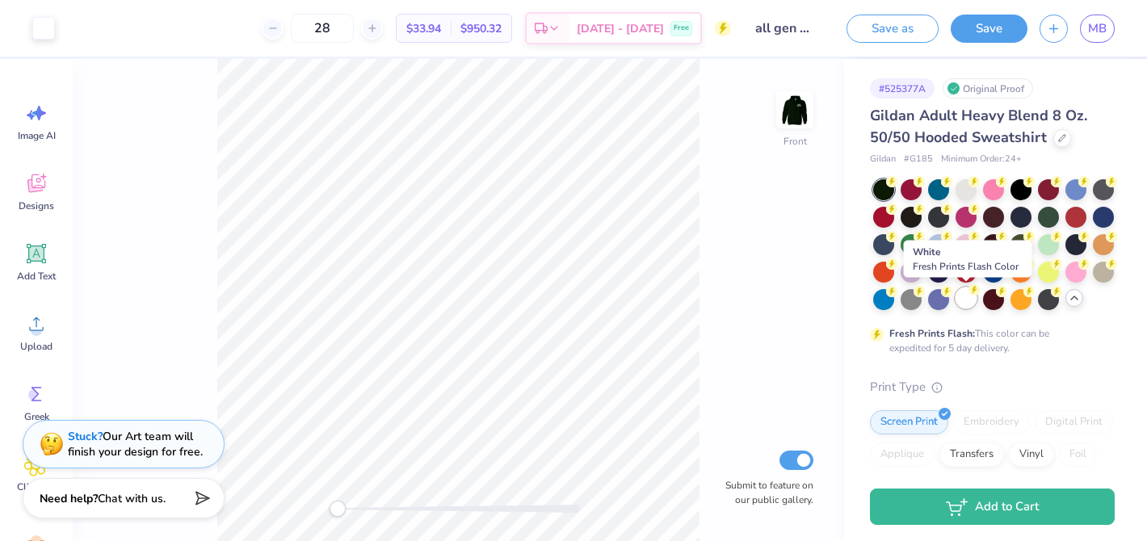
click at [966, 297] on div at bounding box center [966, 298] width 21 height 21
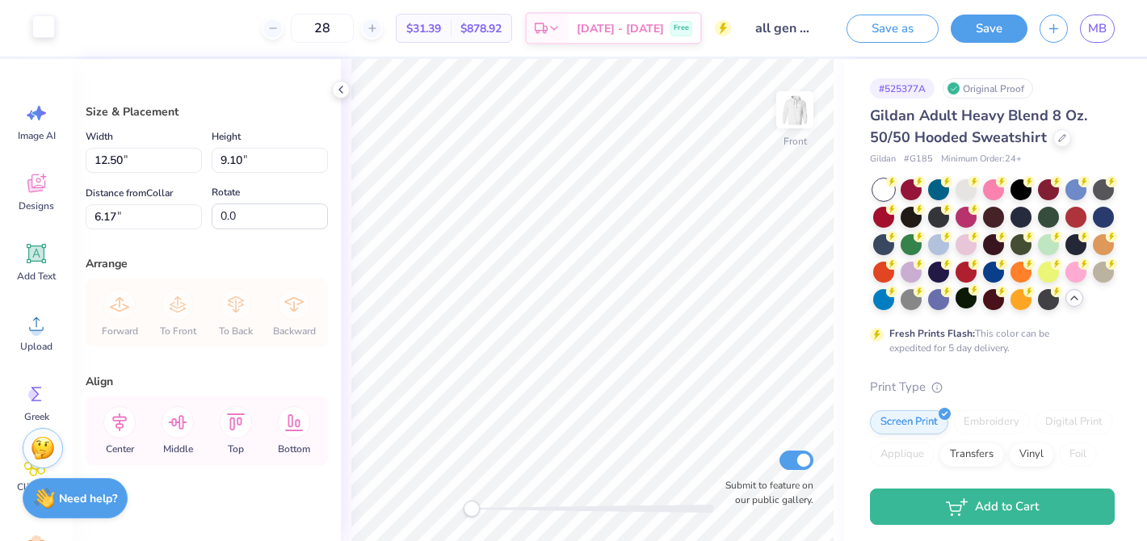
click at [42, 19] on div at bounding box center [43, 26] width 23 height 23
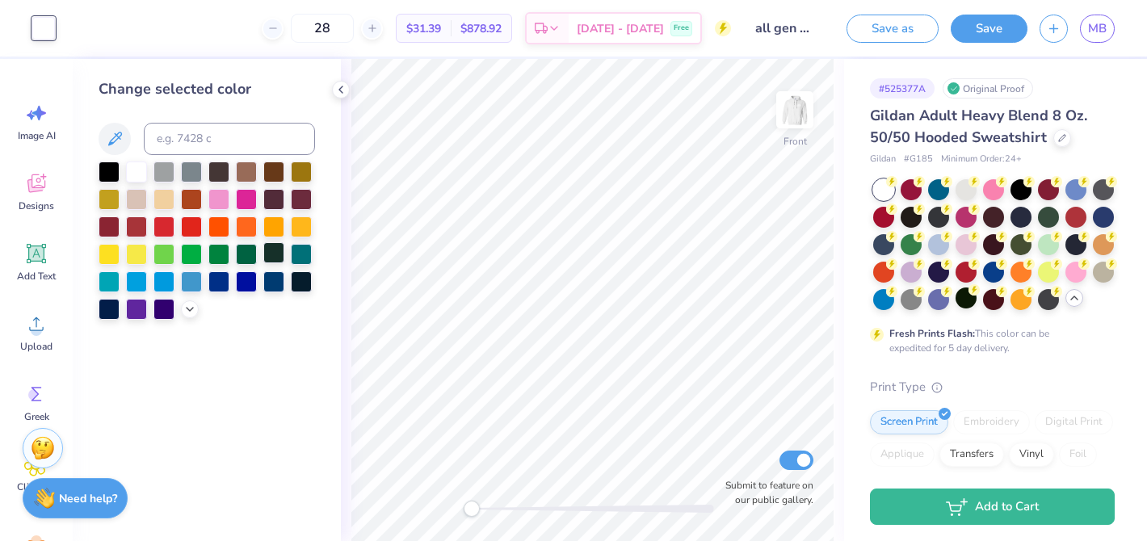
click at [277, 258] on div at bounding box center [273, 252] width 21 height 21
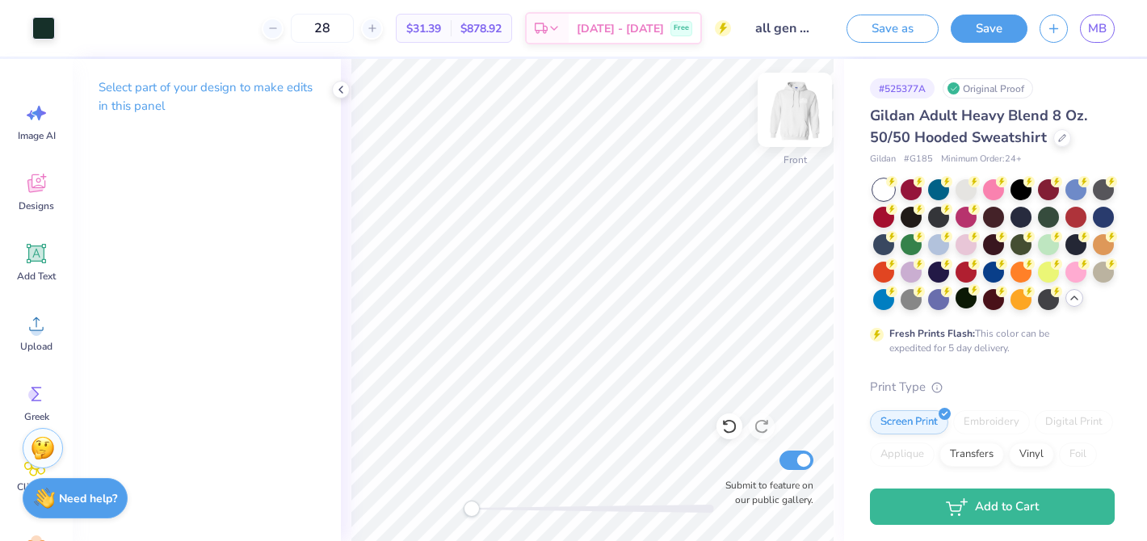
click at [789, 124] on img at bounding box center [795, 110] width 65 height 65
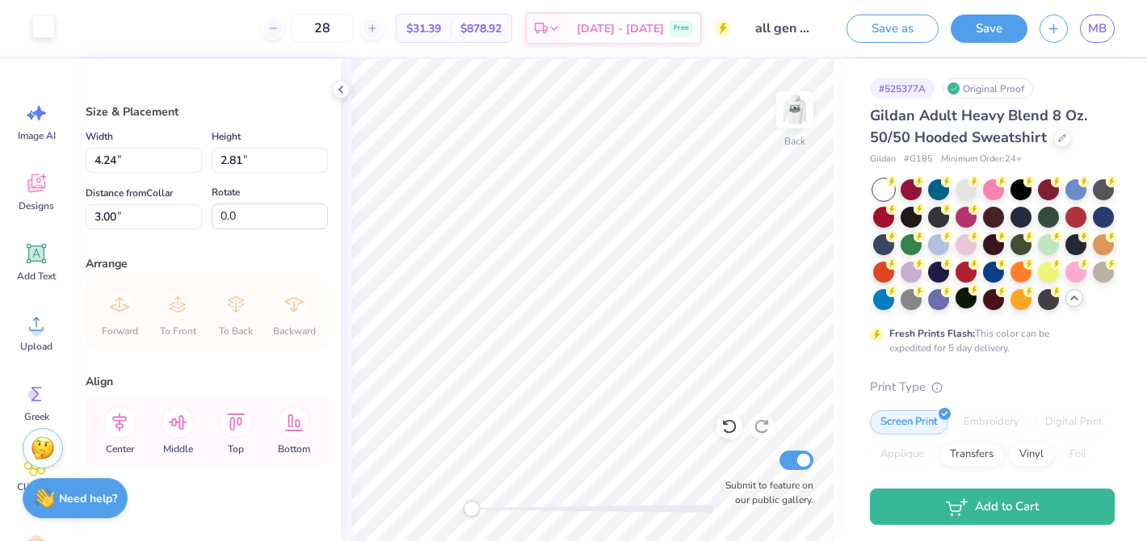
click at [55, 28] on div at bounding box center [43, 26] width 23 height 23
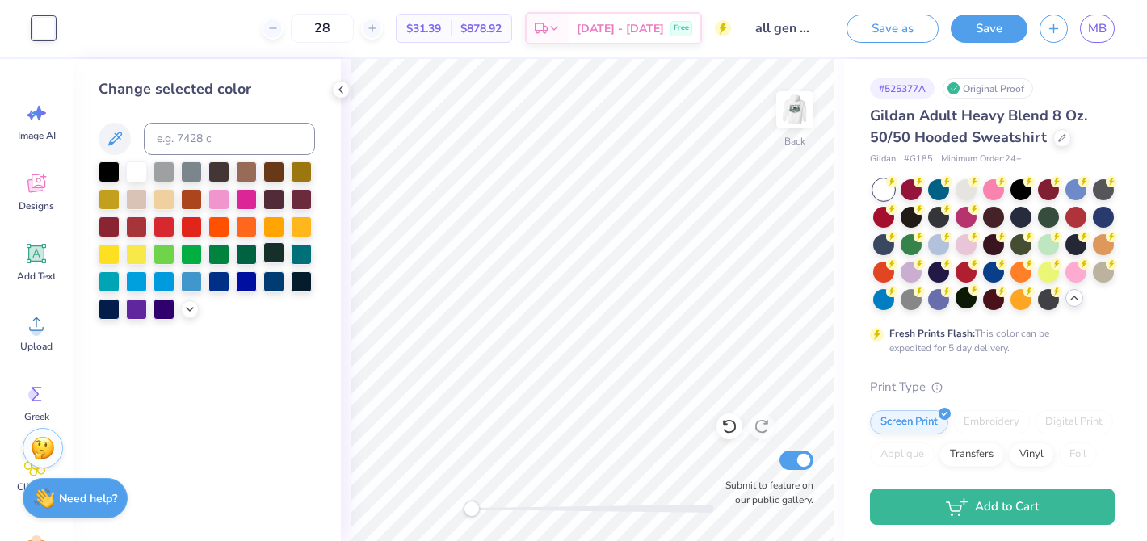
click at [274, 251] on div at bounding box center [273, 252] width 21 height 21
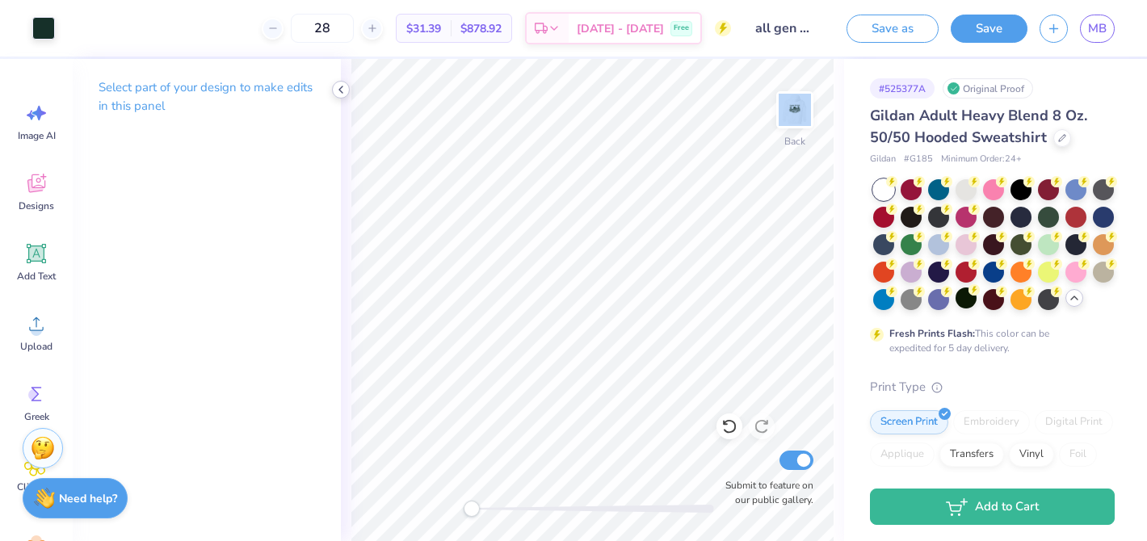
click at [340, 86] on icon at bounding box center [340, 89] width 13 height 13
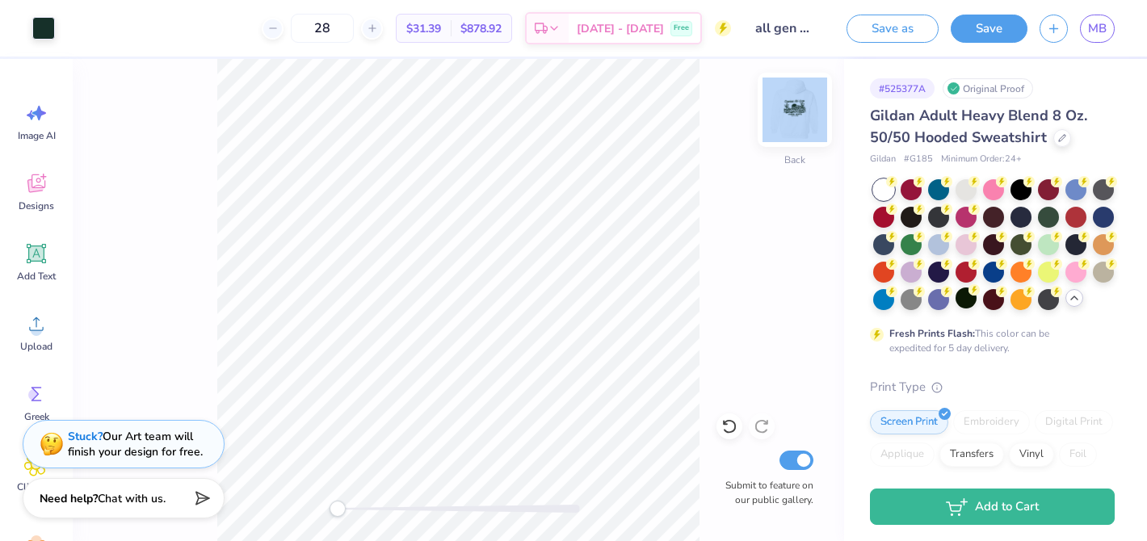
click at [801, 105] on img at bounding box center [795, 110] width 65 height 65
click at [1097, 32] on span "MB" at bounding box center [1097, 28] width 19 height 19
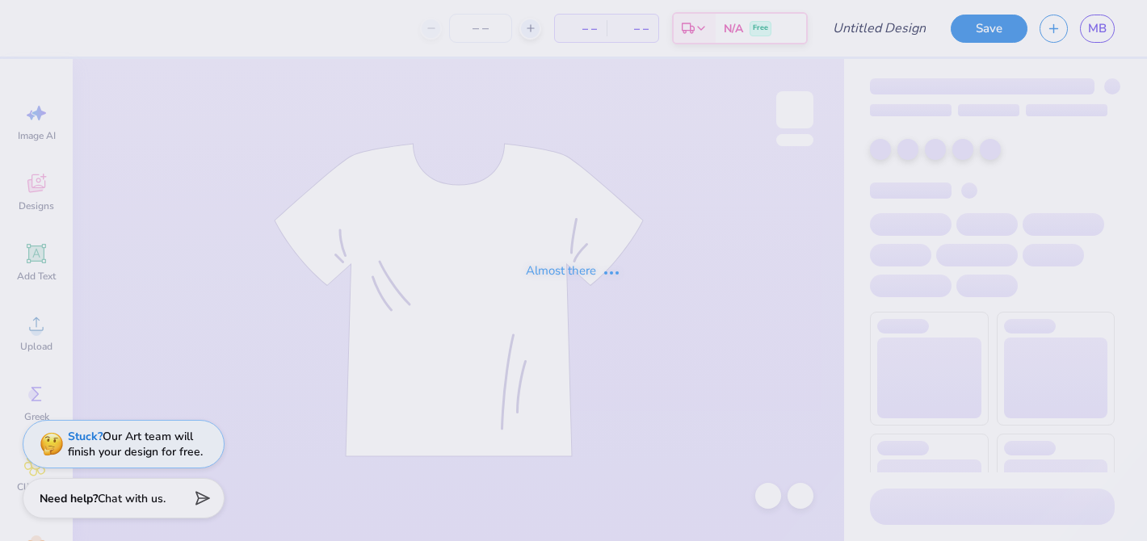
type input "all gen camping design 1"
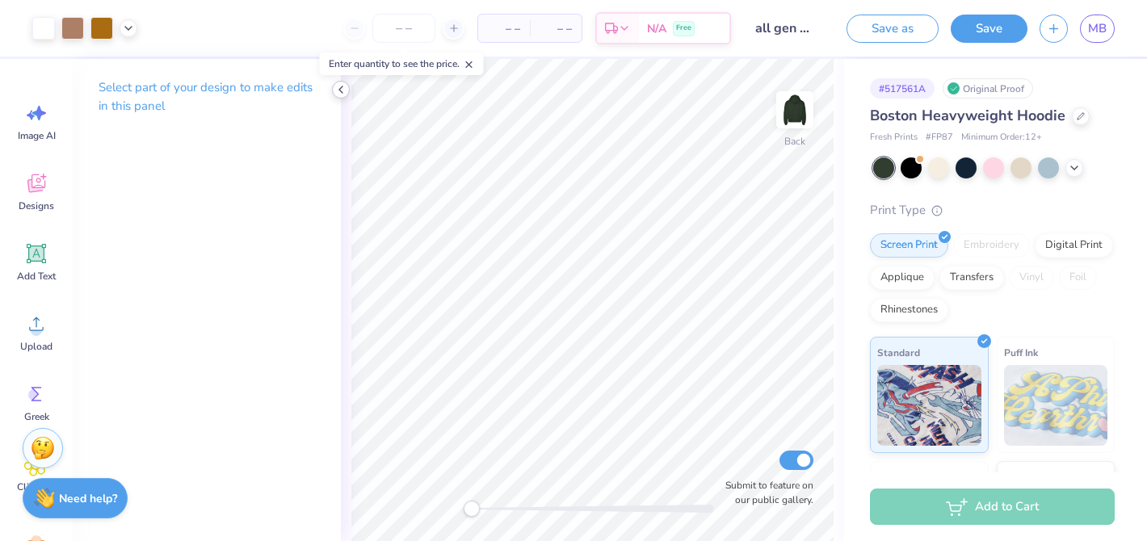
click at [341, 95] on icon at bounding box center [340, 89] width 13 height 13
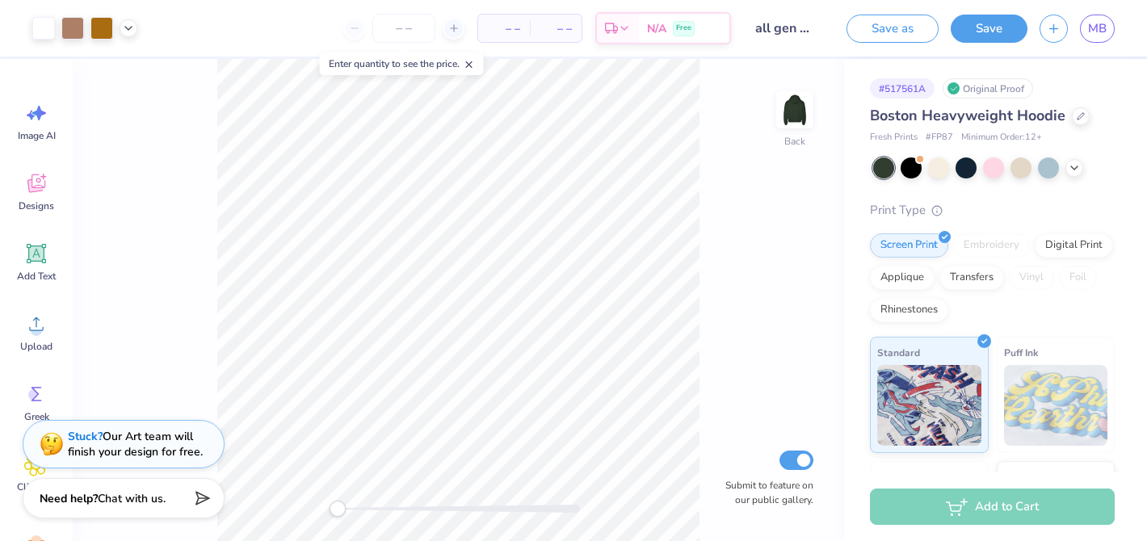
click at [472, 64] on line at bounding box center [469, 65] width 6 height 6
